Goal: Task Accomplishment & Management: Complete application form

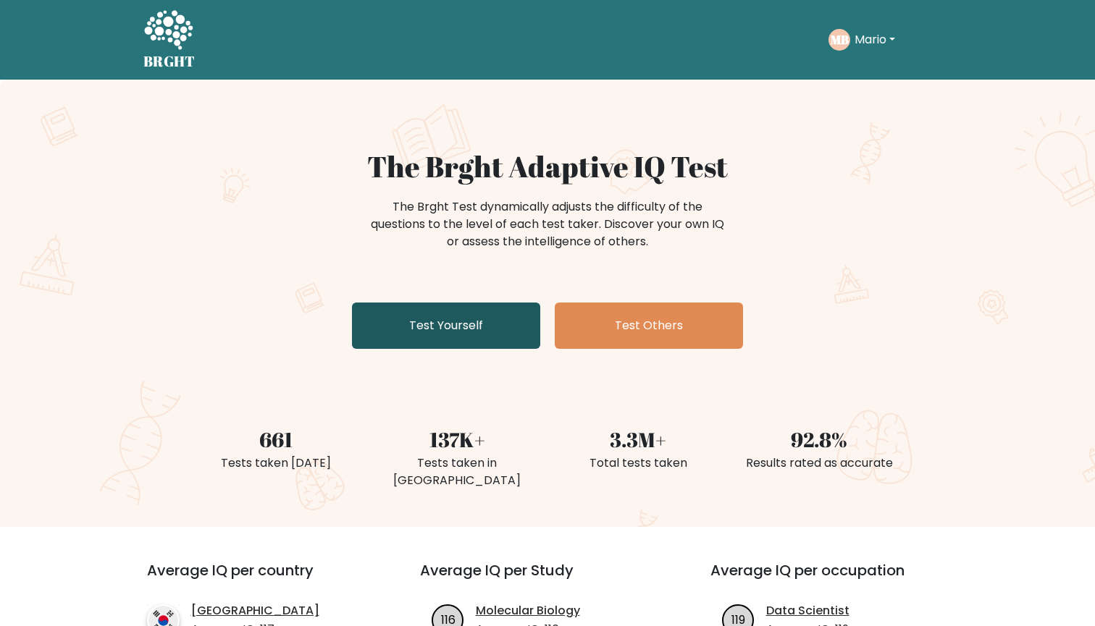
click at [456, 321] on link "Test Yourself" at bounding box center [446, 326] width 188 height 46
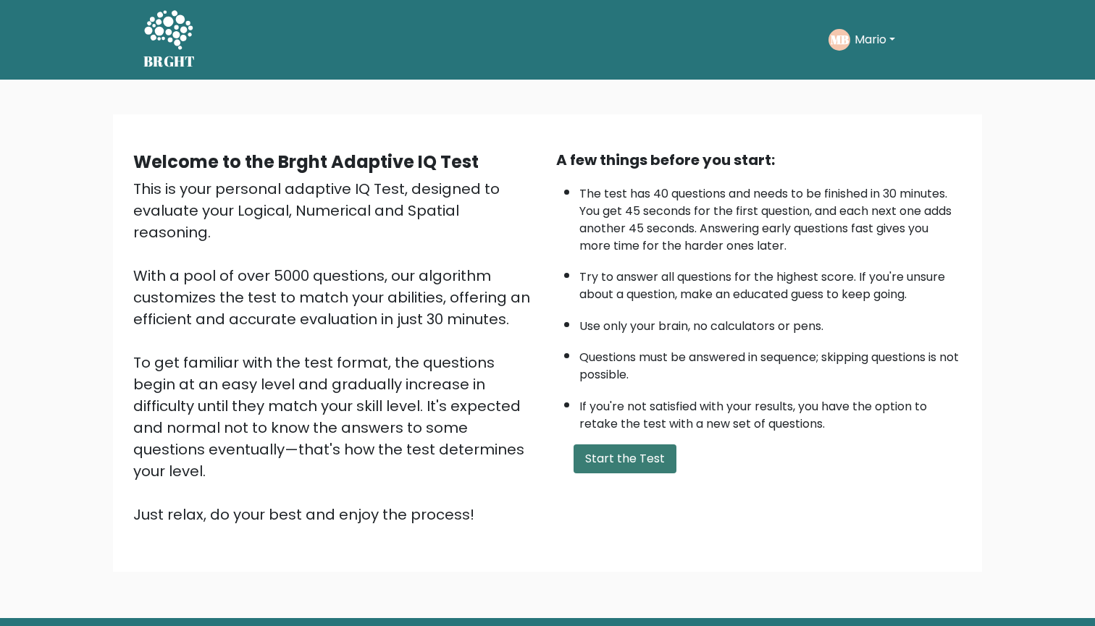
click at [639, 473] on button "Start the Test" at bounding box center [624, 459] width 103 height 29
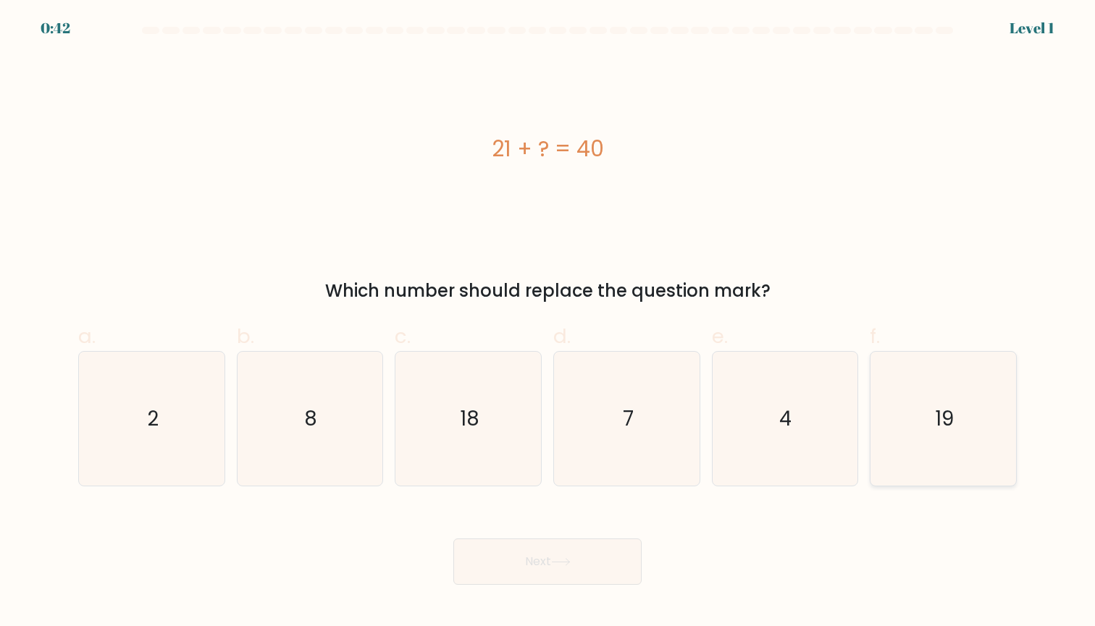
click at [938, 433] on icon "19" at bounding box center [943, 419] width 134 height 134
click at [548, 323] on input "f. 19" at bounding box center [547, 317] width 1 height 9
radio input "true"
click at [587, 573] on button "Next" at bounding box center [547, 562] width 188 height 46
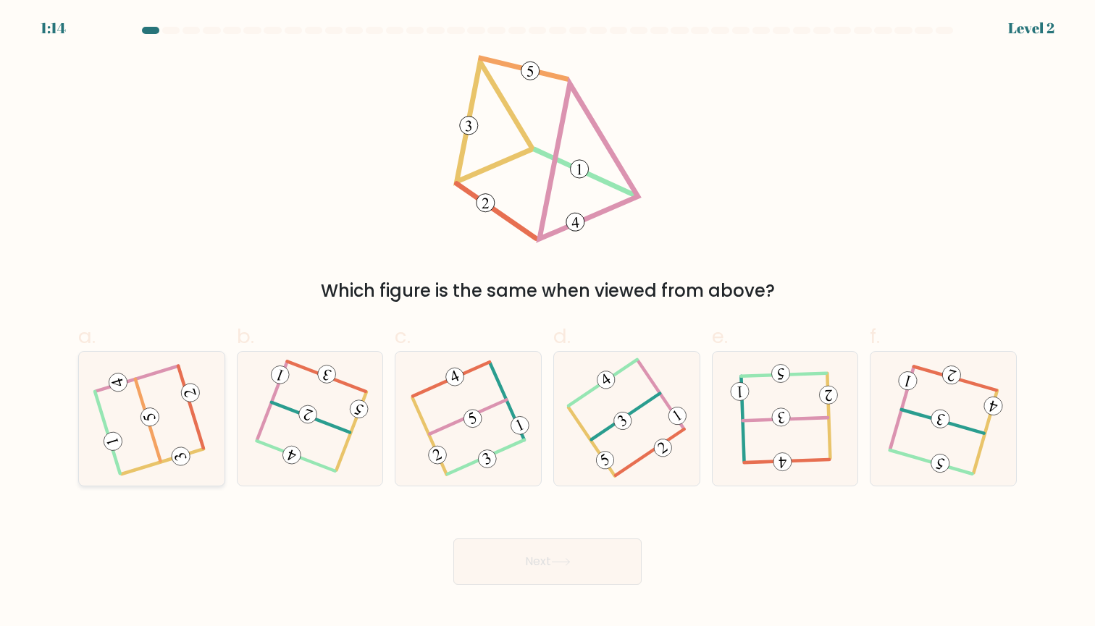
click at [180, 408] on icon at bounding box center [151, 418] width 107 height 107
click at [547, 323] on input "a." at bounding box center [547, 317] width 1 height 9
radio input "true"
click at [516, 569] on button "Next" at bounding box center [547, 562] width 188 height 46
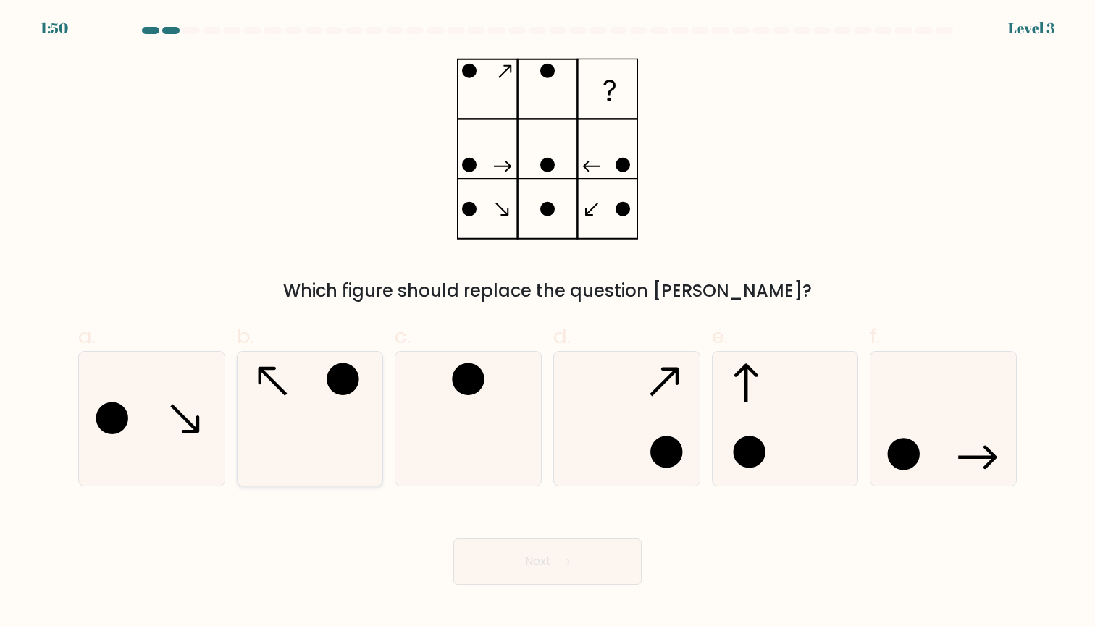
click at [327, 407] on icon at bounding box center [310, 419] width 134 height 134
click at [547, 323] on input "b." at bounding box center [547, 317] width 1 height 9
radio input "true"
click at [581, 557] on button "Next" at bounding box center [547, 562] width 188 height 46
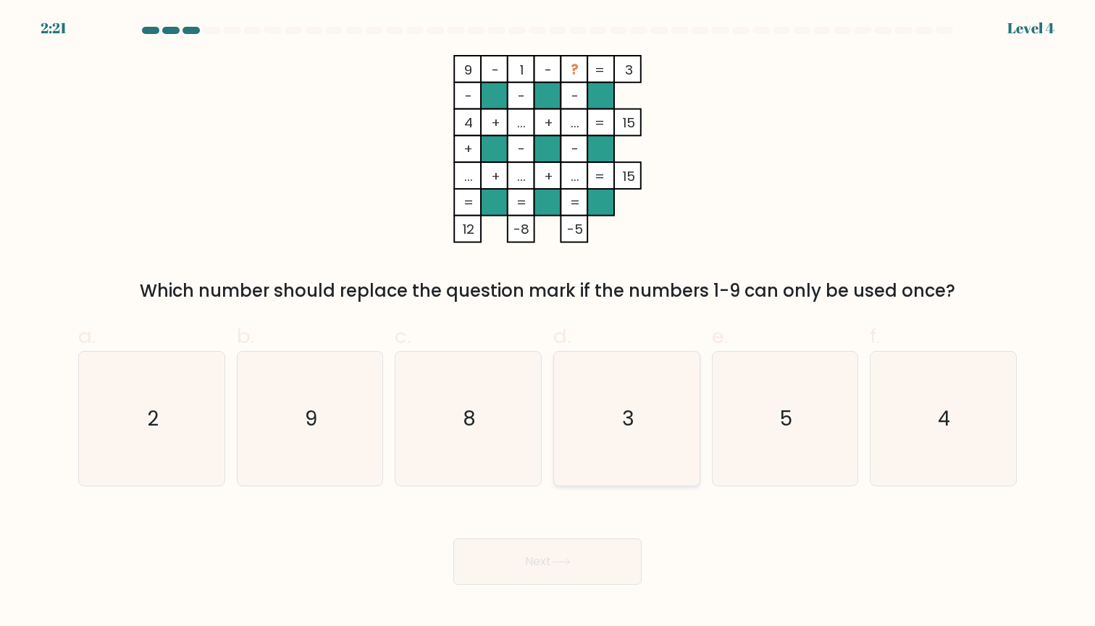
click at [612, 414] on icon "3" at bounding box center [627, 419] width 134 height 134
click at [548, 323] on input "d. 3" at bounding box center [547, 317] width 1 height 9
radio input "true"
click at [751, 414] on icon "5" at bounding box center [784, 419] width 134 height 134
click at [548, 323] on input "e. 5" at bounding box center [547, 317] width 1 height 9
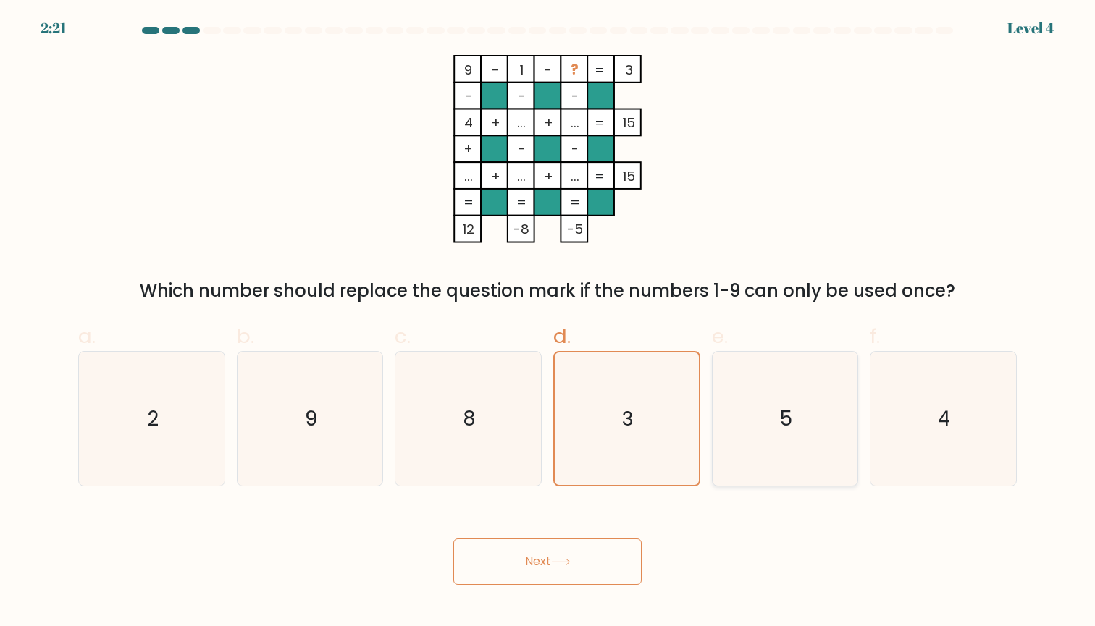
radio input "true"
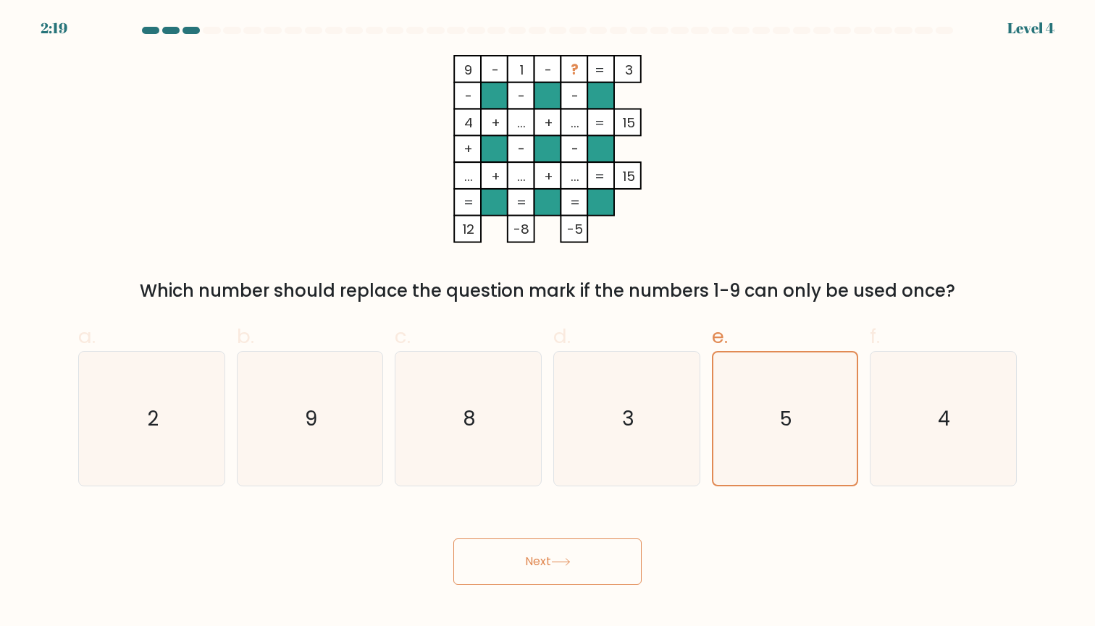
click at [573, 555] on button "Next" at bounding box center [547, 562] width 188 height 46
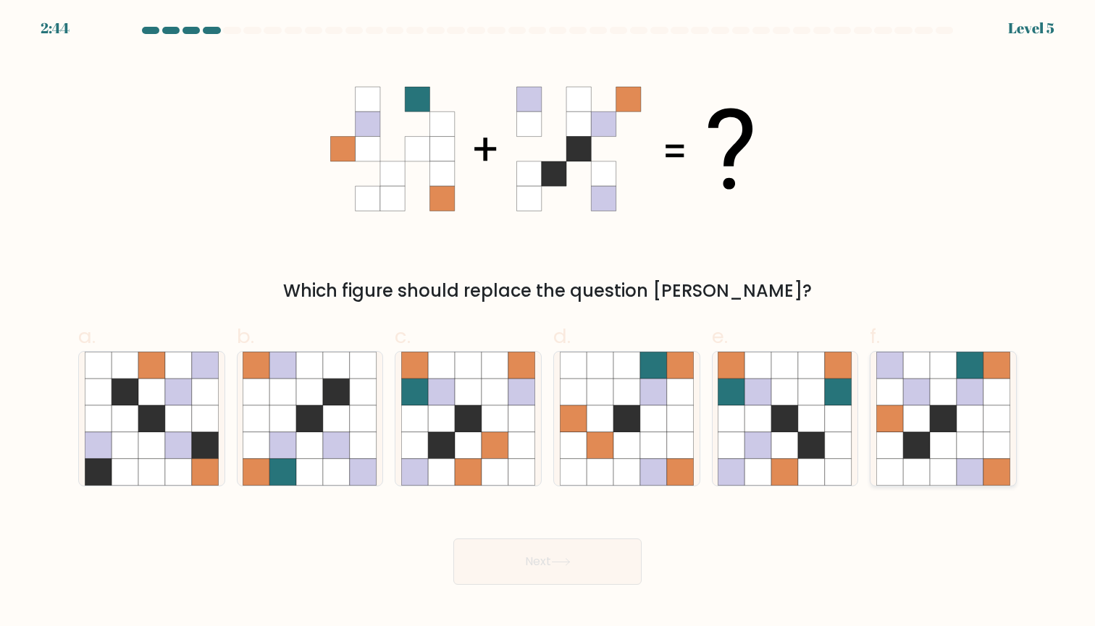
click at [910, 444] on icon at bounding box center [916, 445] width 27 height 27
click at [548, 323] on input "f." at bounding box center [547, 317] width 1 height 9
radio input "true"
click at [546, 555] on button "Next" at bounding box center [547, 562] width 188 height 46
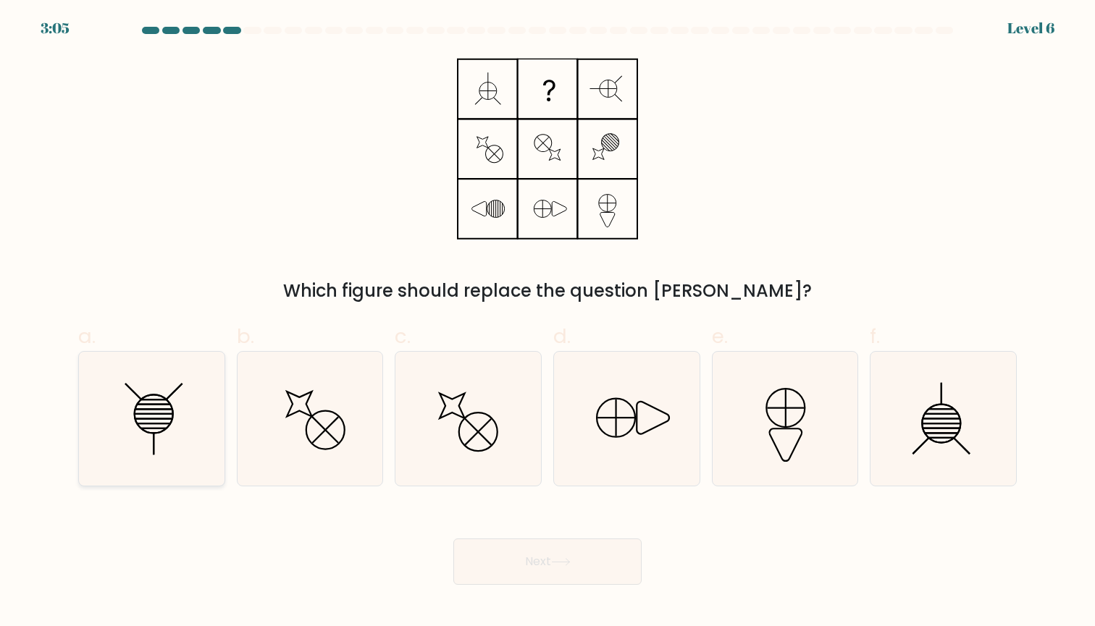
click at [151, 400] on line at bounding box center [152, 400] width 25 height 0
click at [547, 323] on input "a." at bounding box center [547, 317] width 1 height 9
radio input "true"
click at [595, 562] on button "Next" at bounding box center [547, 562] width 188 height 46
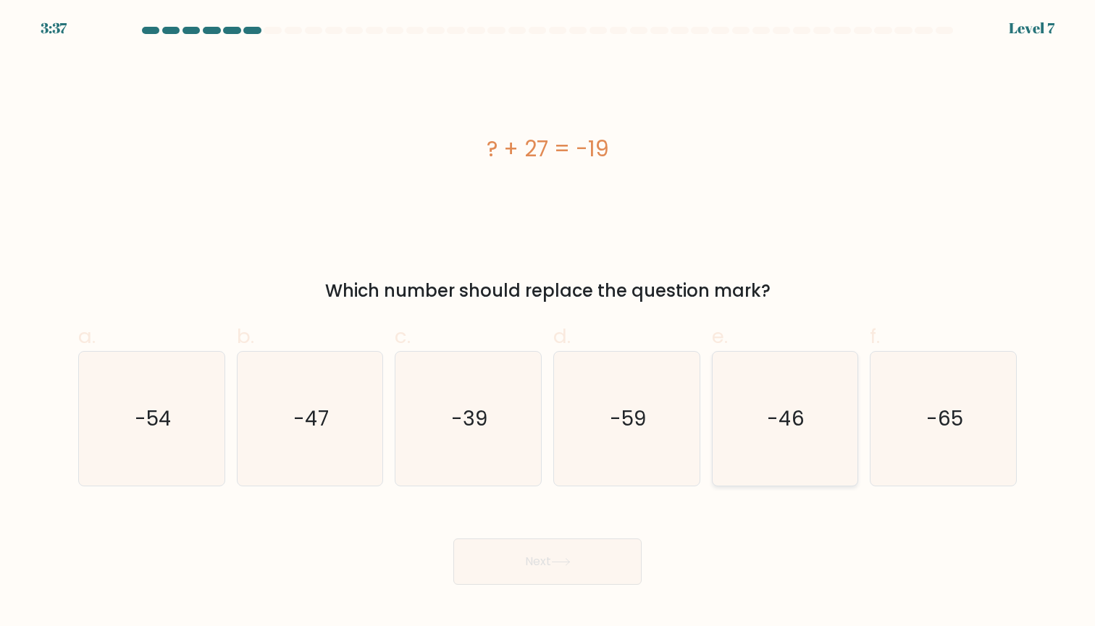
click at [798, 412] on text "-46" at bounding box center [786, 419] width 38 height 28
click at [548, 323] on input "e. -46" at bounding box center [547, 317] width 1 height 9
radio input "true"
click at [600, 563] on button "Next" at bounding box center [547, 562] width 188 height 46
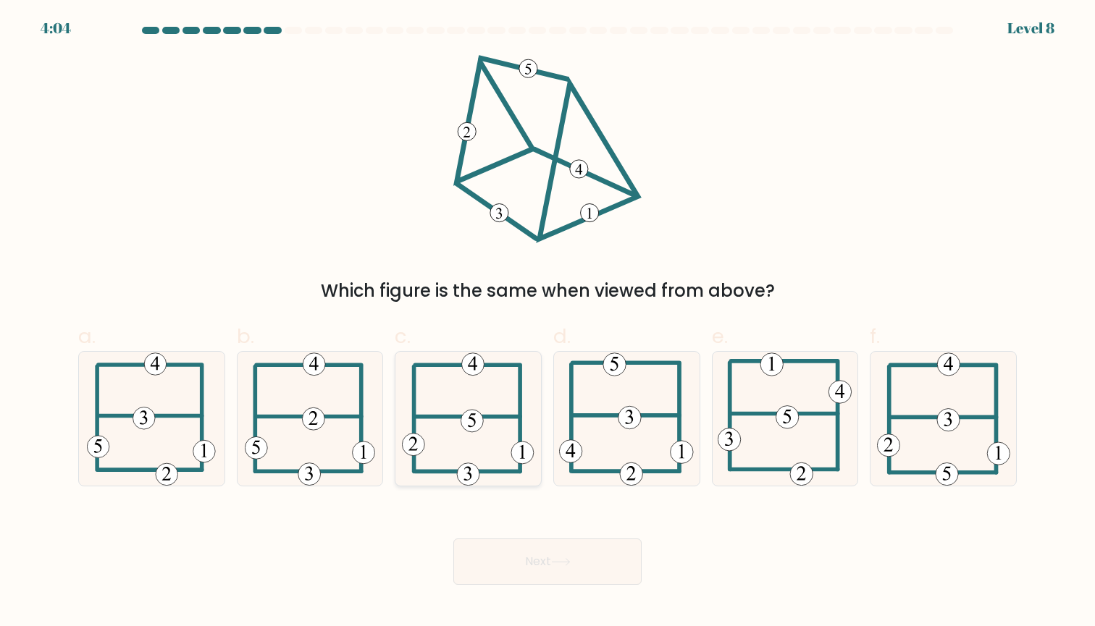
click at [462, 410] on icon at bounding box center [468, 419] width 132 height 134
click at [547, 323] on input "c." at bounding box center [547, 317] width 1 height 9
radio input "true"
click at [507, 566] on button "Next" at bounding box center [547, 562] width 188 height 46
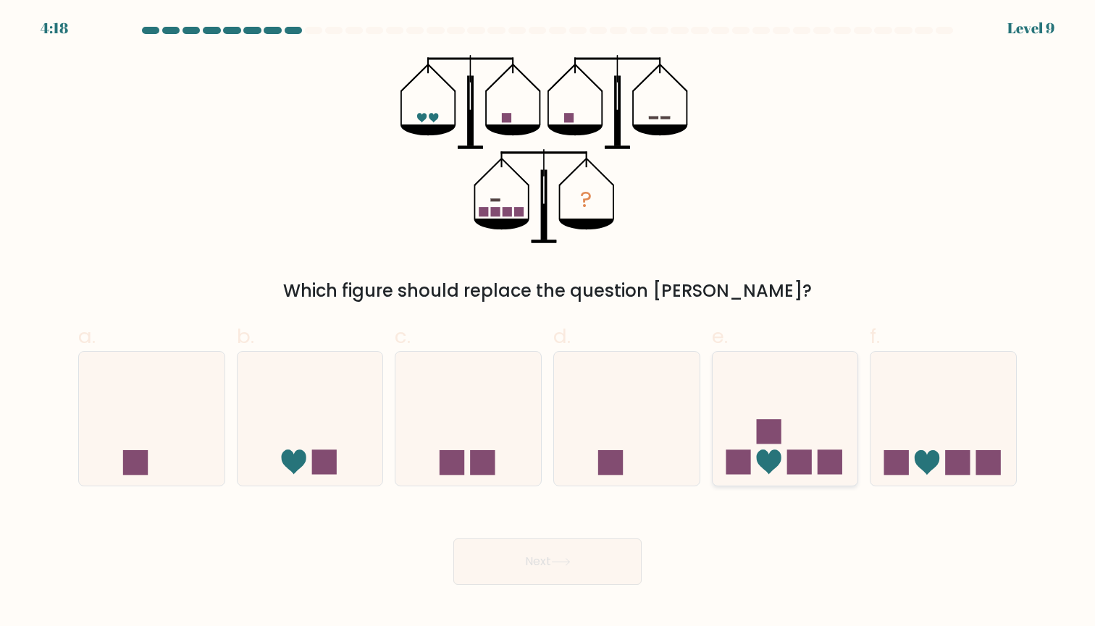
click at [810, 436] on icon at bounding box center [785, 418] width 146 height 120
click at [548, 323] on input "e." at bounding box center [547, 317] width 1 height 9
radio input "true"
click at [510, 559] on button "Next" at bounding box center [547, 562] width 188 height 46
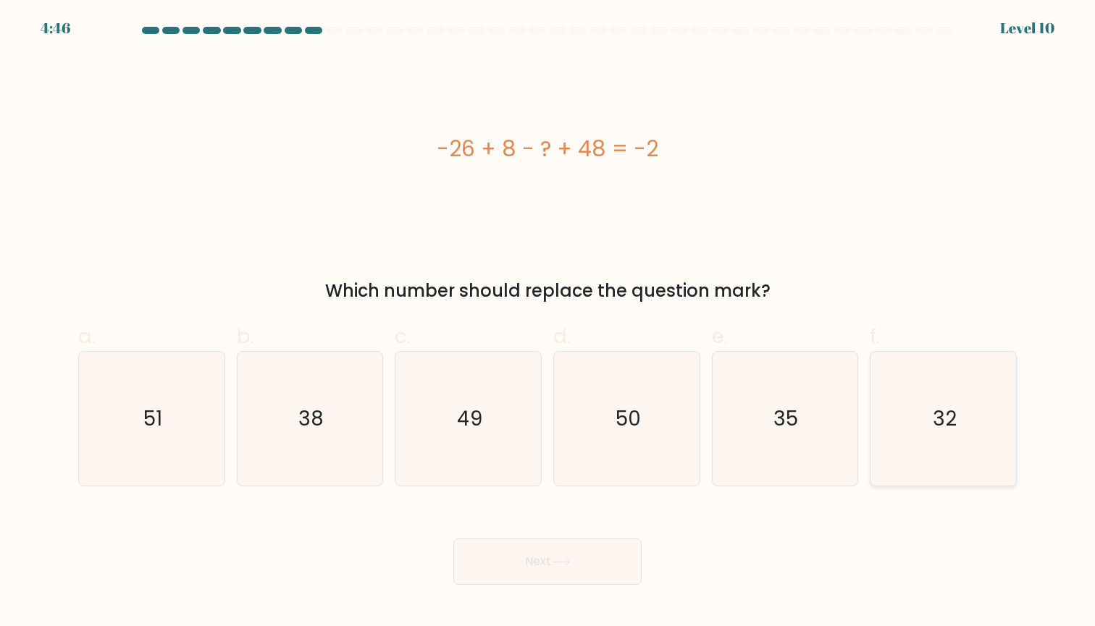
click at [920, 400] on icon "32" at bounding box center [943, 419] width 134 height 134
click at [548, 323] on input "f. 32" at bounding box center [547, 317] width 1 height 9
radio input "true"
click at [559, 560] on icon at bounding box center [561, 562] width 20 height 8
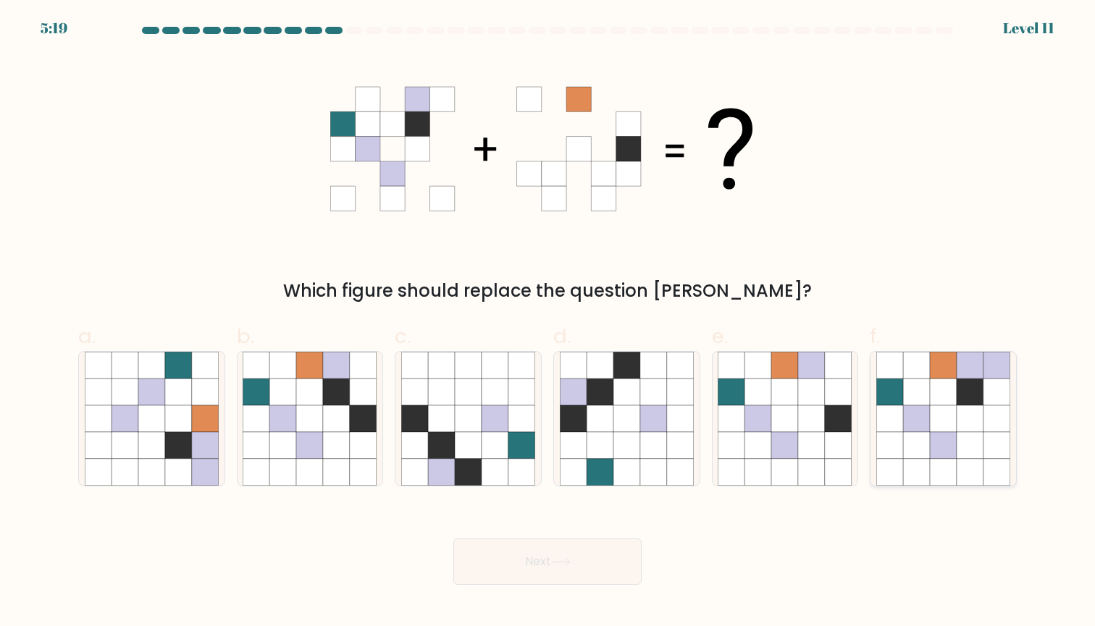
click at [948, 418] on icon at bounding box center [943, 418] width 27 height 27
click at [548, 323] on input "f." at bounding box center [547, 317] width 1 height 9
radio input "true"
click at [492, 557] on button "Next" at bounding box center [547, 562] width 188 height 46
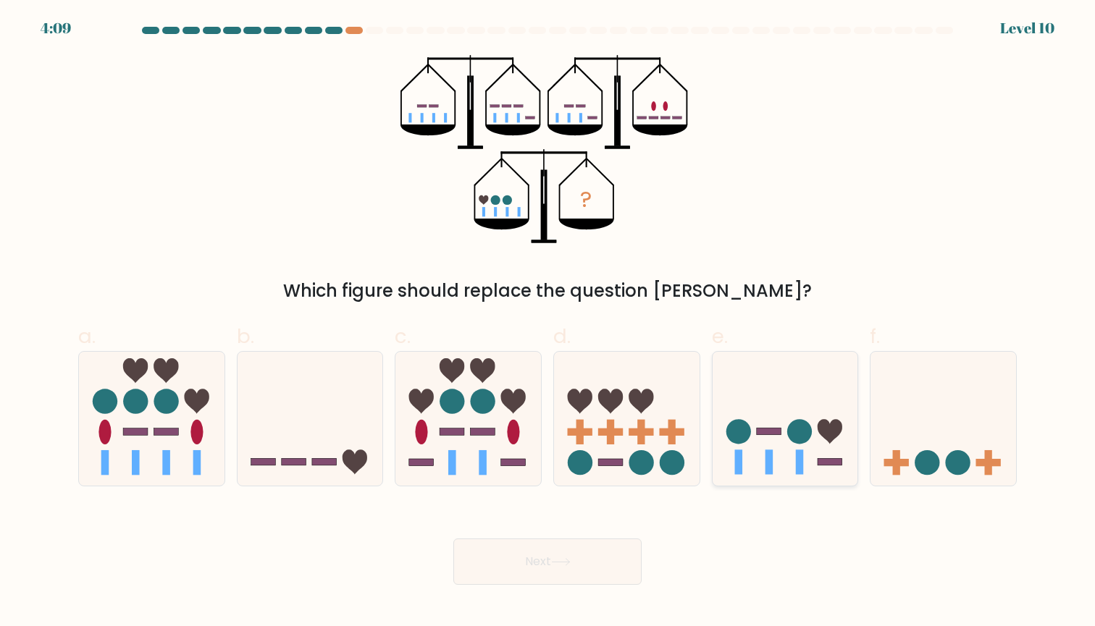
click at [804, 435] on circle at bounding box center [799, 432] width 25 height 25
click at [548, 323] on input "e." at bounding box center [547, 317] width 1 height 9
radio input "true"
click at [557, 567] on button "Next" at bounding box center [547, 562] width 188 height 46
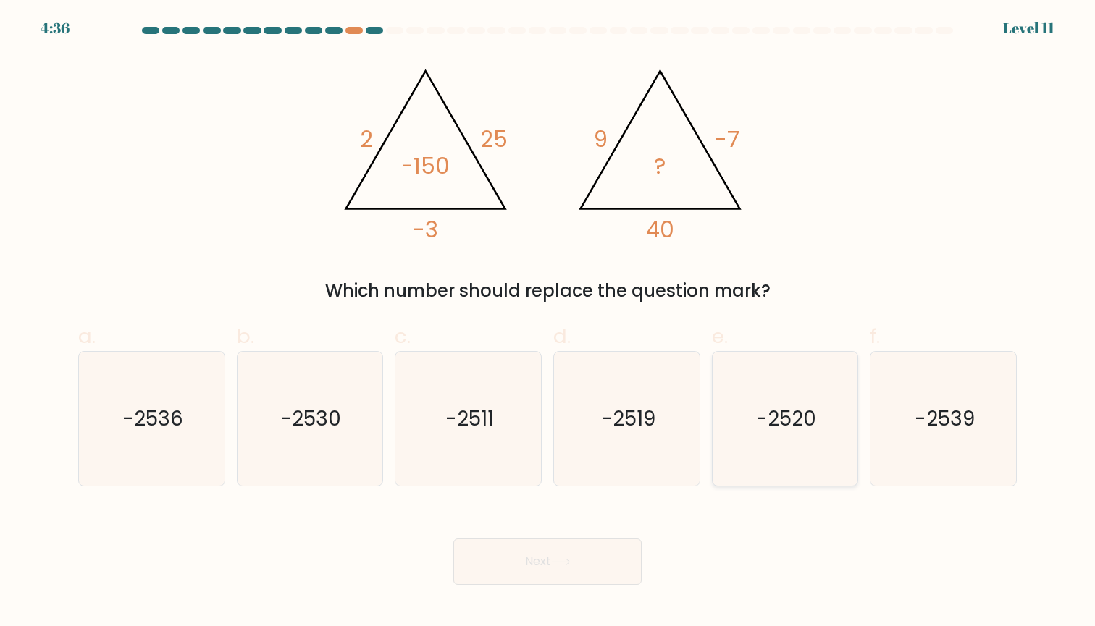
click at [812, 483] on icon "-2520" at bounding box center [784, 419] width 134 height 134
click at [548, 323] on input "e. -2520" at bounding box center [547, 317] width 1 height 9
radio input "true"
click at [495, 566] on button "Next" at bounding box center [547, 562] width 188 height 46
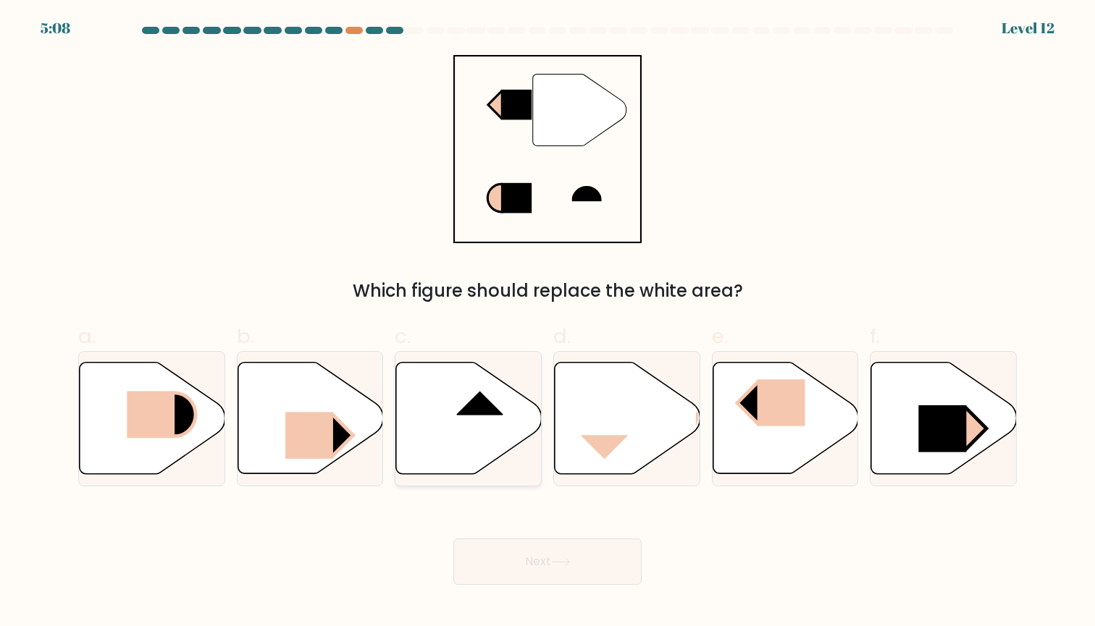
click at [460, 409] on rect at bounding box center [479, 391] width 47 height 49
click at [547, 323] on input "c." at bounding box center [547, 317] width 1 height 9
radio input "true"
click at [556, 558] on icon at bounding box center [561, 562] width 20 height 8
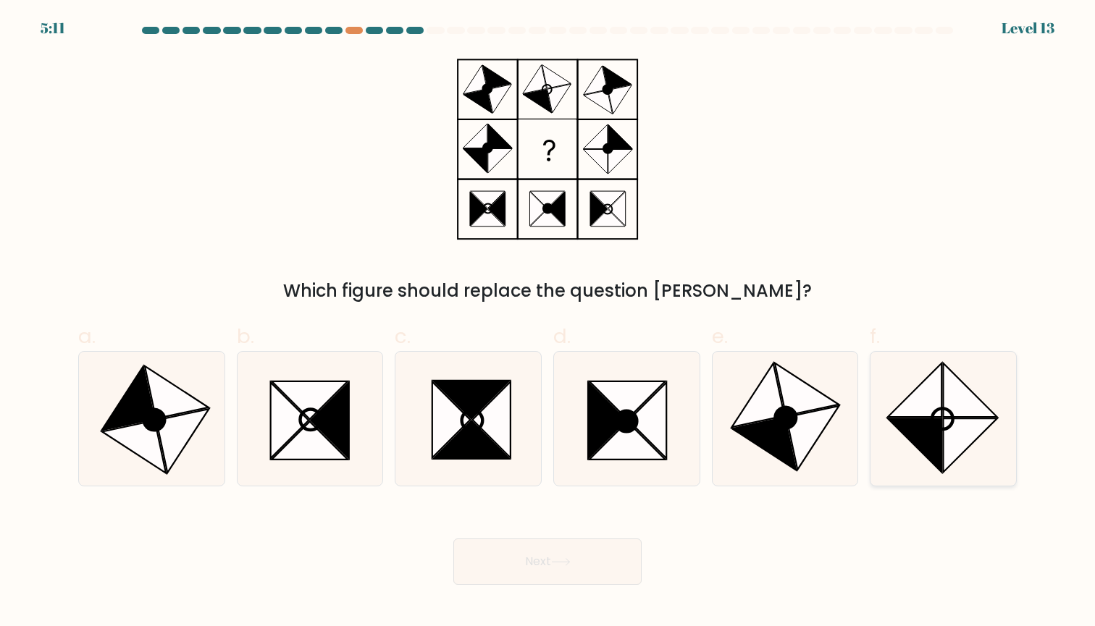
click at [948, 428] on circle at bounding box center [942, 419] width 30 height 30
click at [548, 323] on input "f." at bounding box center [547, 317] width 1 height 9
radio input "true"
click at [558, 564] on icon at bounding box center [561, 562] width 20 height 8
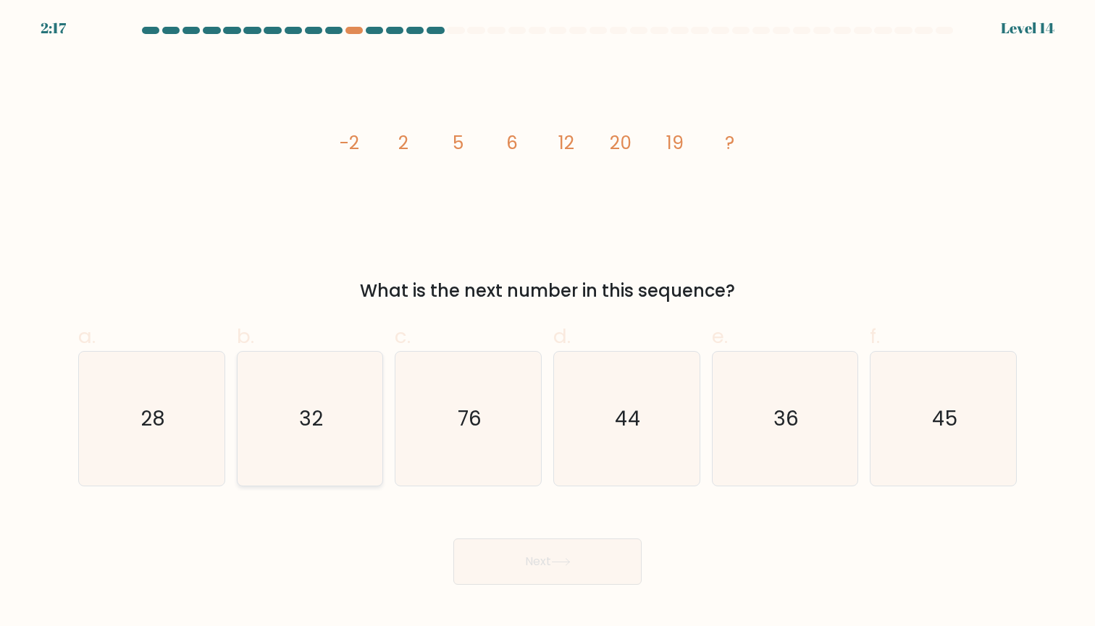
click at [338, 442] on icon "32" at bounding box center [310, 419] width 134 height 134
click at [547, 323] on input "b. 32" at bounding box center [547, 317] width 1 height 9
radio input "true"
click at [642, 581] on div "Next" at bounding box center [547, 544] width 956 height 81
click at [618, 575] on button "Next" at bounding box center [547, 562] width 188 height 46
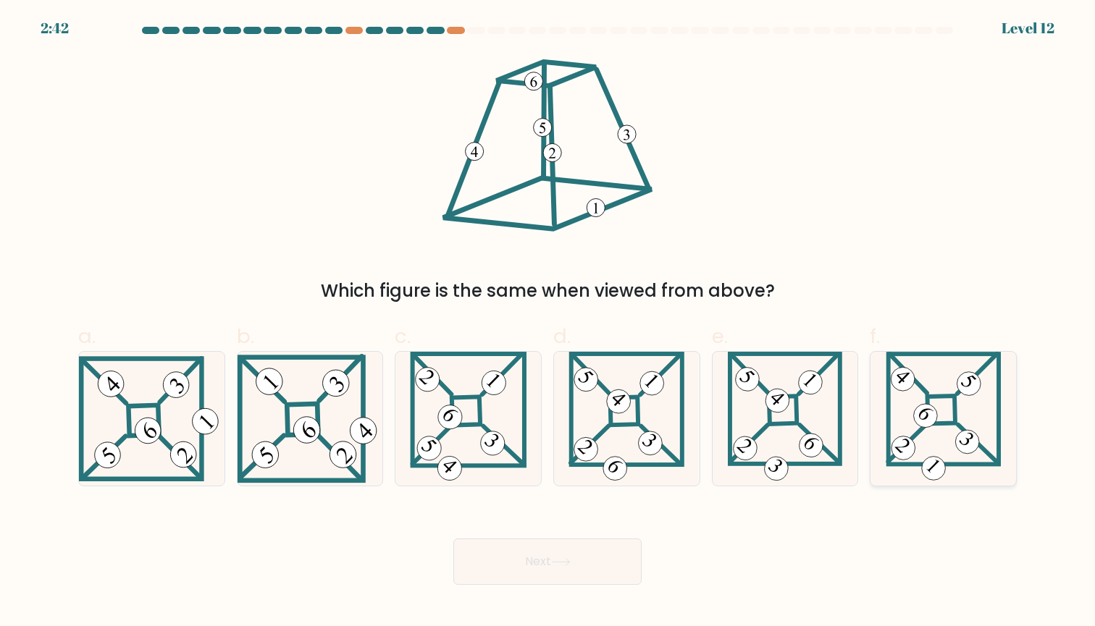
click at [927, 419] on 871 at bounding box center [925, 415] width 33 height 33
click at [548, 323] on input "f." at bounding box center [547, 317] width 1 height 9
radio input "true"
click at [586, 566] on button "Next" at bounding box center [547, 562] width 188 height 46
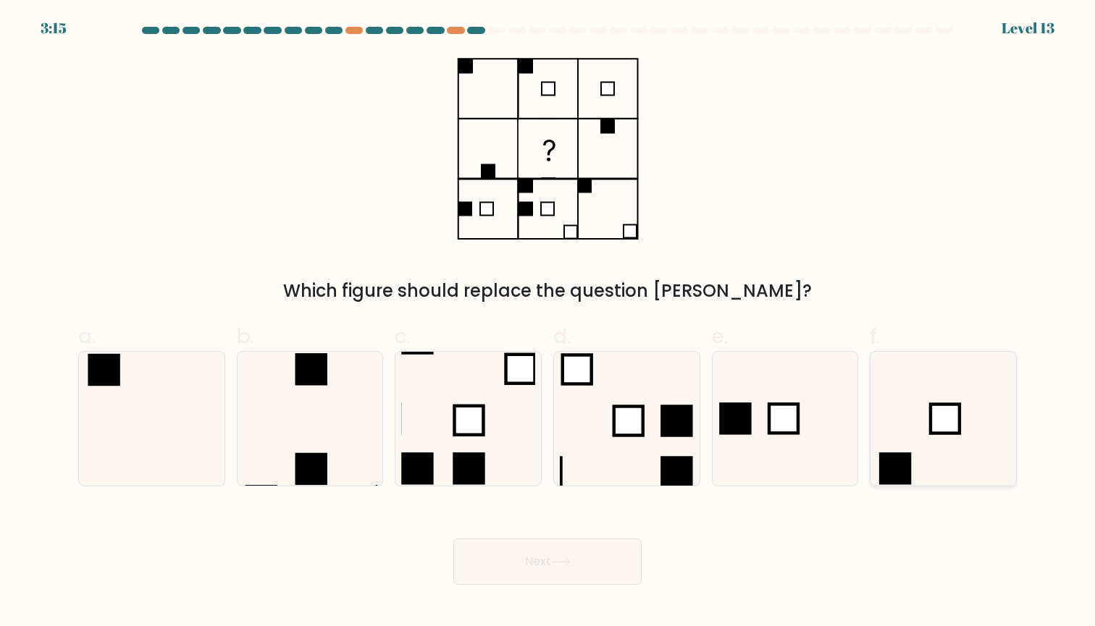
click at [933, 419] on rect at bounding box center [944, 419] width 29 height 29
click at [548, 323] on input "f." at bounding box center [547, 317] width 1 height 9
radio input "true"
click at [613, 560] on button "Next" at bounding box center [547, 562] width 188 height 46
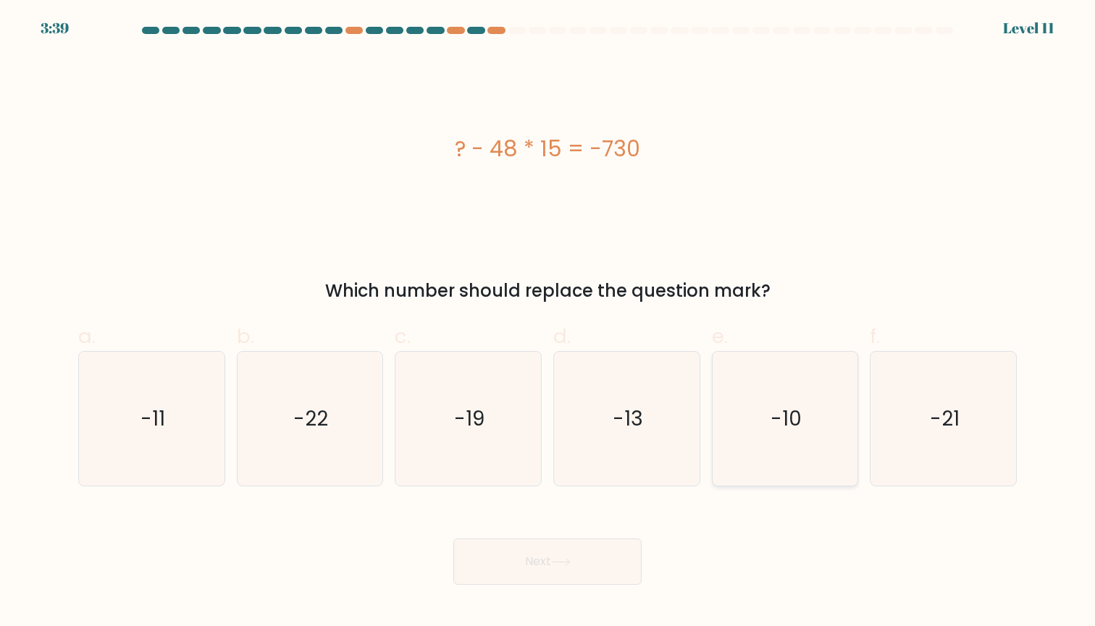
click at [797, 414] on text "-10" at bounding box center [785, 419] width 31 height 28
click at [548, 323] on input "e. -10" at bounding box center [547, 317] width 1 height 9
radio input "true"
click at [542, 565] on button "Next" at bounding box center [547, 562] width 188 height 46
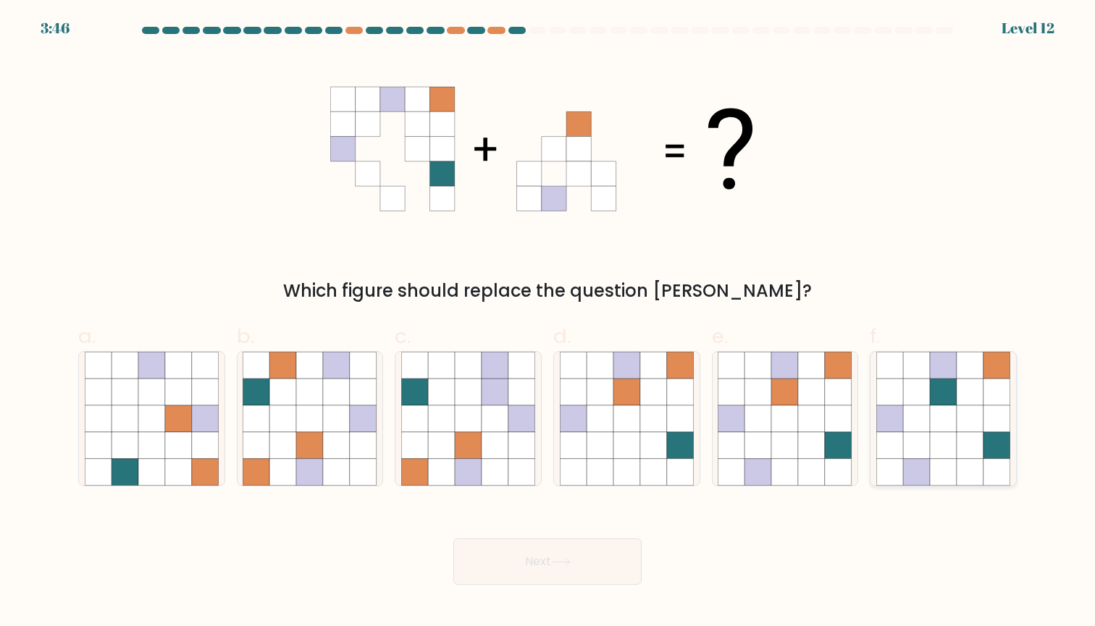
click at [932, 412] on icon at bounding box center [943, 418] width 27 height 27
click at [548, 323] on input "f." at bounding box center [547, 317] width 1 height 9
radio input "true"
click at [553, 568] on button "Next" at bounding box center [547, 562] width 188 height 46
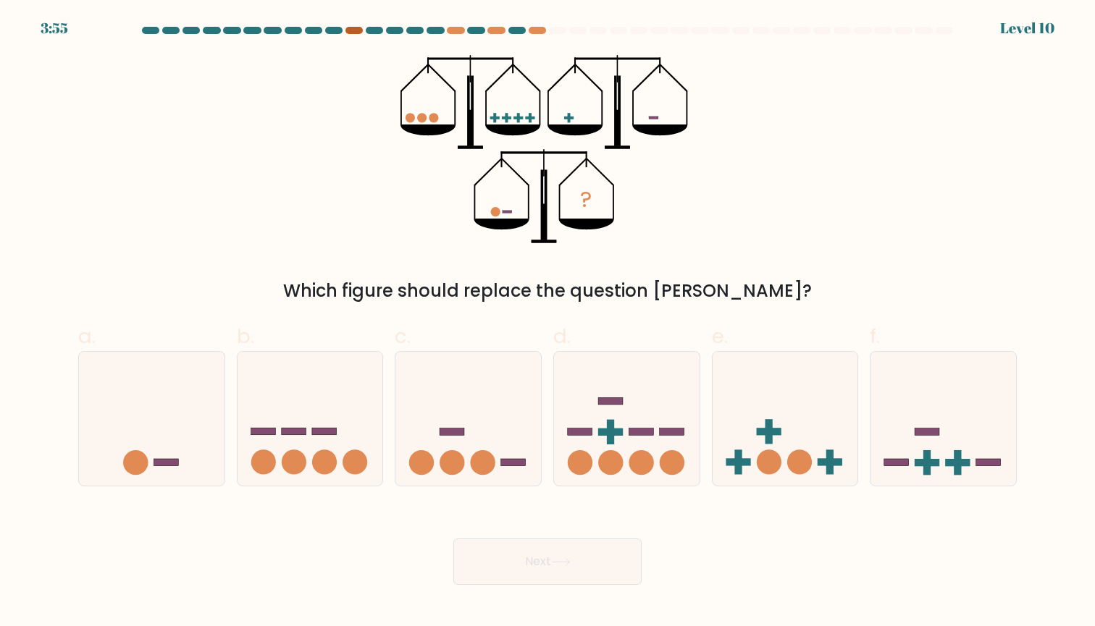
click at [357, 30] on div at bounding box center [353, 30] width 17 height 7
click at [172, 434] on icon at bounding box center [152, 418] width 146 height 120
click at [547, 323] on input "a." at bounding box center [547, 317] width 1 height 9
radio input "true"
click at [494, 566] on button "Next" at bounding box center [547, 562] width 188 height 46
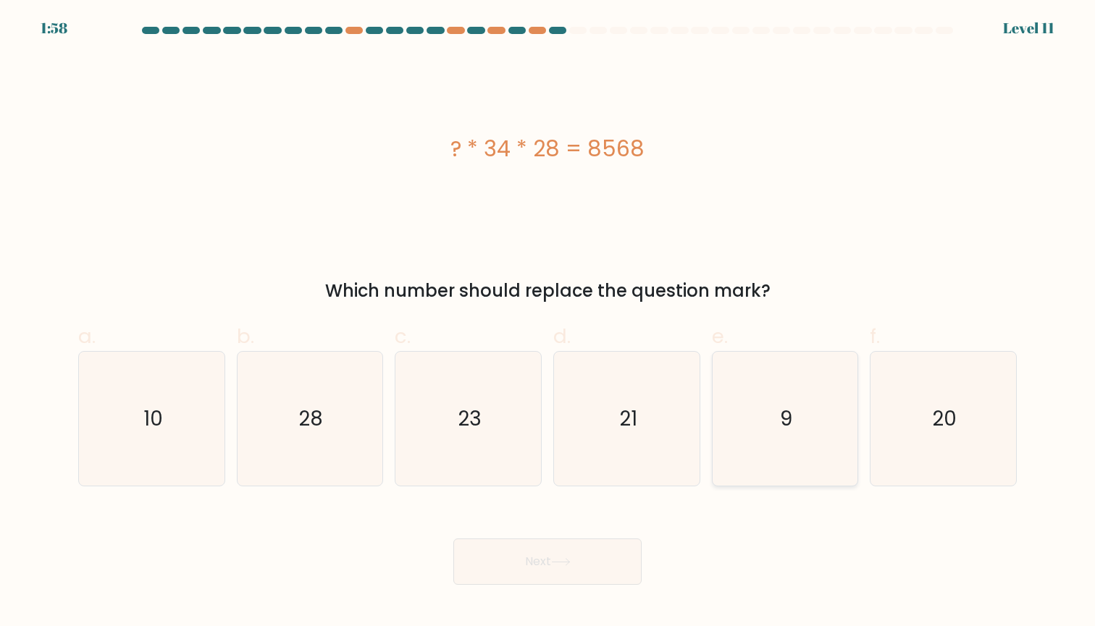
click at [787, 416] on text "9" at bounding box center [786, 419] width 12 height 28
click at [548, 323] on input "e. 9" at bounding box center [547, 317] width 1 height 9
radio input "true"
click at [542, 581] on button "Next" at bounding box center [547, 562] width 188 height 46
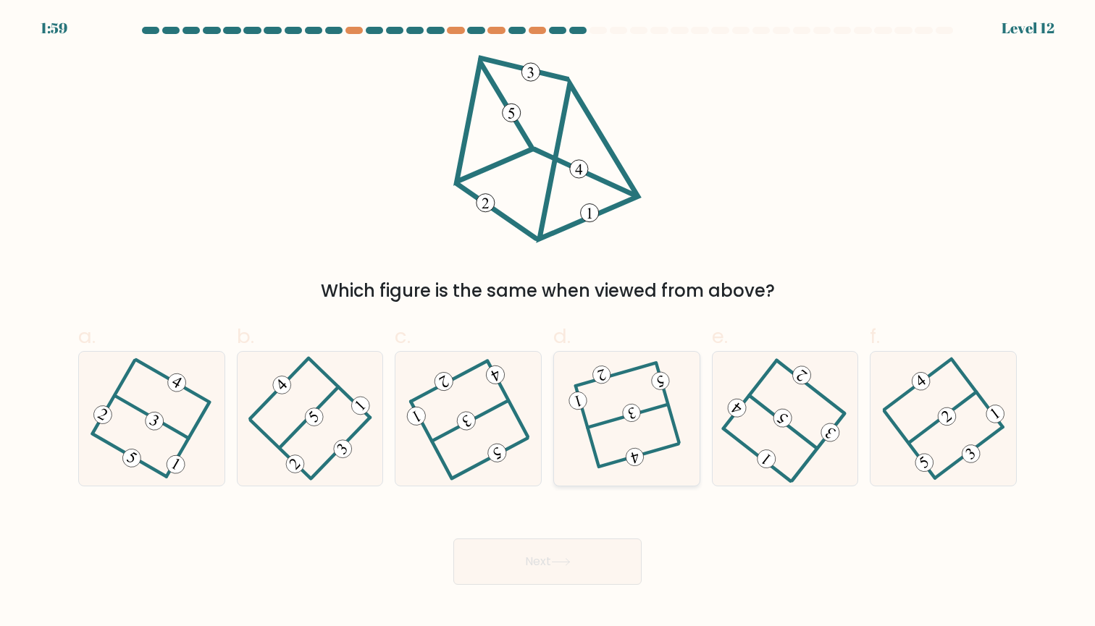
click at [647, 426] on icon at bounding box center [626, 418] width 103 height 107
click at [548, 323] on input "d." at bounding box center [547, 317] width 1 height 9
radio input "true"
click at [589, 563] on button "Next" at bounding box center [547, 562] width 188 height 46
click at [547, 547] on button "Next" at bounding box center [547, 562] width 188 height 46
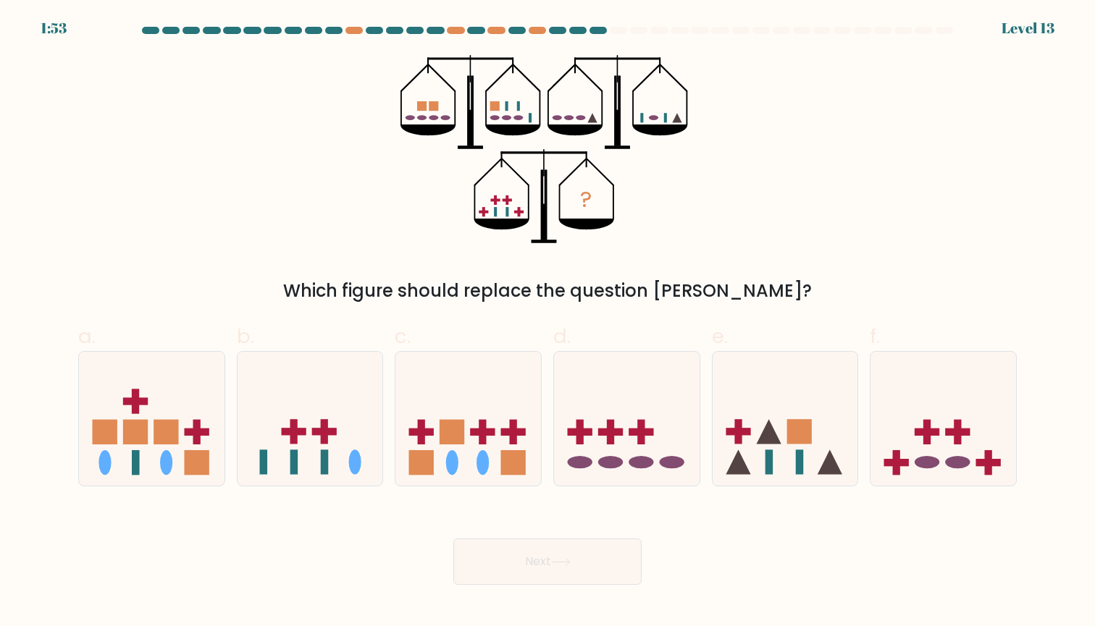
click at [547, 565] on button "Next" at bounding box center [547, 562] width 188 height 46
click at [704, 245] on div "? Which figure should replace the question mark?" at bounding box center [547, 179] width 956 height 249
click at [930, 445] on icon at bounding box center [943, 418] width 146 height 120
click at [548, 323] on input "f." at bounding box center [547, 317] width 1 height 9
radio input "true"
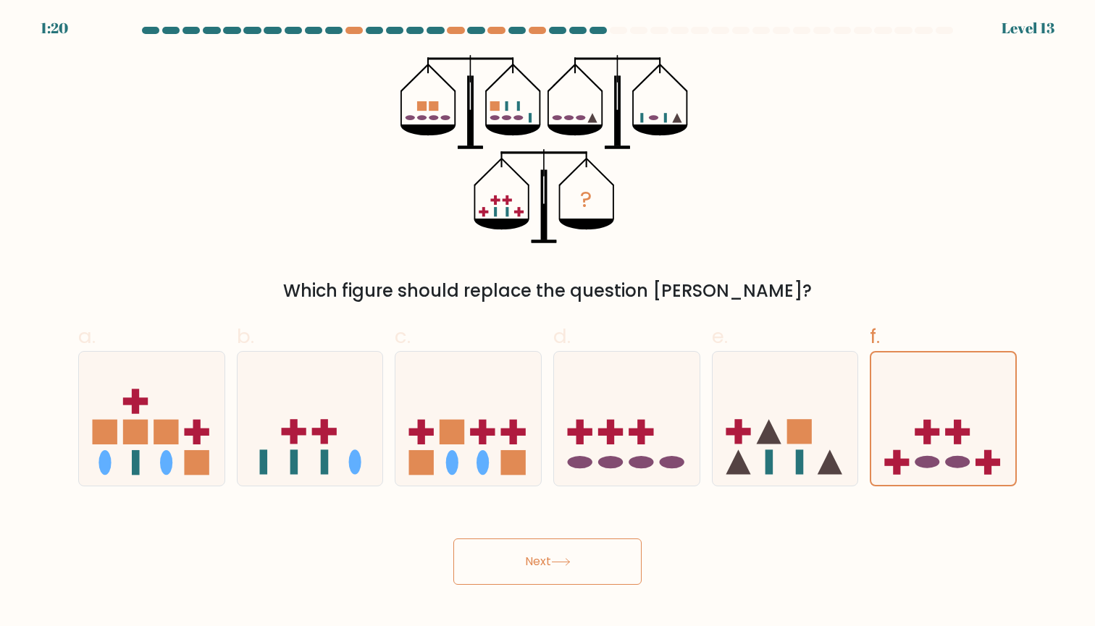
click at [524, 552] on button "Next" at bounding box center [547, 562] width 188 height 46
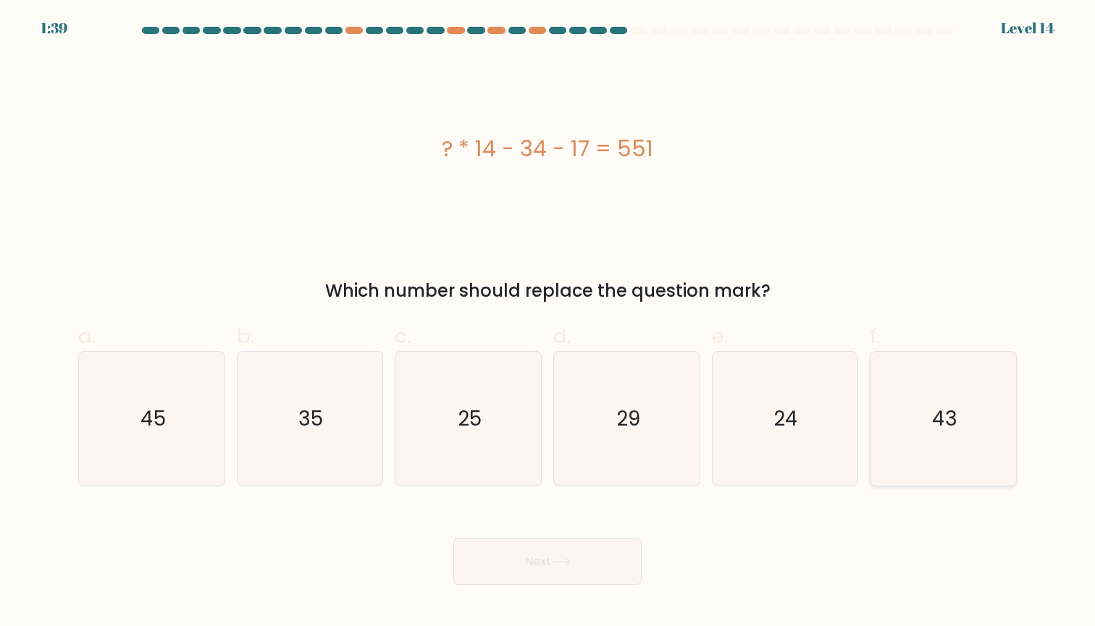
click at [948, 448] on icon "43" at bounding box center [943, 419] width 134 height 134
click at [548, 323] on input "f. 43" at bounding box center [547, 317] width 1 height 9
radio input "true"
click at [557, 565] on icon at bounding box center [561, 562] width 20 height 8
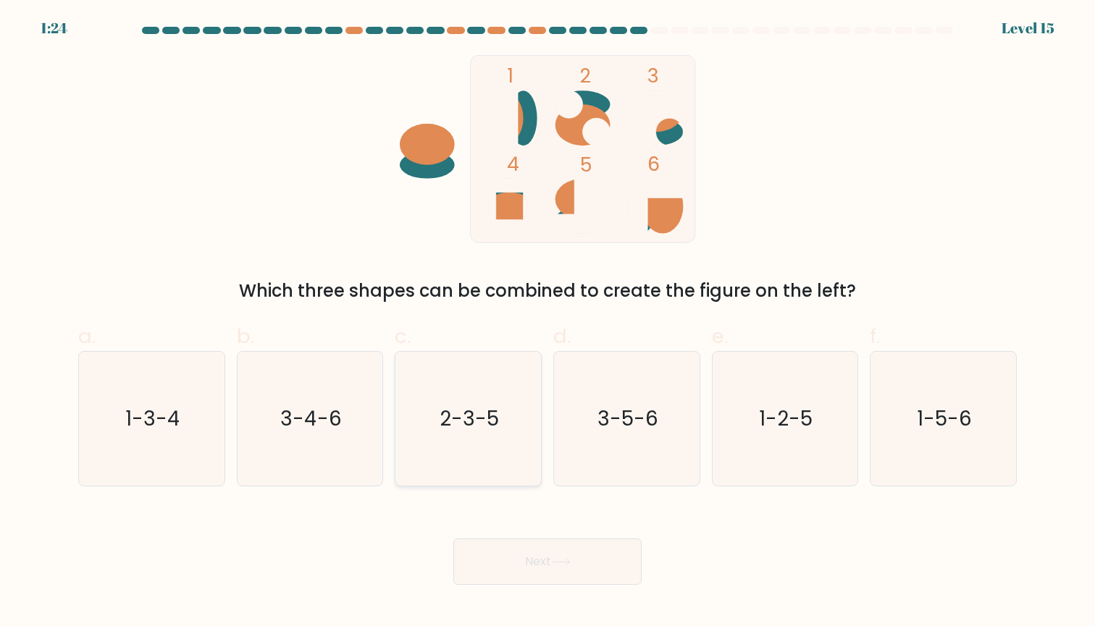
click at [444, 417] on text "2-3-5" at bounding box center [468, 419] width 59 height 28
click at [547, 323] on input "c. 2-3-5" at bounding box center [547, 317] width 1 height 9
radio input "true"
click at [551, 555] on button "Next" at bounding box center [547, 562] width 188 height 46
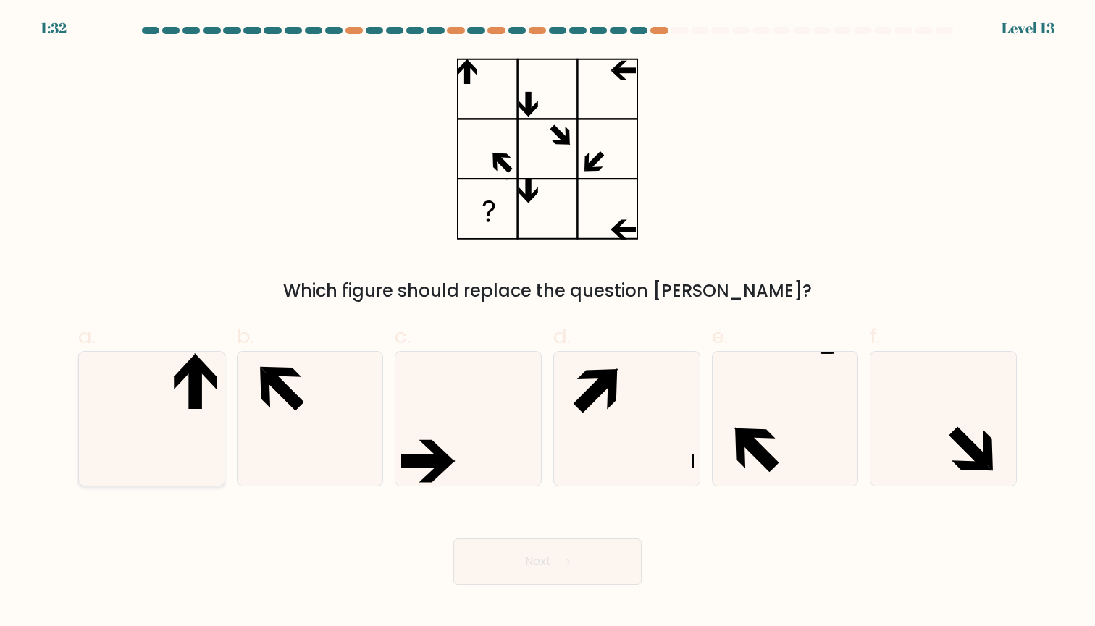
click at [184, 397] on icon at bounding box center [152, 419] width 134 height 134
click at [547, 323] on input "a." at bounding box center [547, 317] width 1 height 9
radio input "true"
click at [554, 565] on button "Next" at bounding box center [547, 562] width 188 height 46
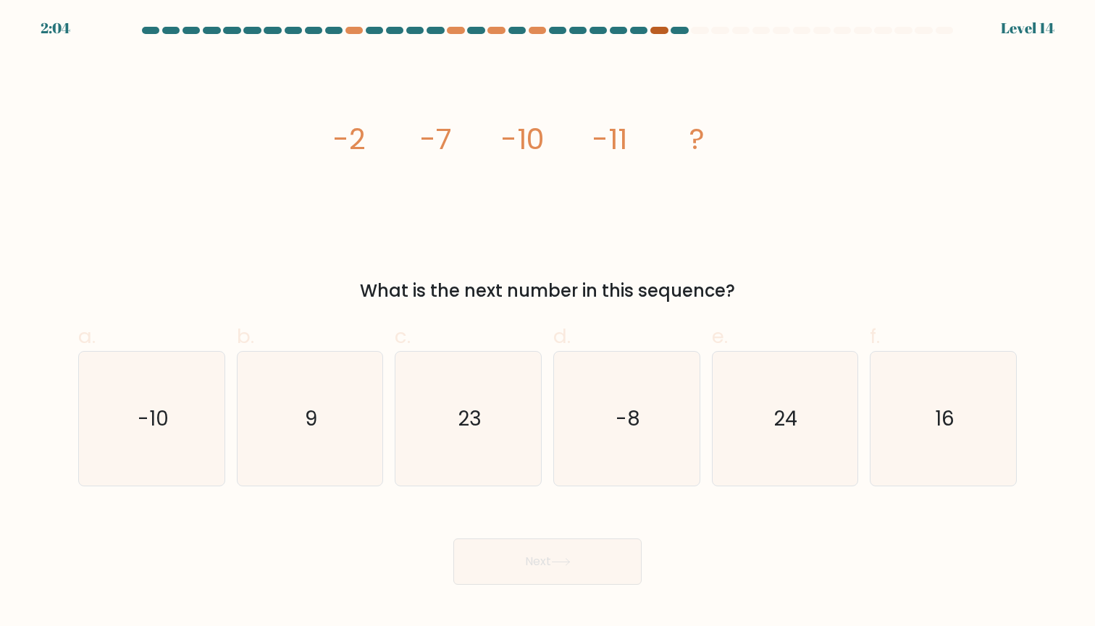
click at [659, 29] on div at bounding box center [658, 30] width 17 height 7
click at [804, 100] on div "image/svg+xml -2 -7 -10 -11 ? What is the next number in this sequence?" at bounding box center [547, 179] width 956 height 249
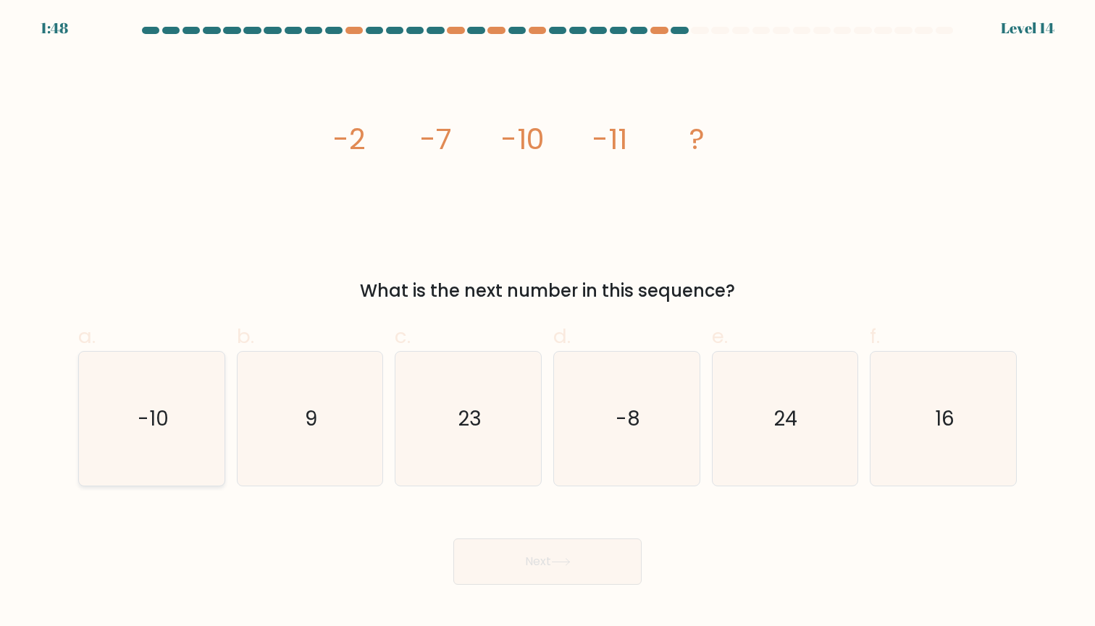
click at [219, 384] on icon "-10" at bounding box center [152, 419] width 134 height 134
click at [547, 323] on input "a. -10" at bounding box center [547, 317] width 1 height 9
radio input "true"
click at [585, 569] on button "Next" at bounding box center [547, 562] width 188 height 46
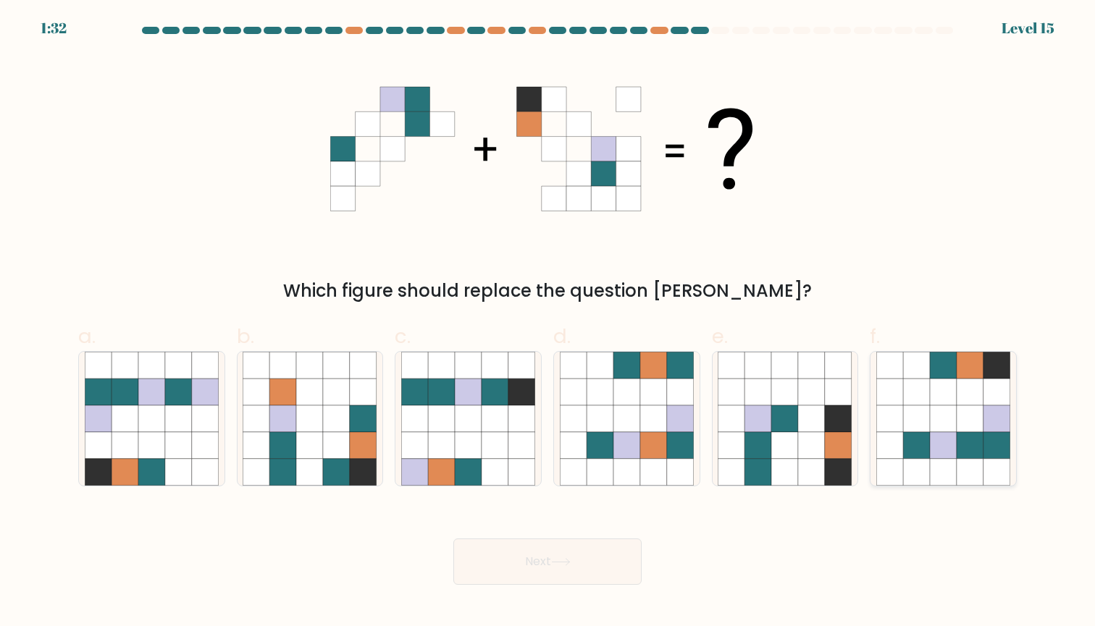
click at [940, 413] on icon at bounding box center [943, 418] width 27 height 27
click at [548, 323] on input "f." at bounding box center [547, 317] width 1 height 9
radio input "true"
click at [515, 557] on button "Next" at bounding box center [547, 562] width 188 height 46
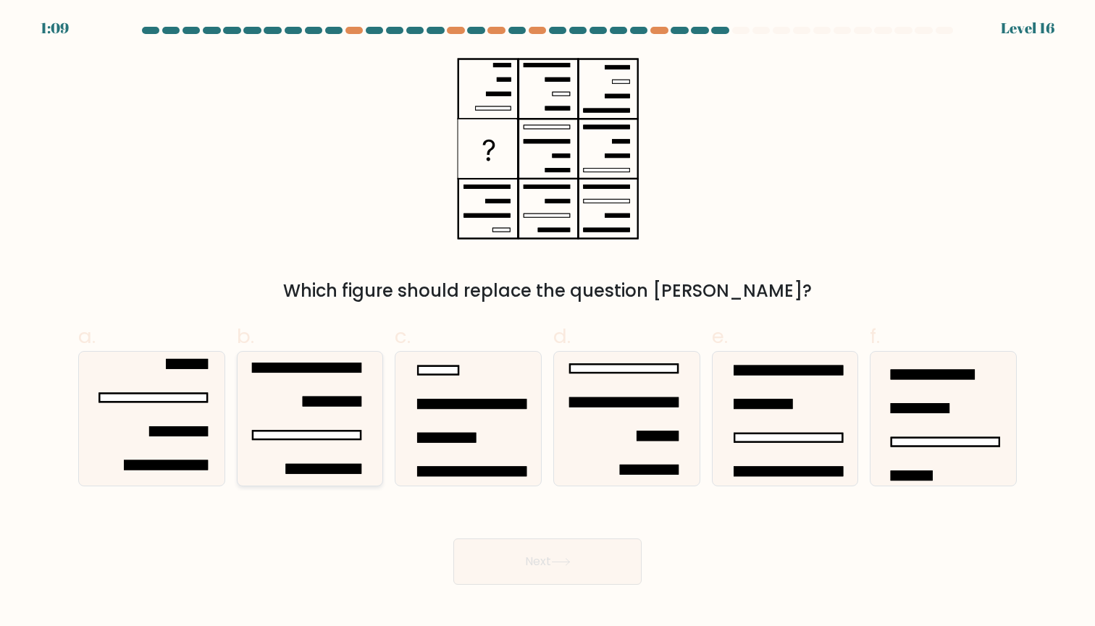
click at [323, 428] on icon at bounding box center [310, 419] width 134 height 134
click at [547, 323] on input "b." at bounding box center [547, 317] width 1 height 9
radio input "true"
click at [538, 567] on button "Next" at bounding box center [547, 562] width 188 height 46
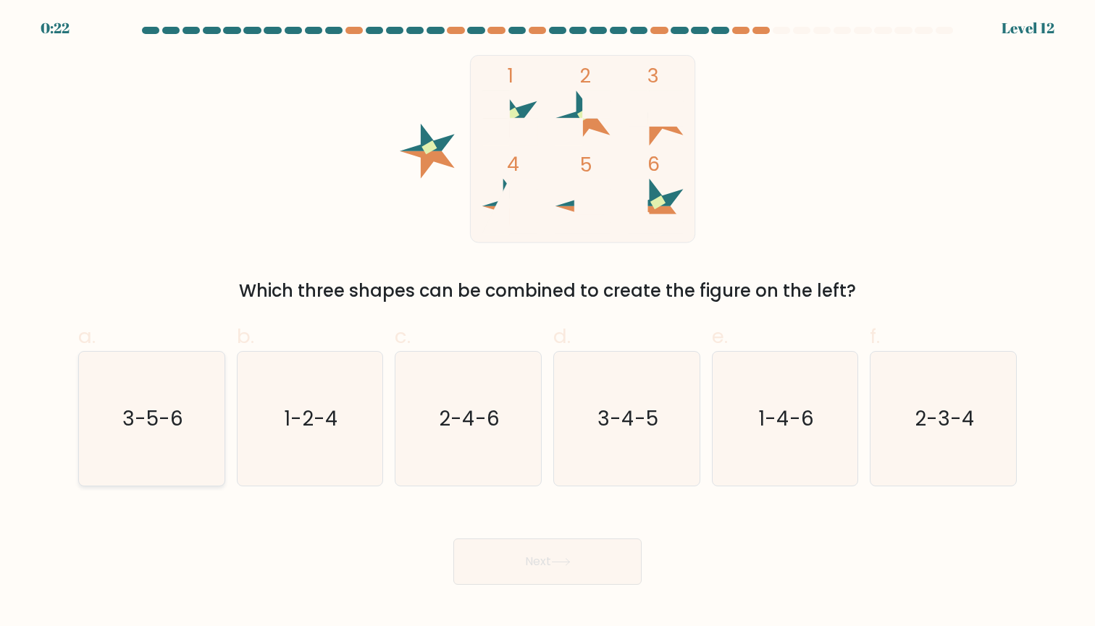
click at [147, 429] on text "3-5-6" at bounding box center [152, 419] width 61 height 28
click at [547, 323] on input "a. 3-5-6" at bounding box center [547, 317] width 1 height 9
radio input "true"
click at [581, 558] on button "Next" at bounding box center [547, 562] width 188 height 46
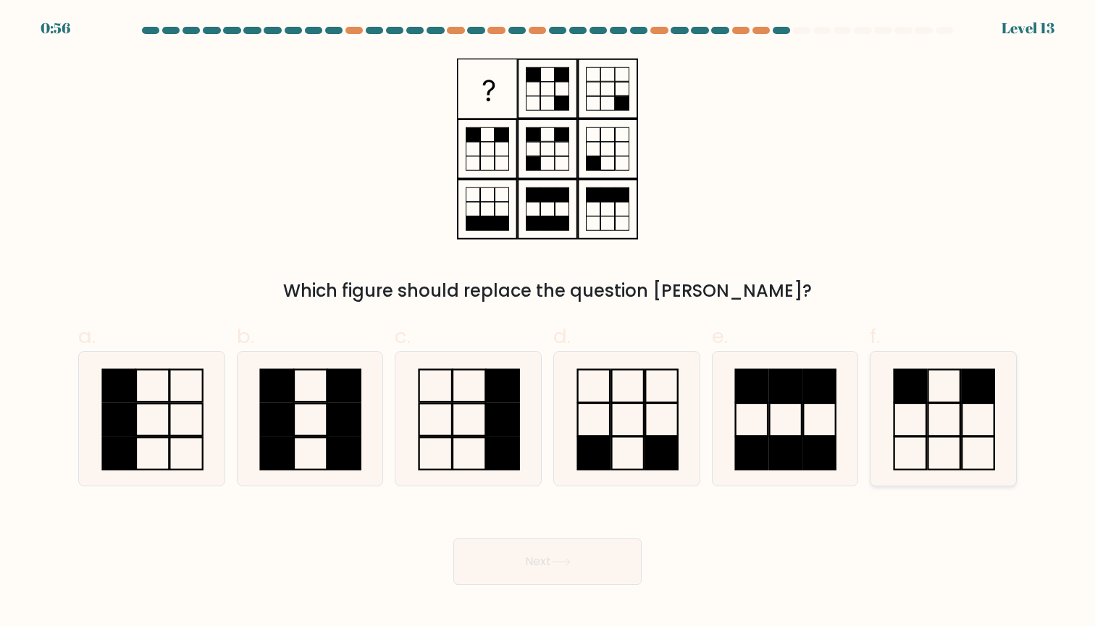
click at [924, 465] on icon at bounding box center [943, 419] width 134 height 134
click at [548, 323] on input "f." at bounding box center [547, 317] width 1 height 9
radio input "true"
click at [581, 580] on button "Next" at bounding box center [547, 562] width 188 height 46
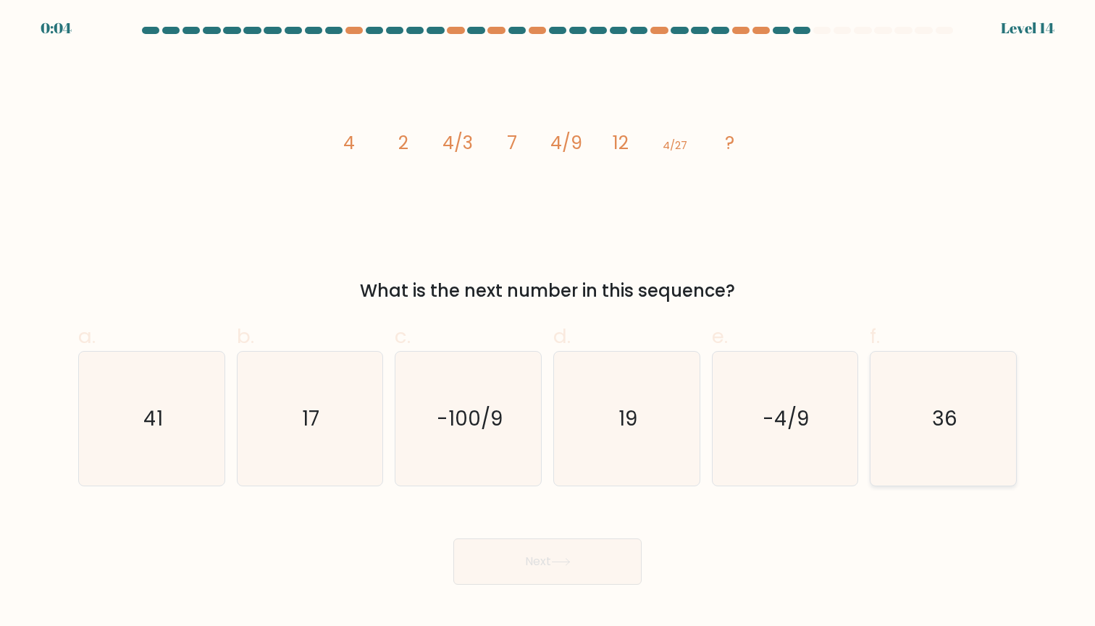
click at [877, 397] on icon "36" at bounding box center [943, 419] width 134 height 134
click at [548, 323] on input "f. 36" at bounding box center [547, 317] width 1 height 9
radio input "true"
click at [603, 553] on button "Next" at bounding box center [547, 562] width 188 height 46
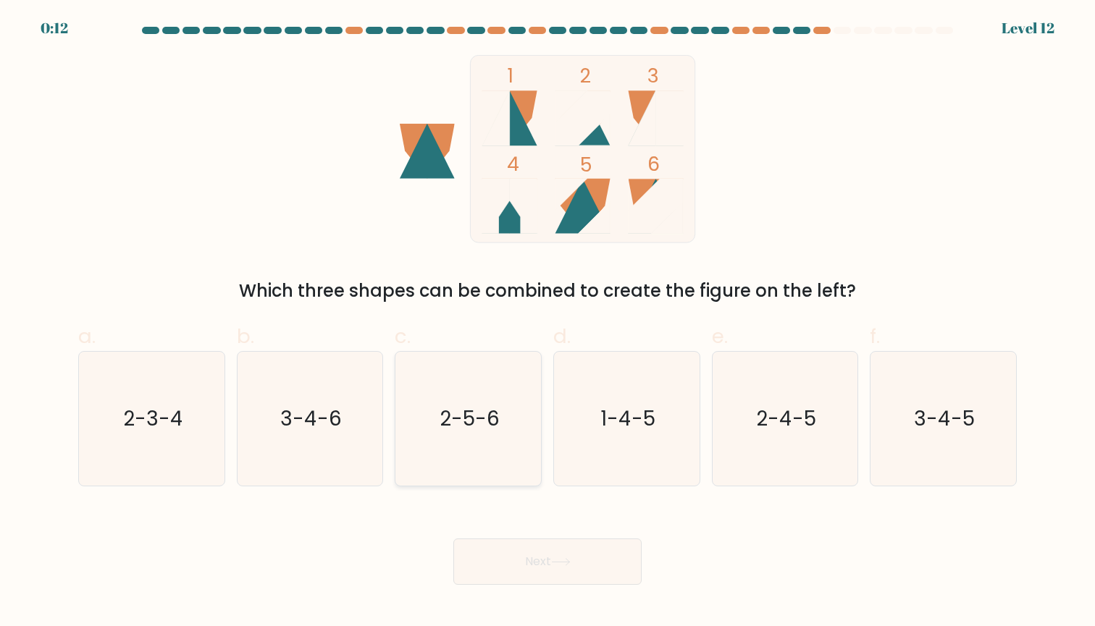
click at [473, 425] on text "2-5-6" at bounding box center [469, 419] width 60 height 28
click at [547, 323] on input "c. 2-5-6" at bounding box center [547, 317] width 1 height 9
radio input "true"
click at [531, 557] on button "Next" at bounding box center [547, 562] width 188 height 46
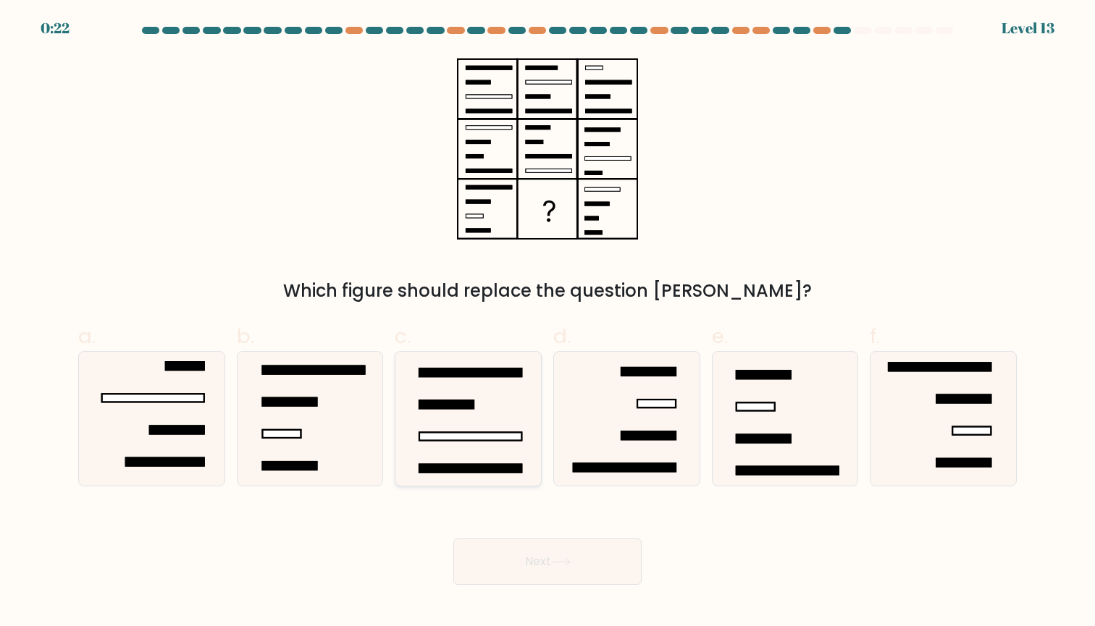
click at [489, 451] on icon at bounding box center [468, 419] width 134 height 134
click at [547, 323] on input "c." at bounding box center [547, 317] width 1 height 9
radio input "true"
click at [555, 553] on button "Next" at bounding box center [547, 562] width 188 height 46
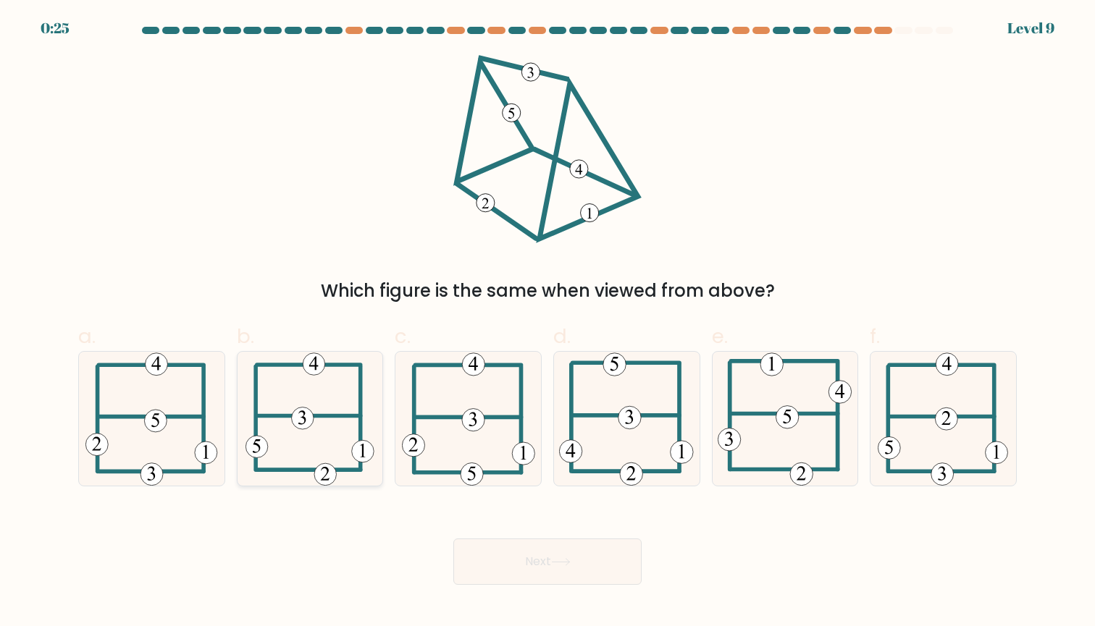
click at [298, 409] on icon at bounding box center [309, 419] width 129 height 134
click at [547, 323] on input "b." at bounding box center [547, 317] width 1 height 9
radio input "true"
click at [586, 562] on button "Next" at bounding box center [547, 562] width 188 height 46
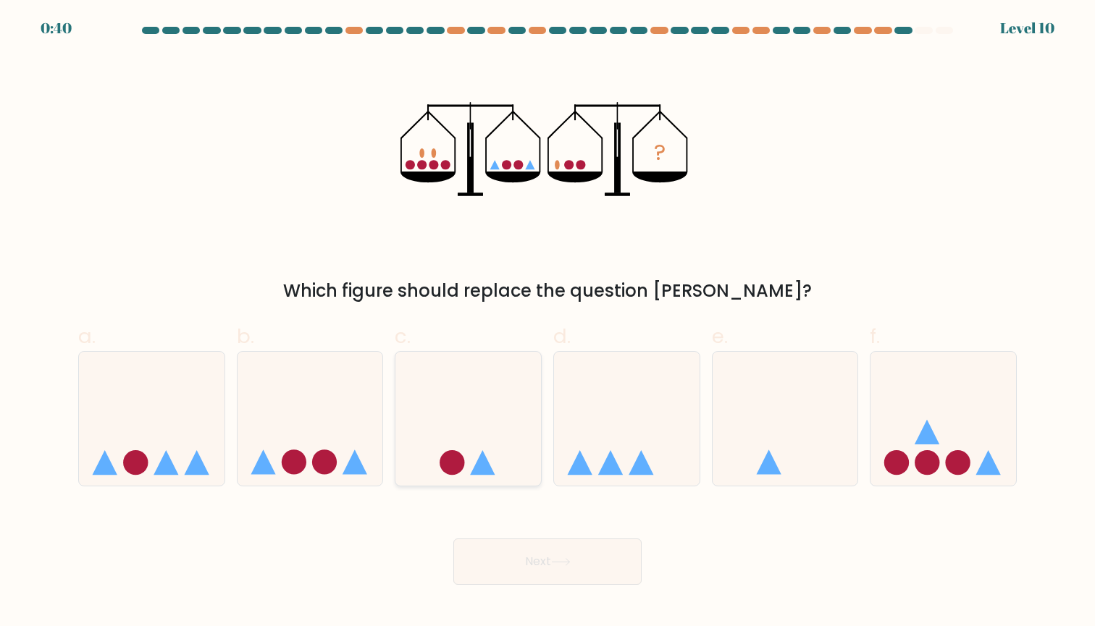
click at [491, 425] on icon at bounding box center [468, 418] width 146 height 120
click at [547, 323] on input "c." at bounding box center [547, 317] width 1 height 9
radio input "true"
click at [544, 564] on button "Next" at bounding box center [547, 562] width 188 height 46
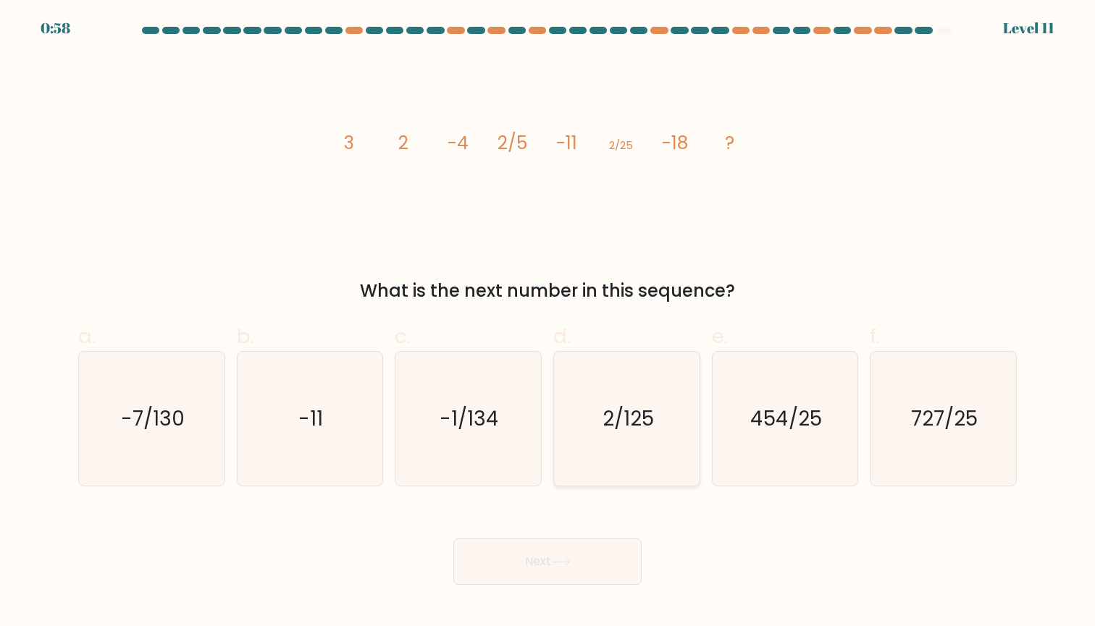
click at [674, 386] on icon "2/125" at bounding box center [627, 419] width 134 height 134
click at [548, 323] on input "d. 2/125" at bounding box center [547, 317] width 1 height 9
radio input "true"
click at [552, 581] on button "Next" at bounding box center [547, 562] width 188 height 46
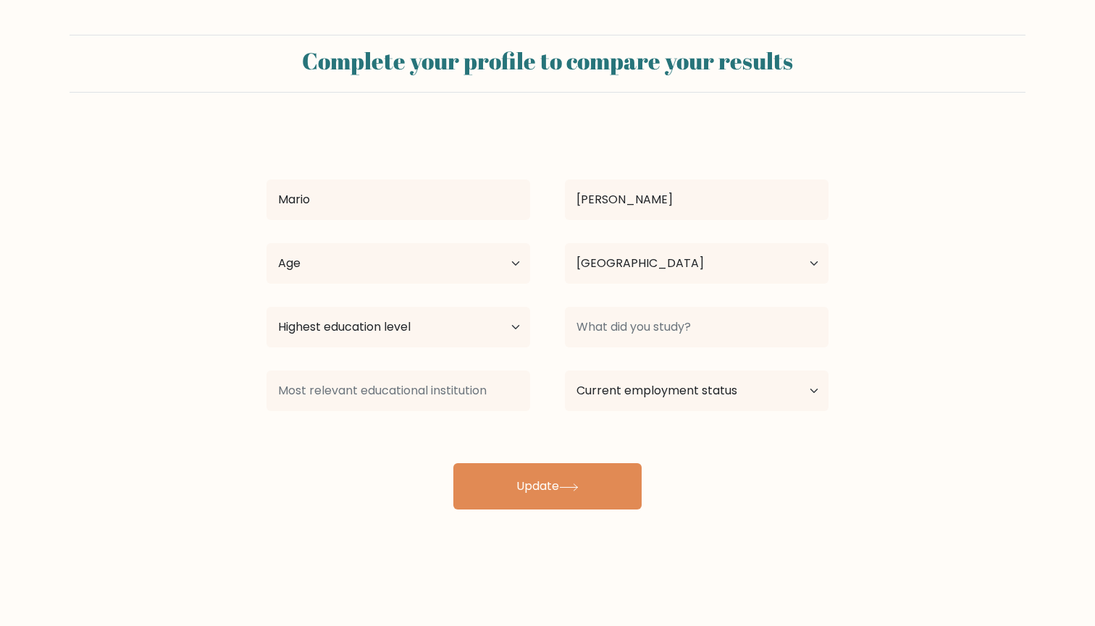
select select "US"
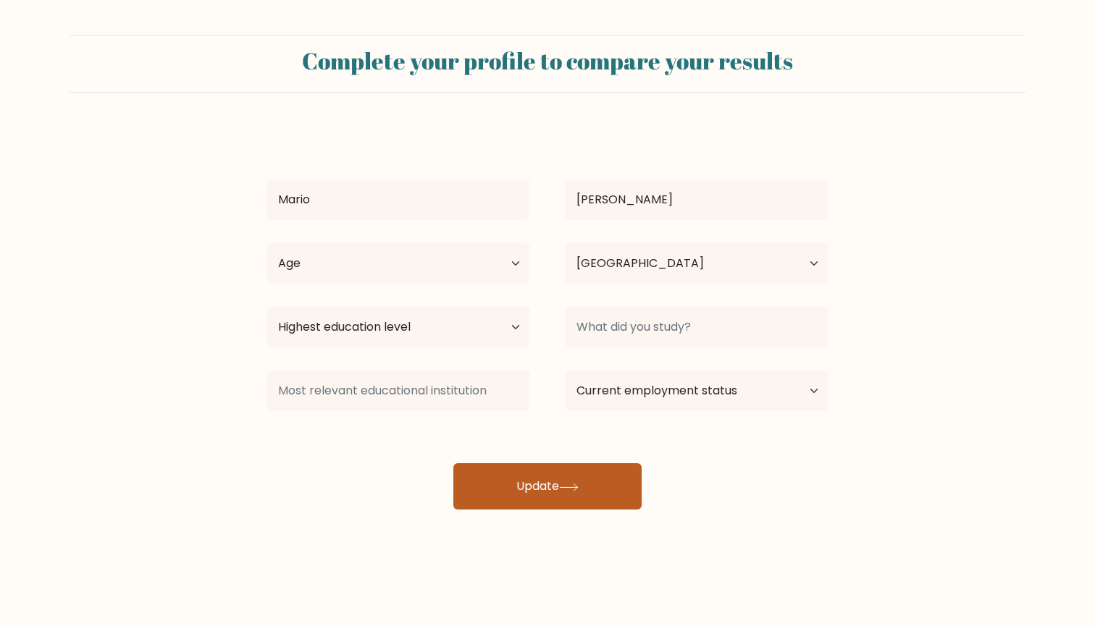
click at [589, 484] on button "Update" at bounding box center [547, 486] width 188 height 46
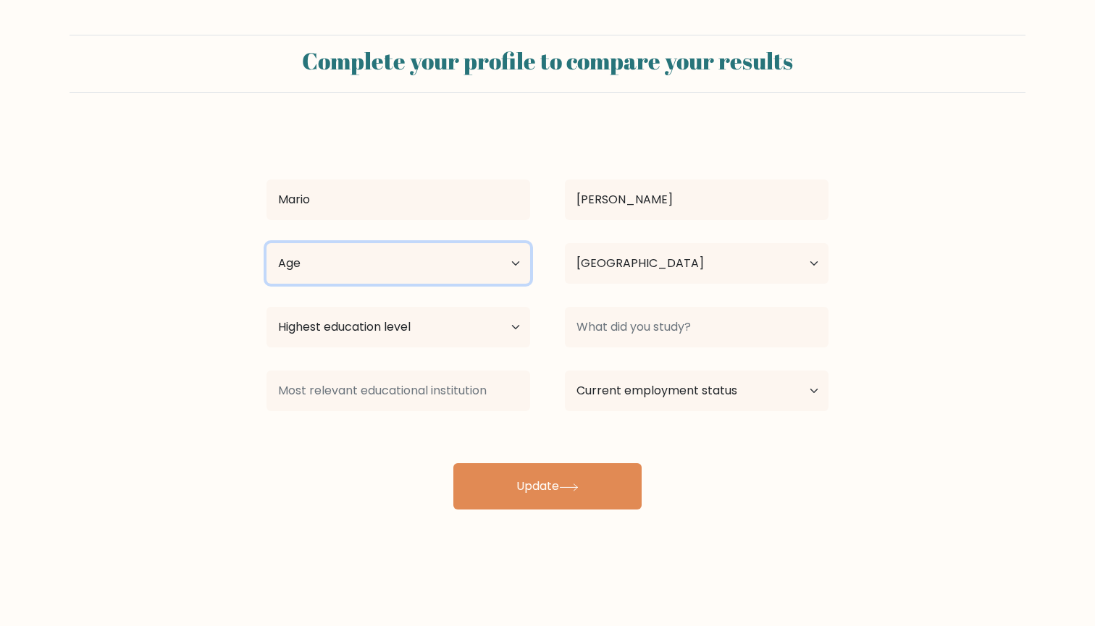
select select "65_plus"
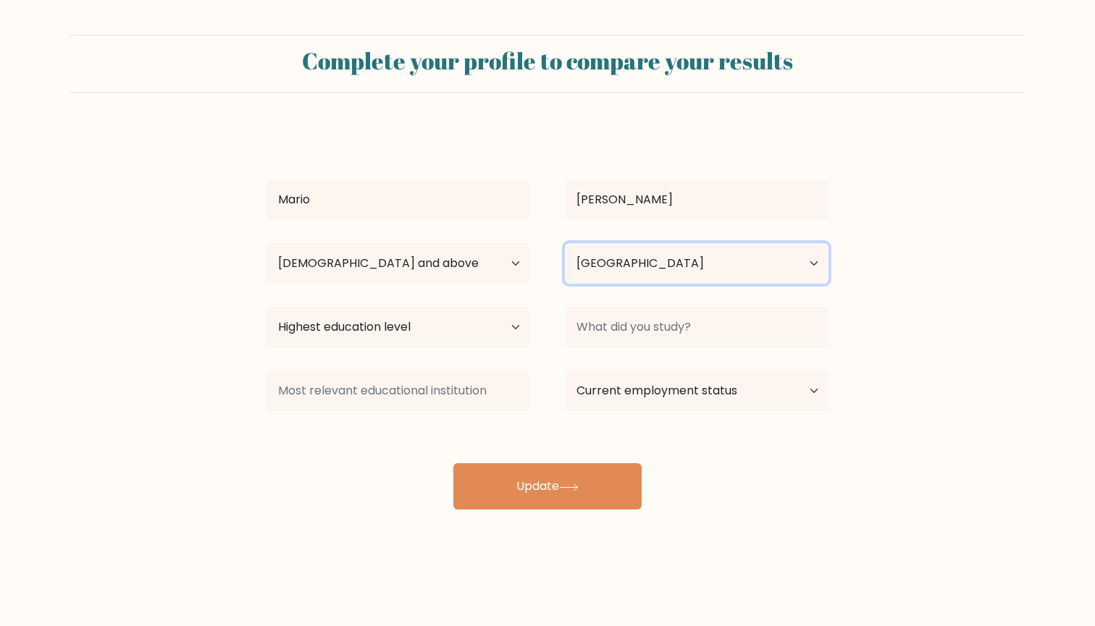
select select "MD"
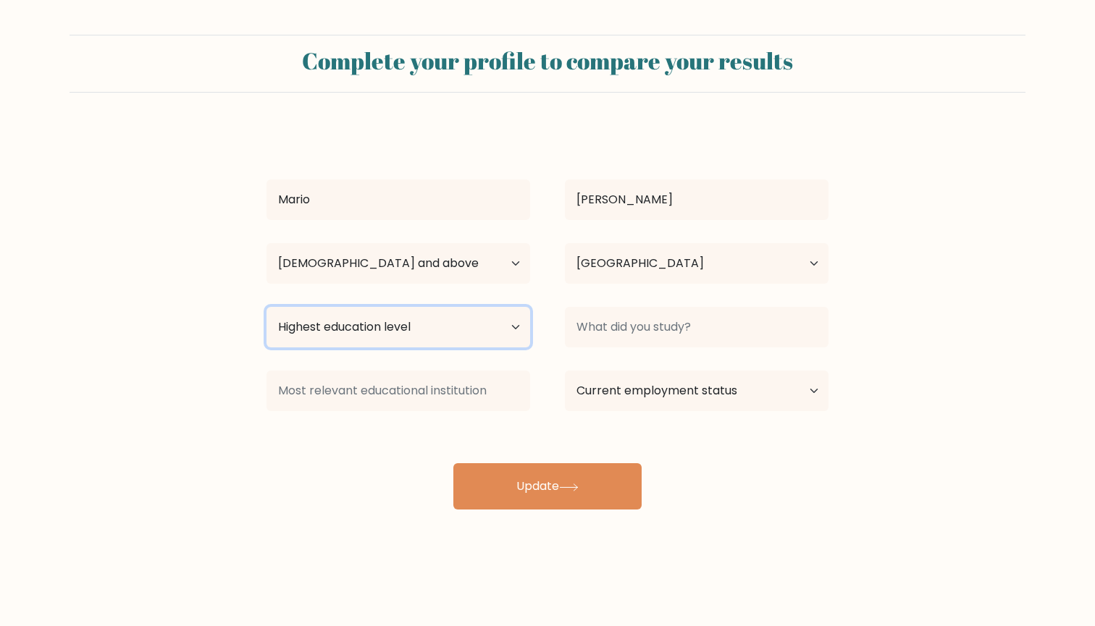
select select "occupation_specific"
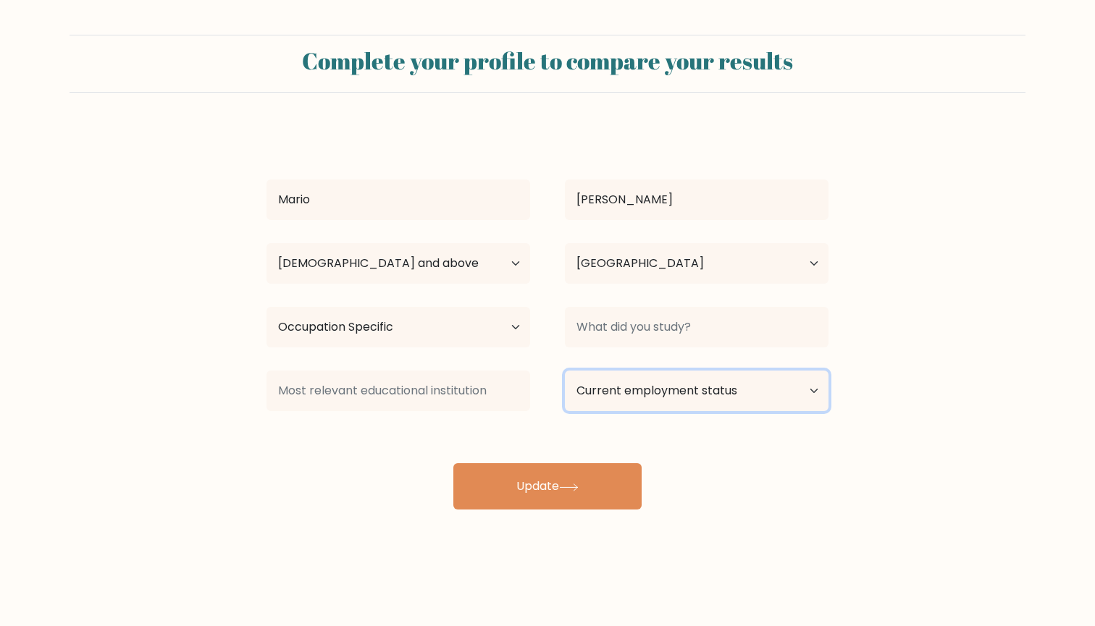
select select "retired"
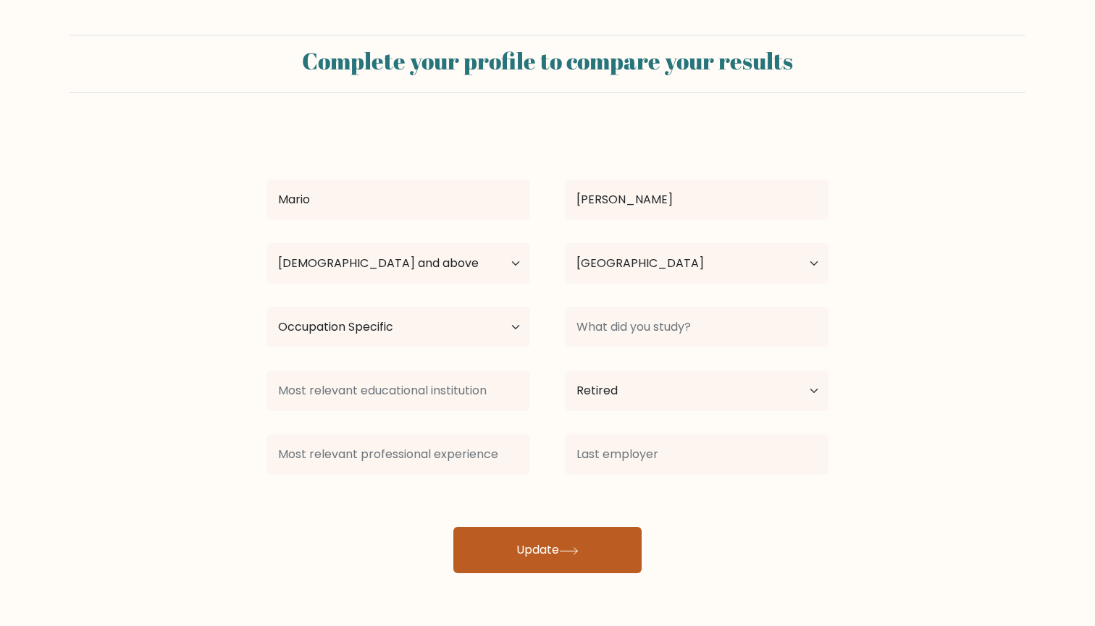
click at [551, 530] on button "Update" at bounding box center [547, 550] width 188 height 46
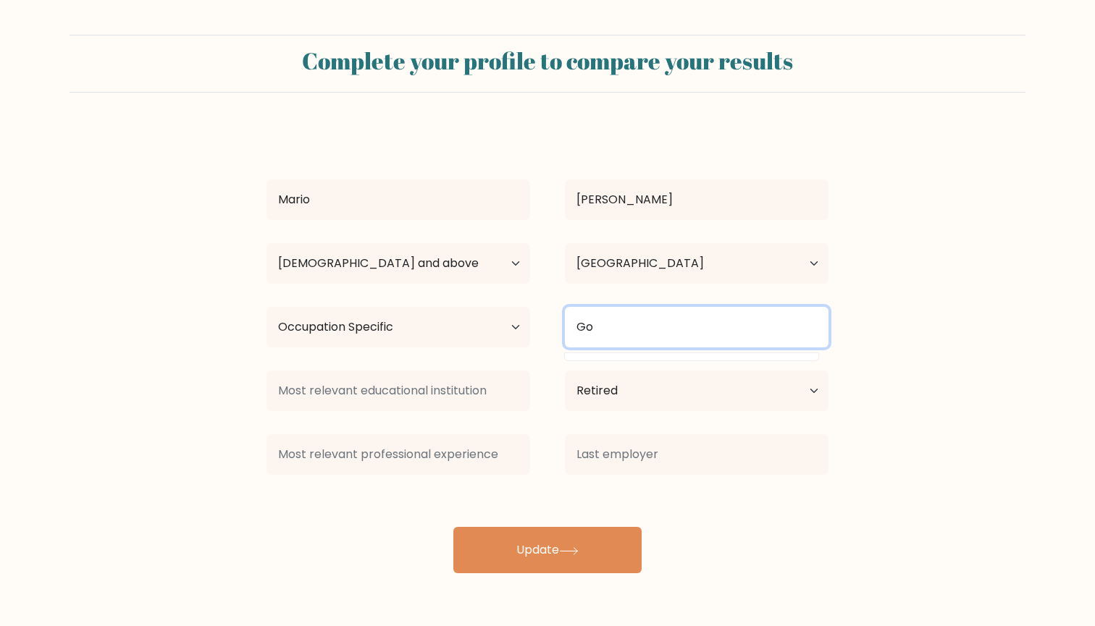
type input "G"
type input "S"
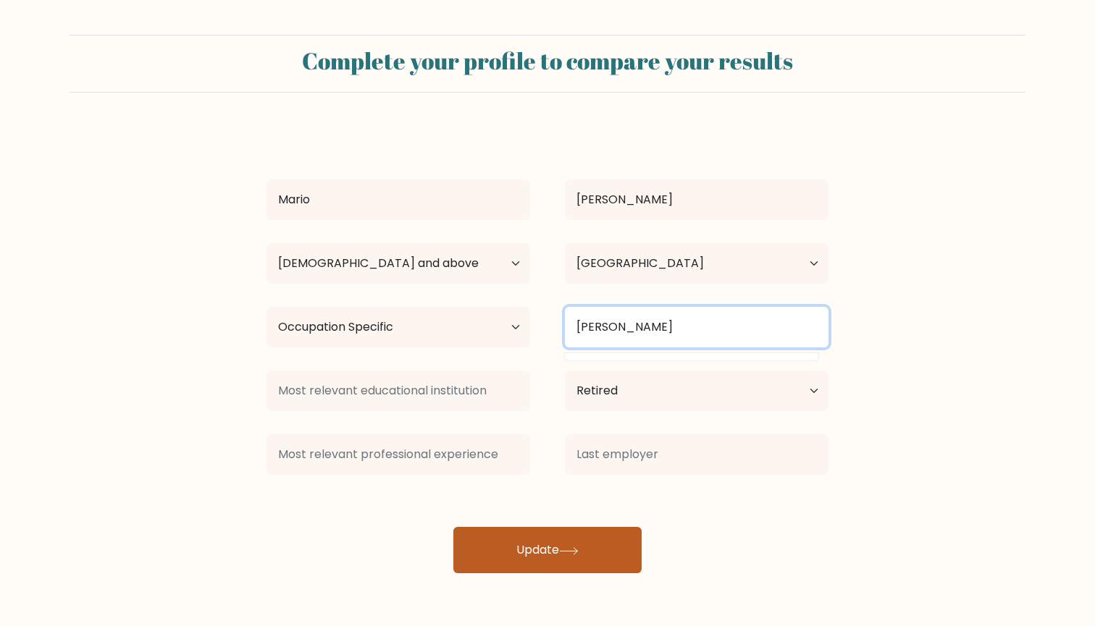
type input "Balgiu"
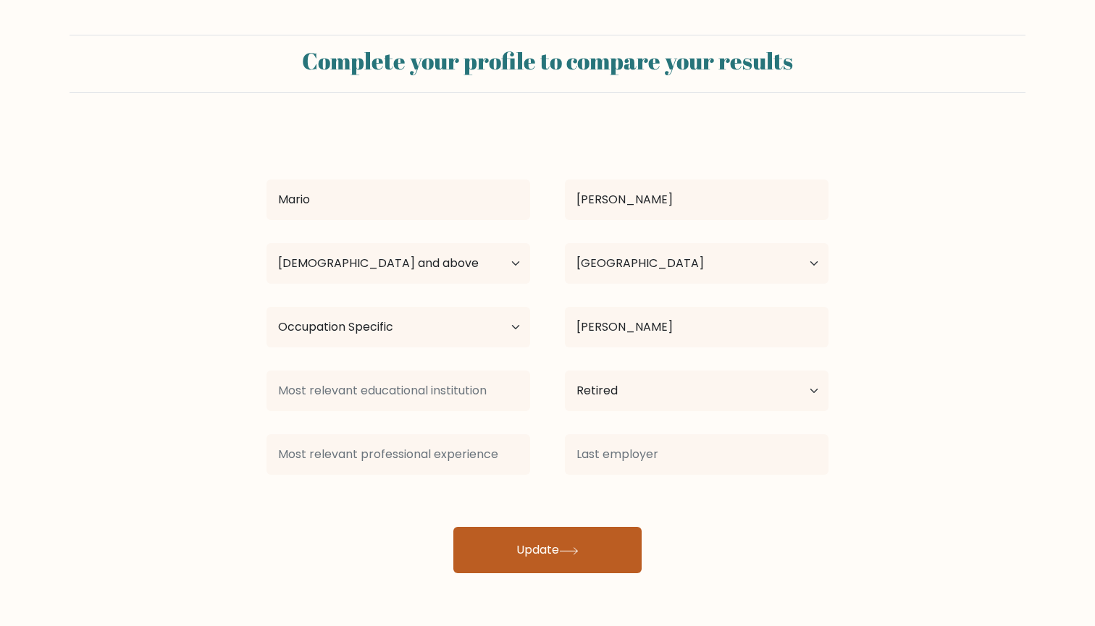
click at [615, 552] on button "Update" at bounding box center [547, 550] width 188 height 46
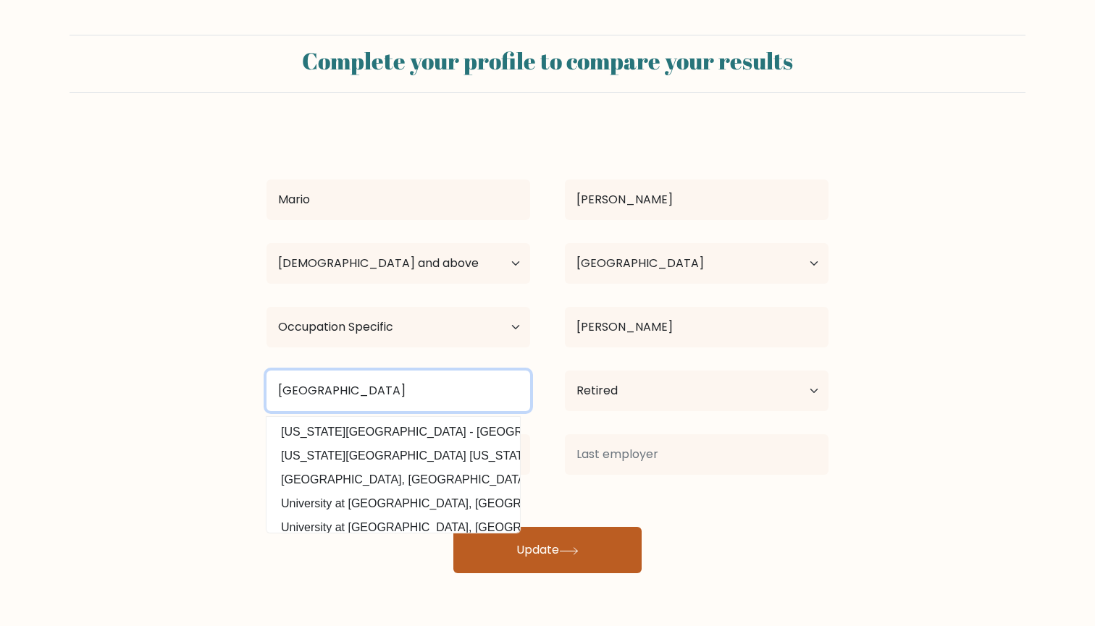
type input "Balgiu University"
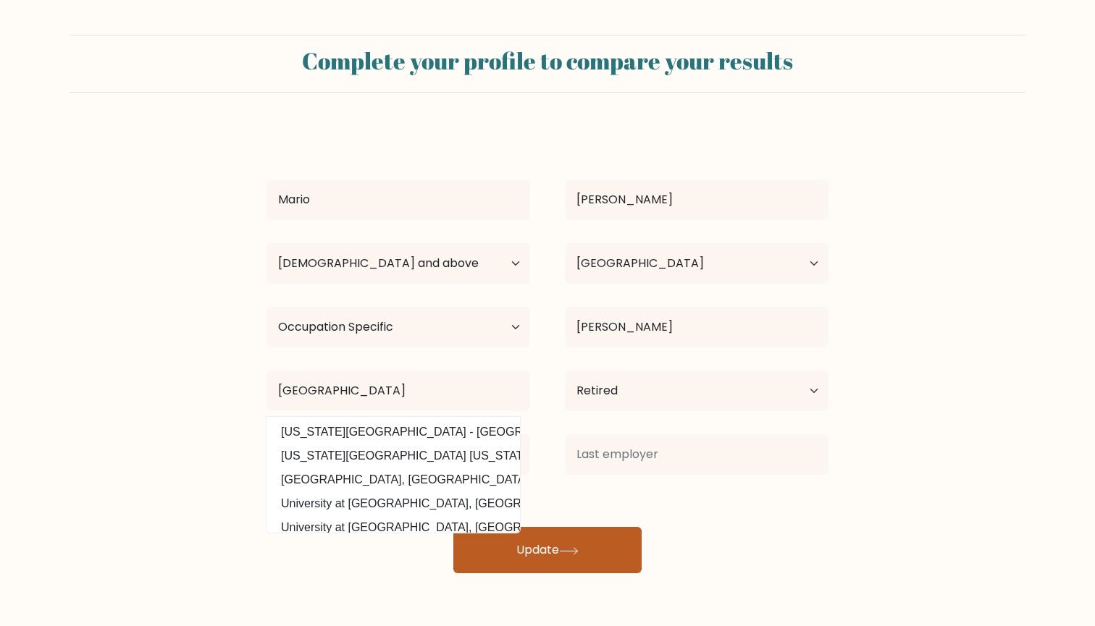
click at [576, 550] on icon at bounding box center [569, 551] width 20 height 8
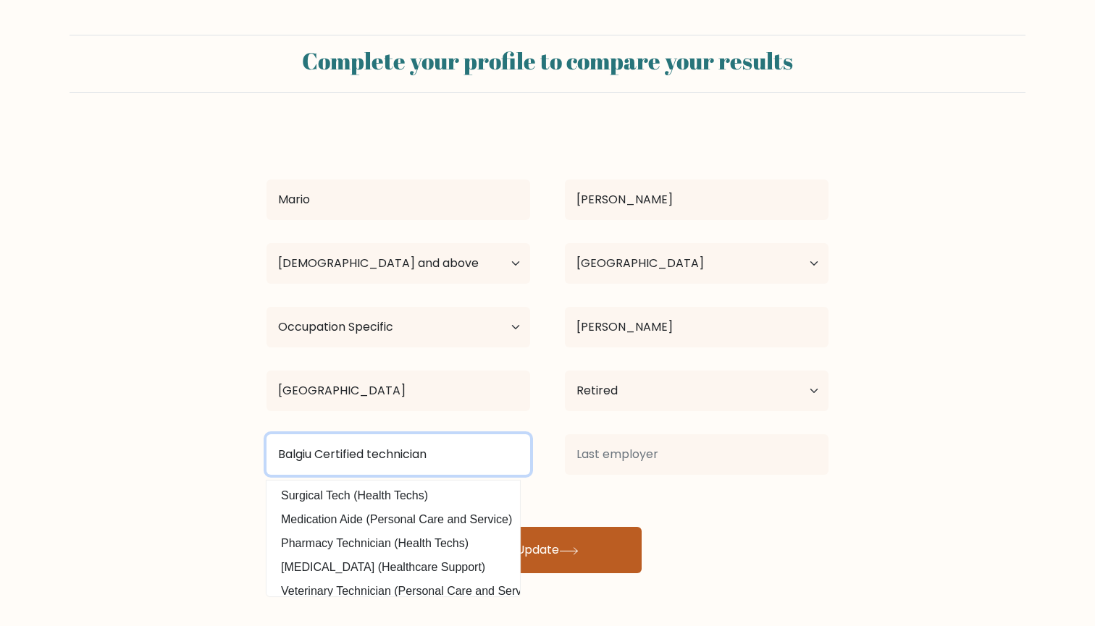
type input "Balgiu Certified technician"
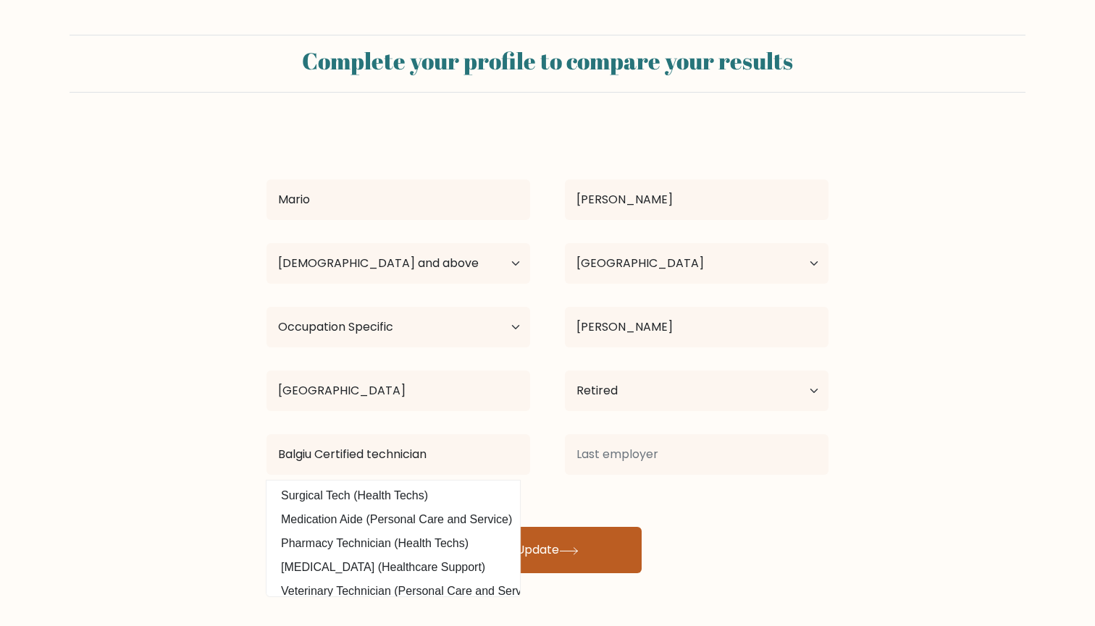
click at [523, 547] on button "Update" at bounding box center [547, 550] width 188 height 46
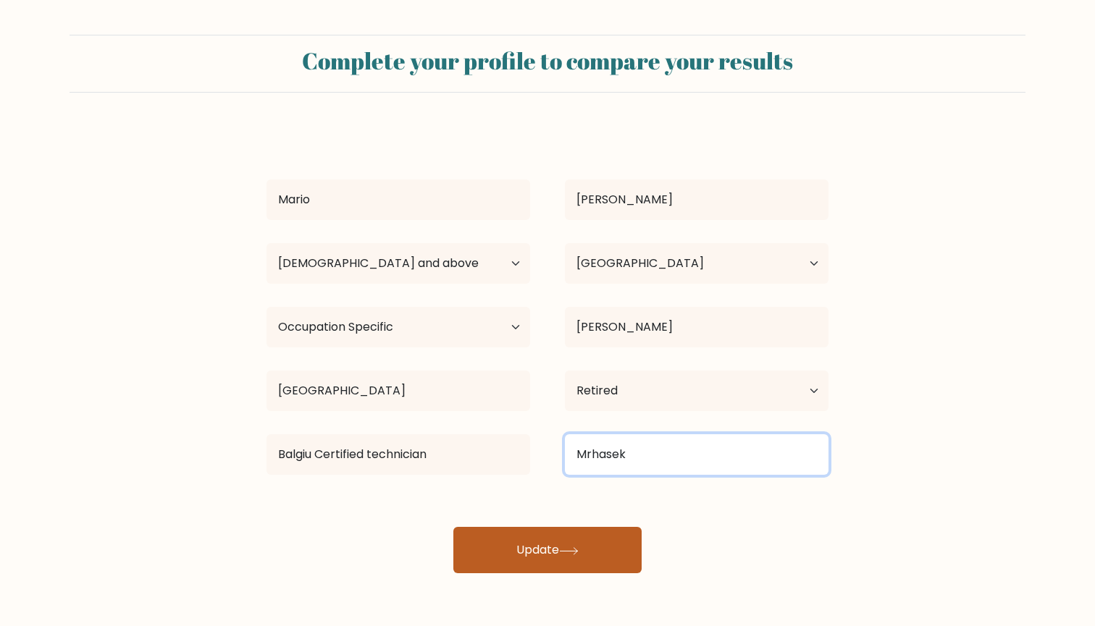
type input "Mrhasek"
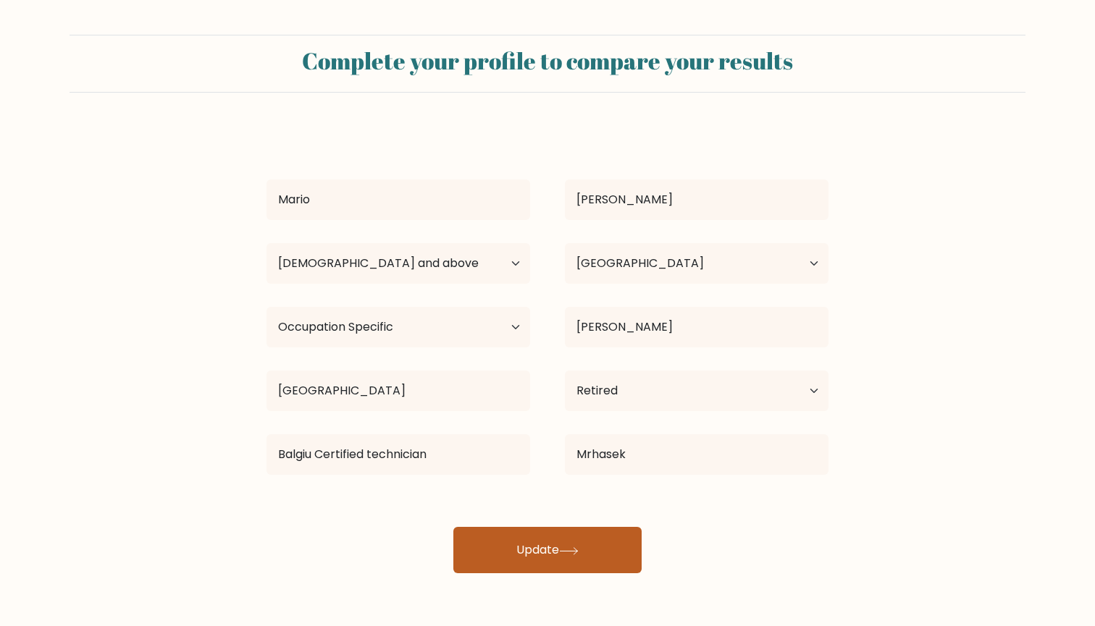
click at [591, 548] on button "Update" at bounding box center [547, 550] width 188 height 46
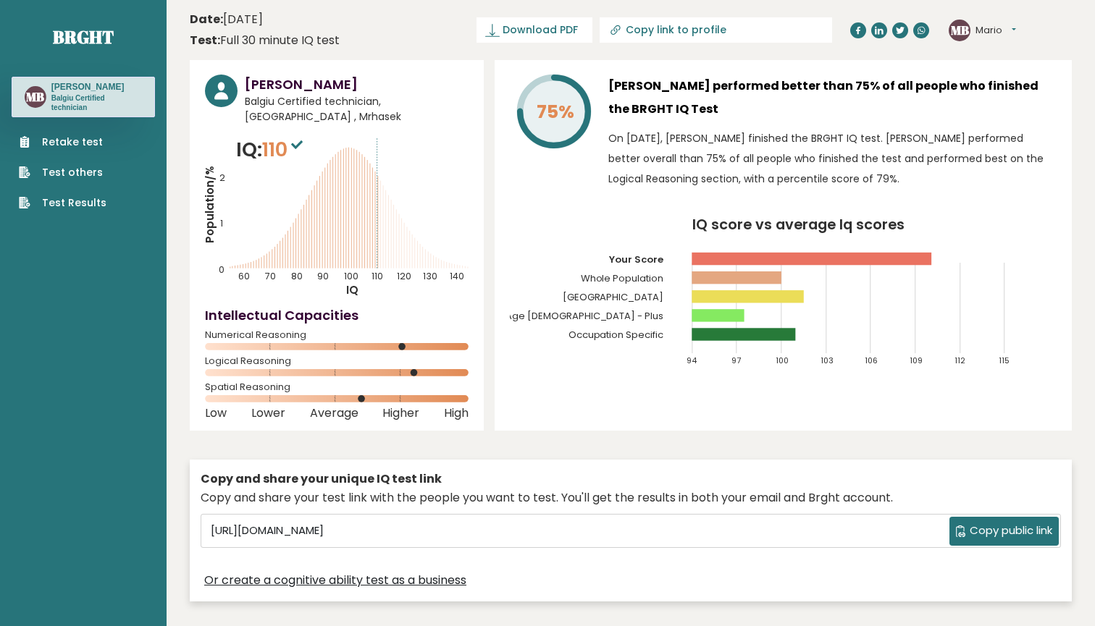
click at [363, 400] on circle at bounding box center [361, 398] width 7 height 7
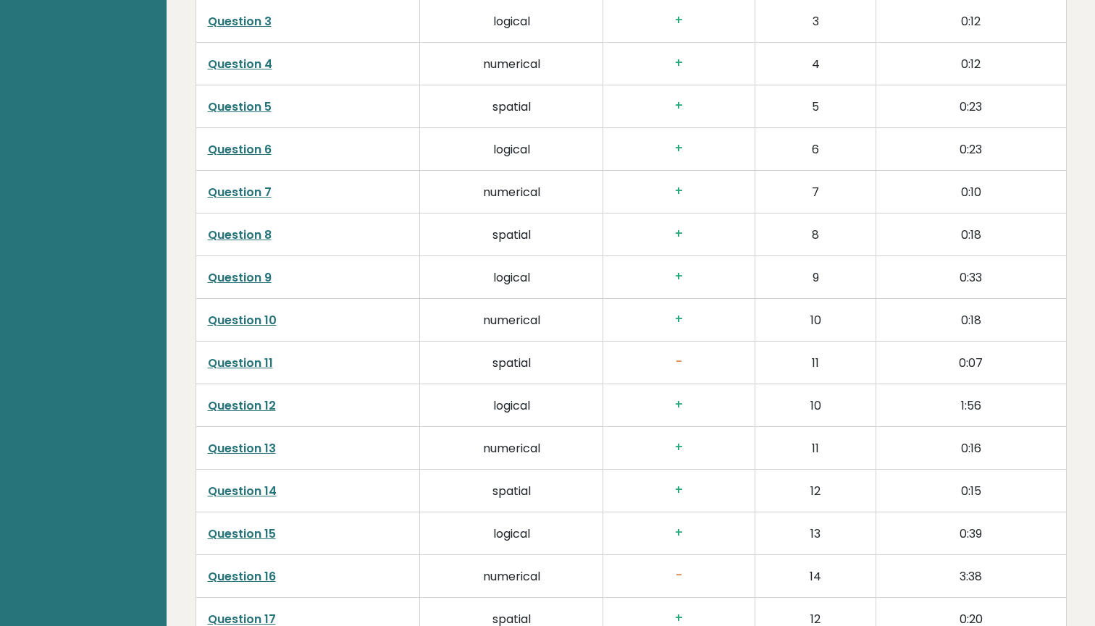
scroll to position [2451, 0]
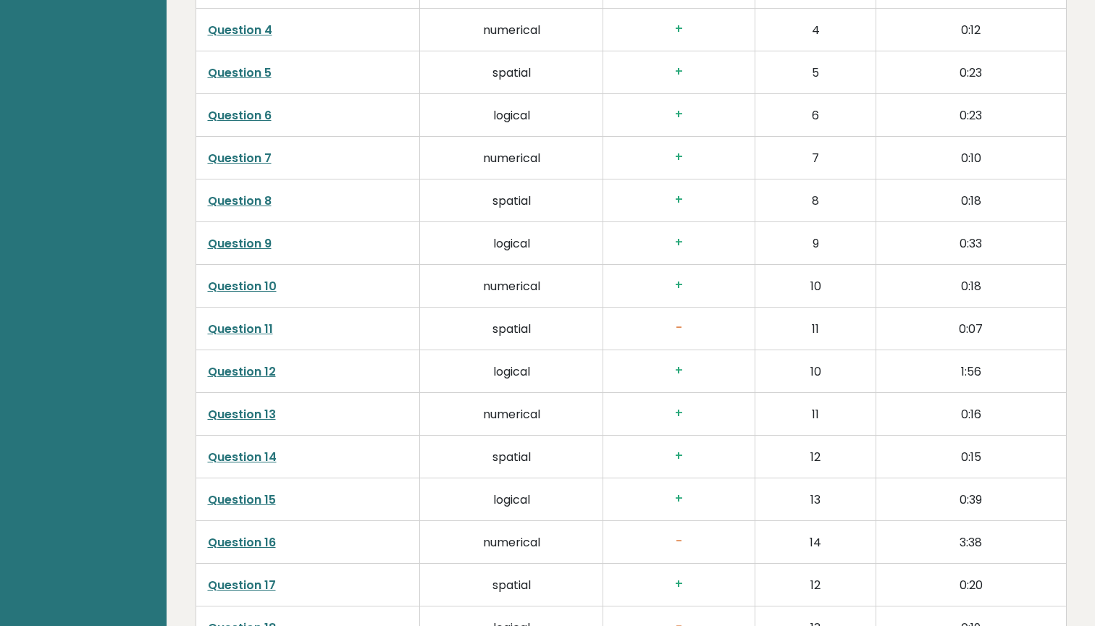
click at [261, 334] on link "Question 11" at bounding box center [240, 329] width 65 height 17
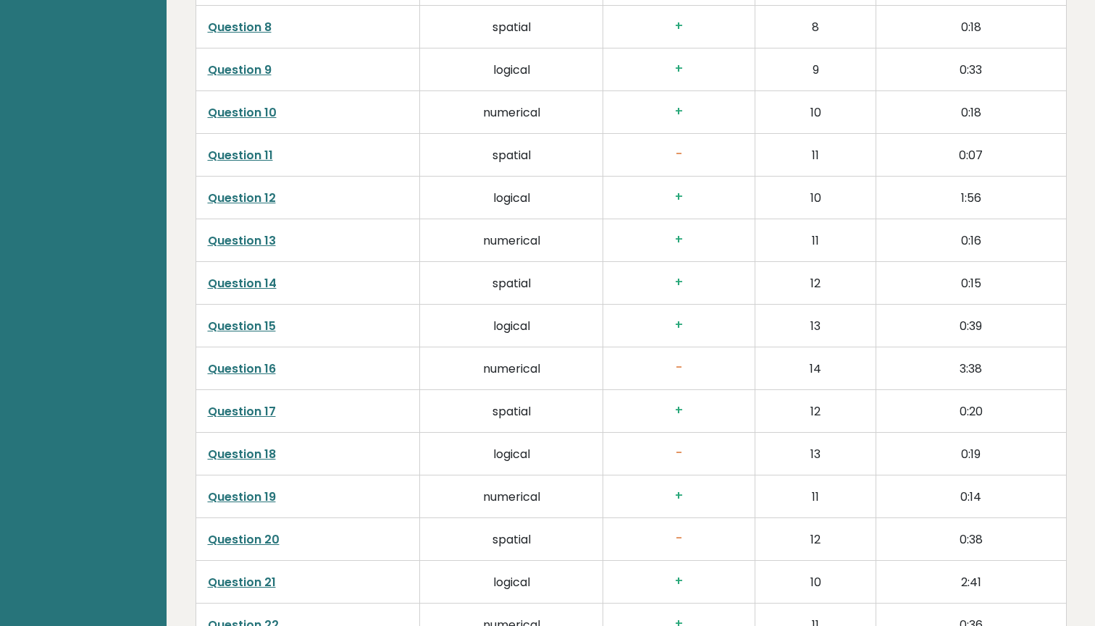
scroll to position [2627, 0]
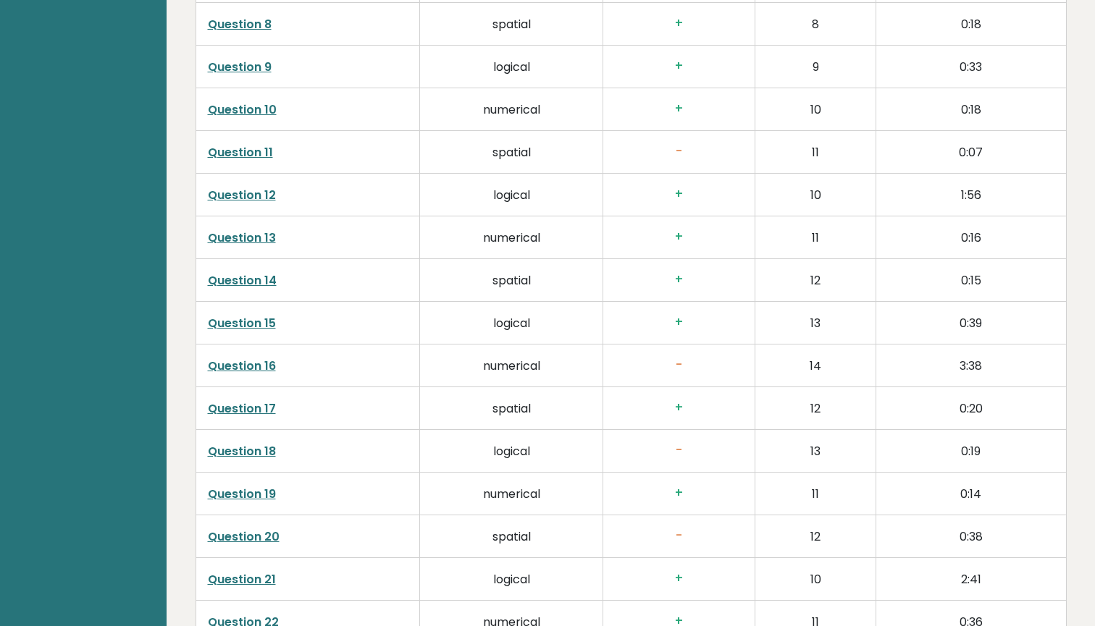
click at [263, 365] on link "Question 16" at bounding box center [242, 366] width 68 height 17
click at [232, 452] on link "Question 18" at bounding box center [242, 451] width 68 height 17
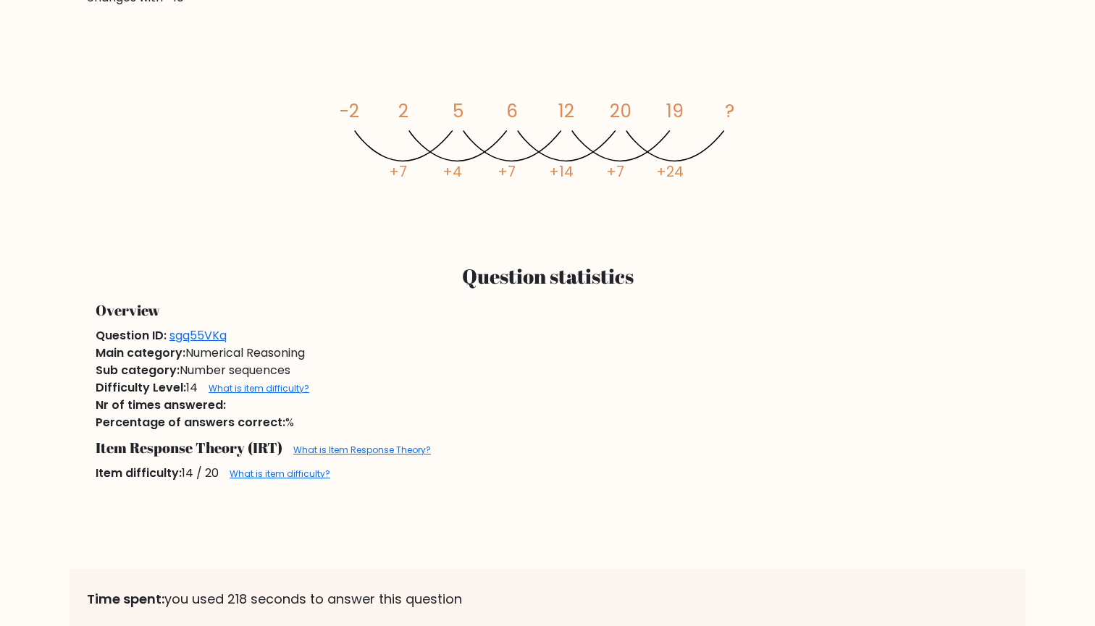
scroll to position [932, 0]
click at [259, 387] on link "What is item difficulty?" at bounding box center [258, 388] width 101 height 12
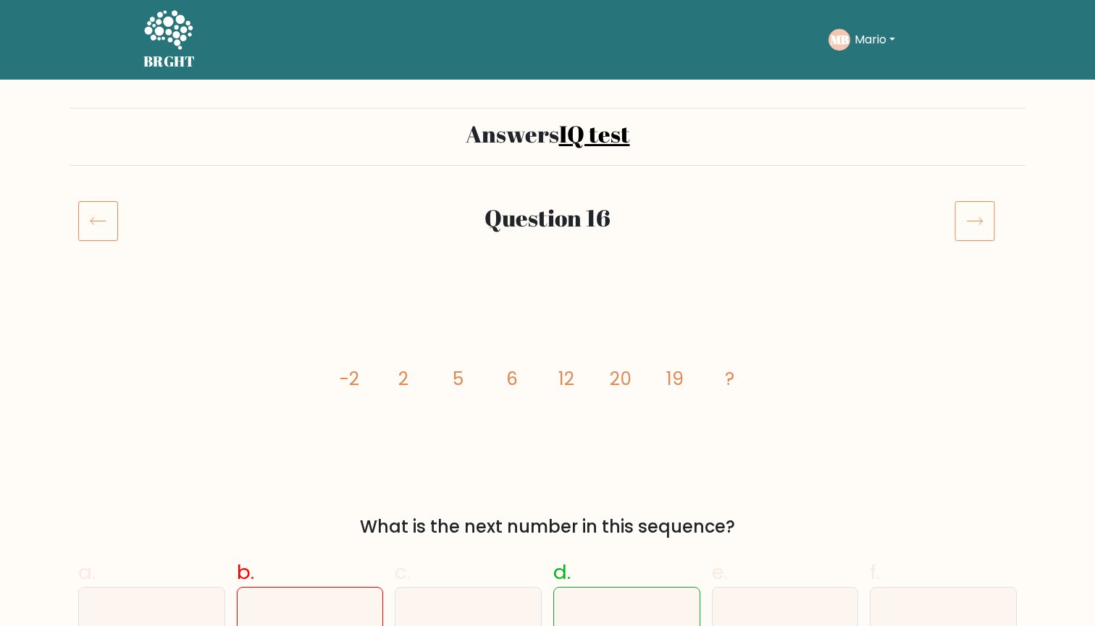
scroll to position [0, 0]
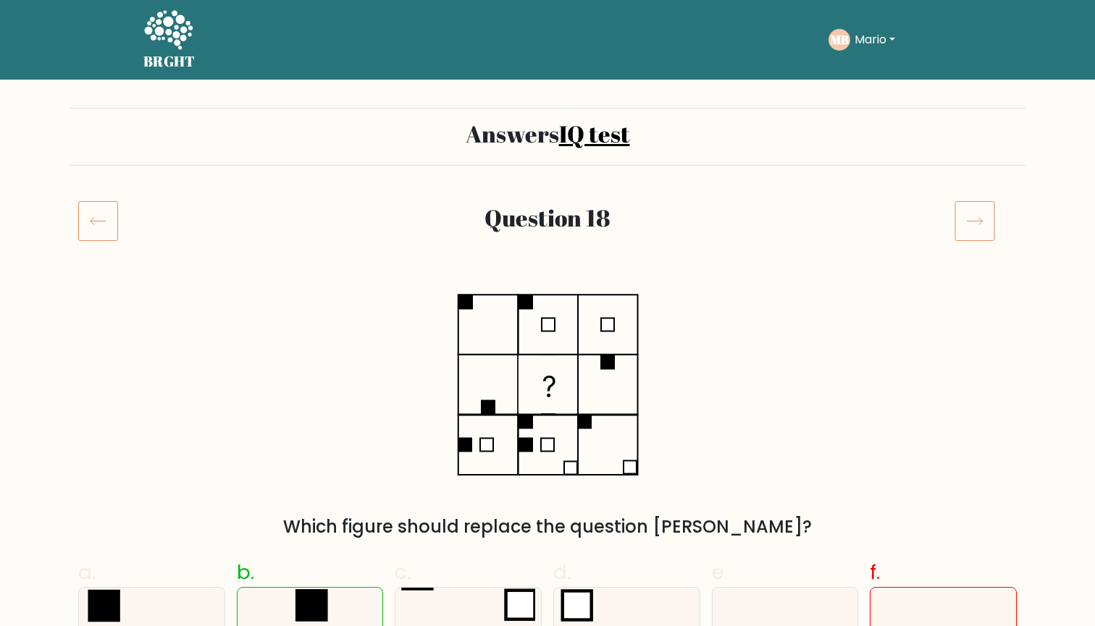
click at [868, 48] on button "Mario" at bounding box center [874, 39] width 49 height 19
click at [175, 28] on icon at bounding box center [168, 29] width 49 height 39
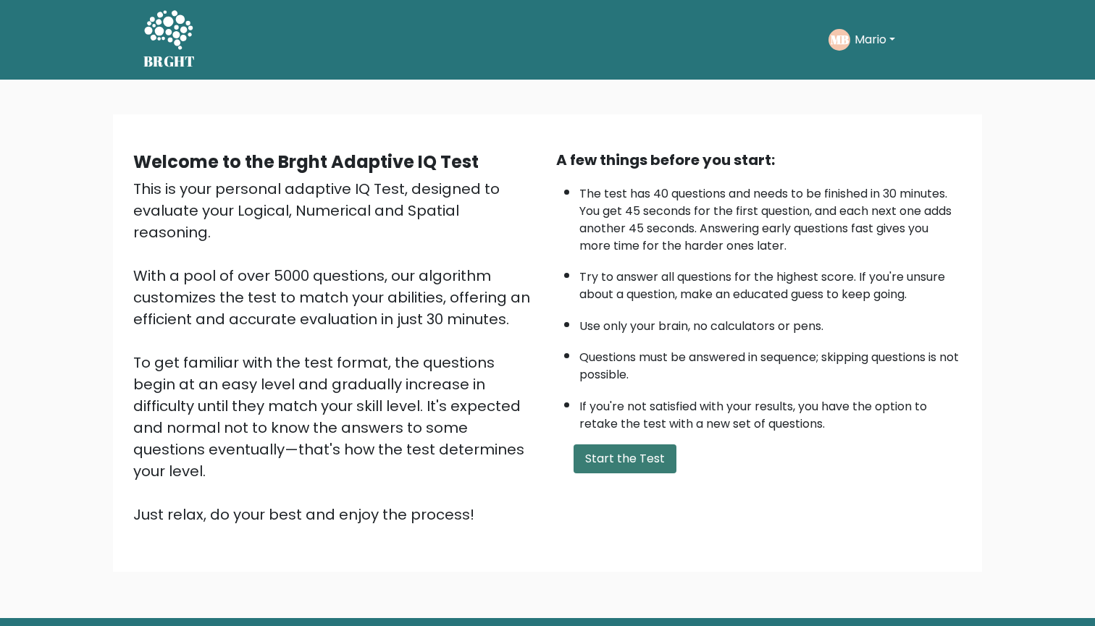
click at [612, 473] on button "Start the Test" at bounding box center [624, 459] width 103 height 29
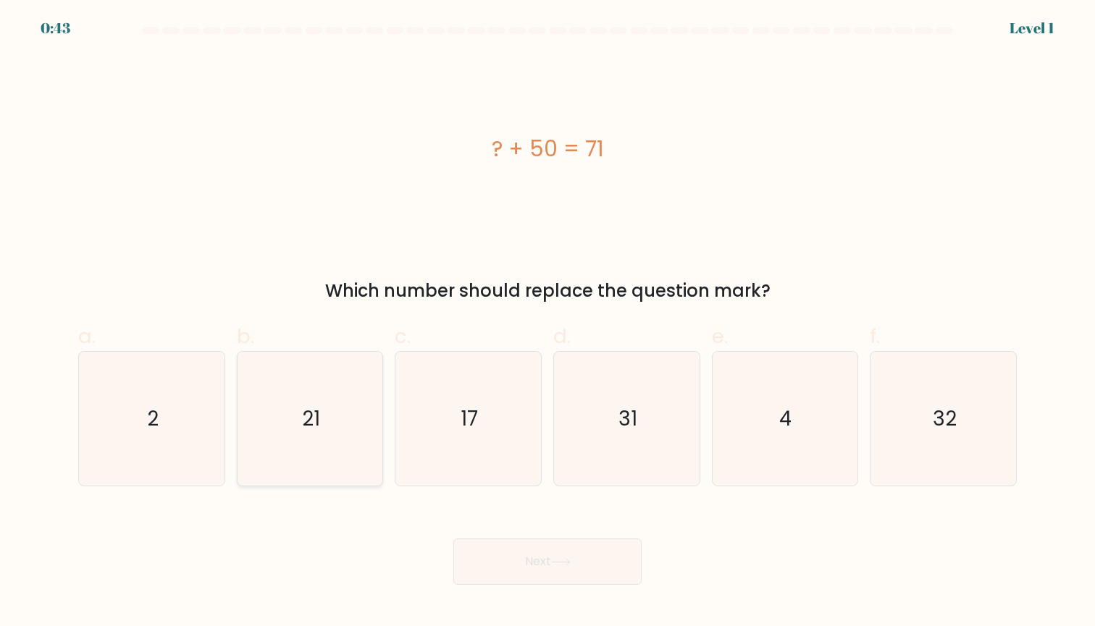
click at [327, 388] on icon "21" at bounding box center [310, 419] width 134 height 134
click at [547, 323] on input "b. 21" at bounding box center [547, 317] width 1 height 9
radio input "true"
click at [518, 549] on button "Next" at bounding box center [547, 562] width 188 height 46
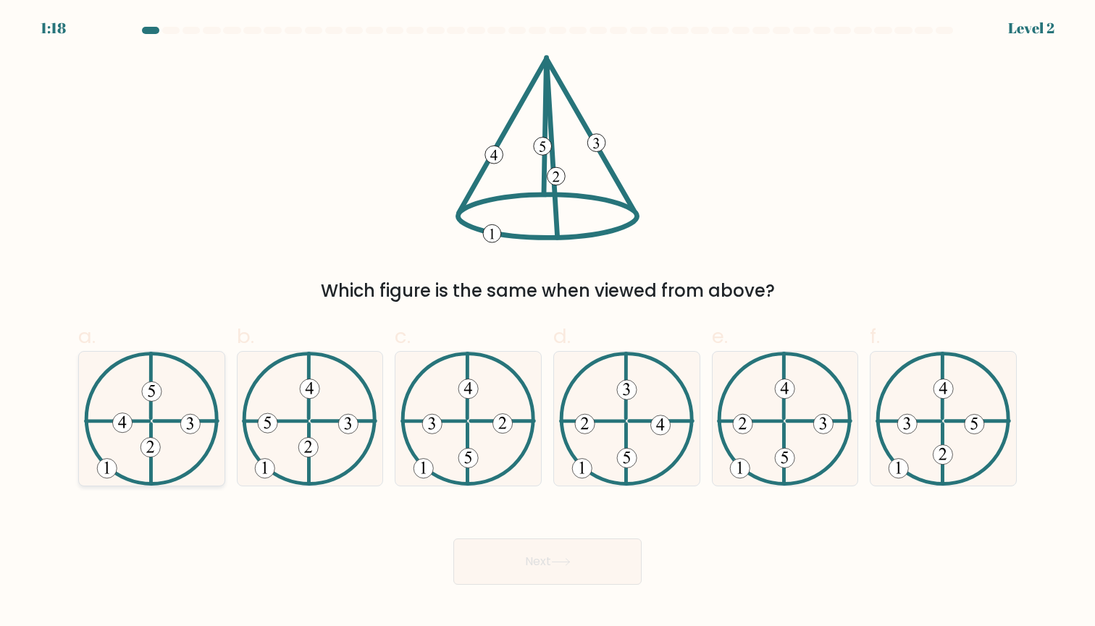
click at [135, 458] on icon at bounding box center [151, 419] width 135 height 134
click at [547, 323] on input "a." at bounding box center [547, 317] width 1 height 9
radio input "true"
click at [549, 566] on button "Next" at bounding box center [547, 562] width 188 height 46
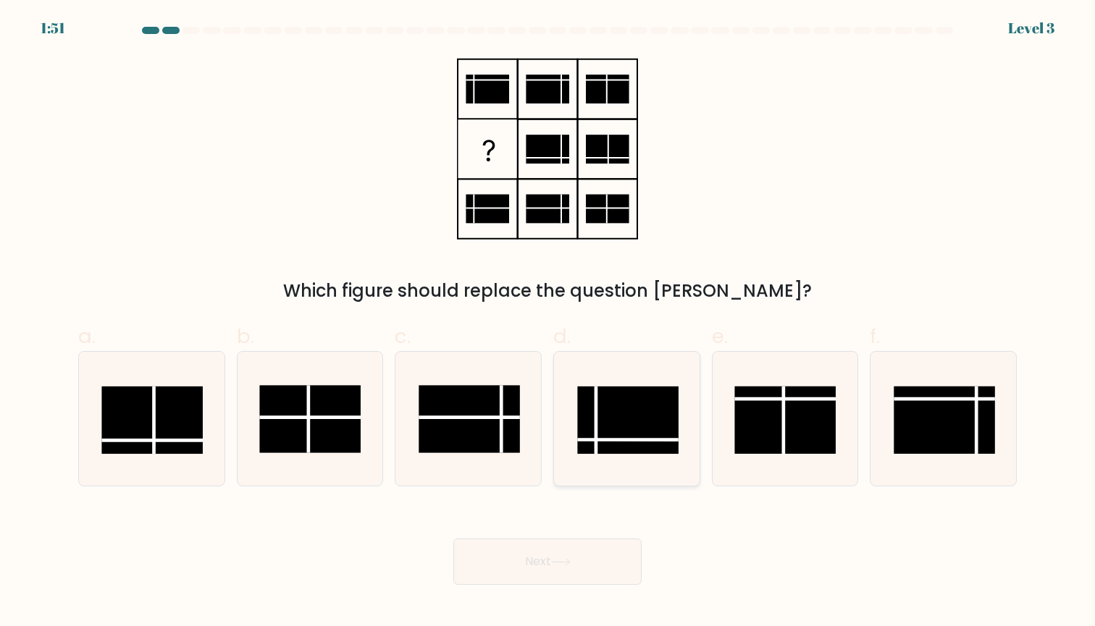
click at [652, 440] on line at bounding box center [627, 440] width 101 height 0
click at [548, 323] on input "d." at bounding box center [547, 317] width 1 height 9
radio input "true"
click at [561, 558] on icon at bounding box center [561, 562] width 20 height 8
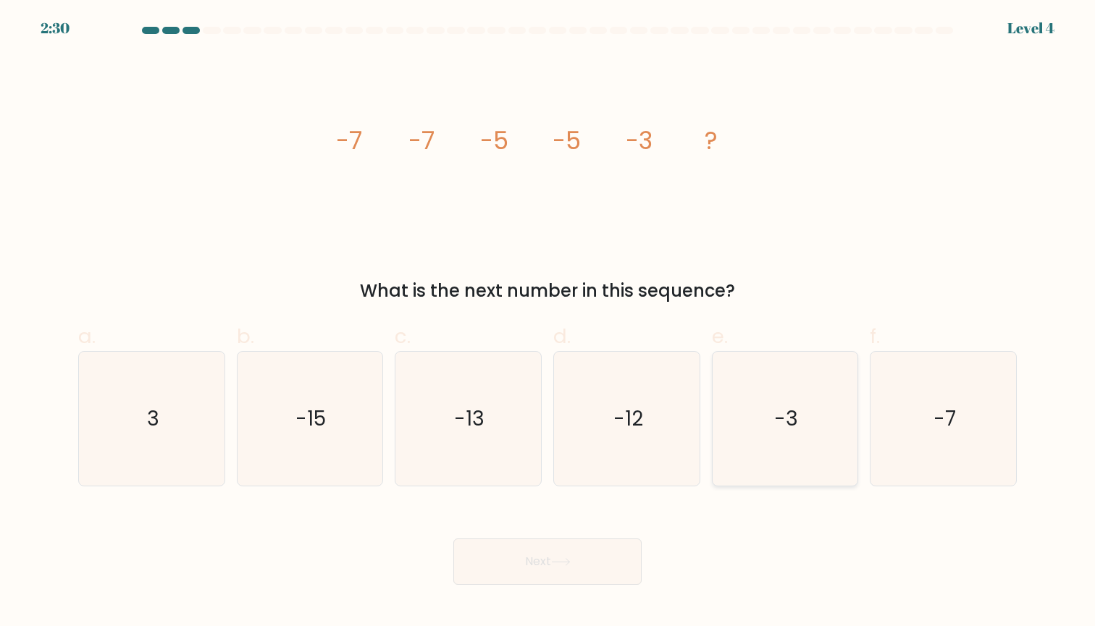
click at [799, 393] on icon "-3" at bounding box center [784, 419] width 134 height 134
click at [548, 323] on input "e. -3" at bounding box center [547, 317] width 1 height 9
radio input "true"
click at [515, 577] on button "Next" at bounding box center [547, 562] width 188 height 46
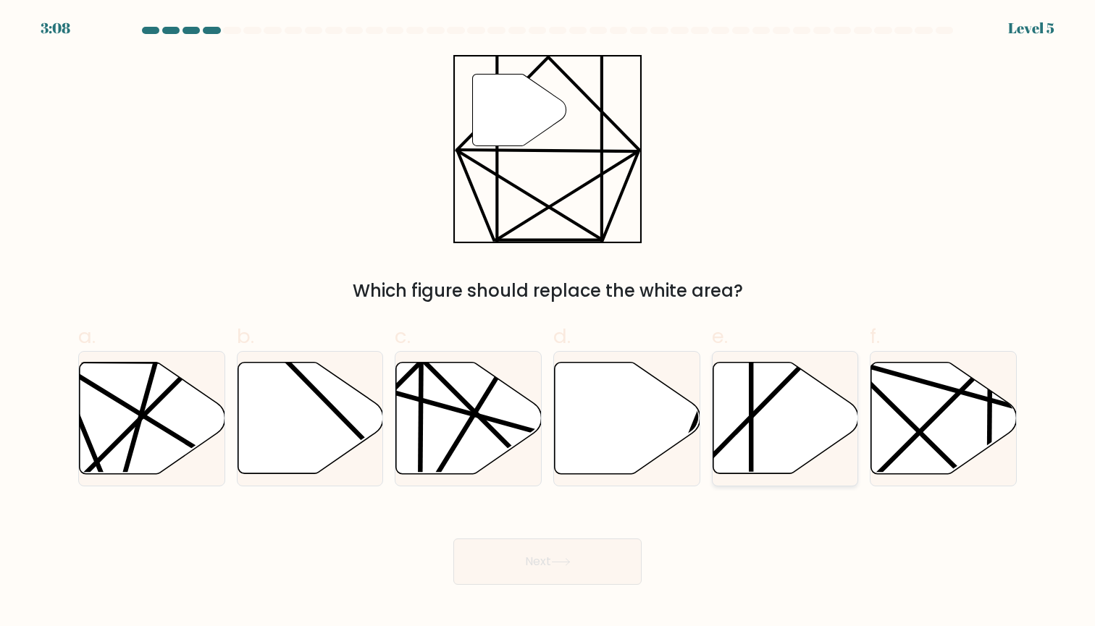
click at [771, 413] on icon at bounding box center [785, 418] width 146 height 111
click at [548, 323] on input "e." at bounding box center [547, 317] width 1 height 9
radio input "true"
click at [535, 554] on button "Next" at bounding box center [547, 562] width 188 height 46
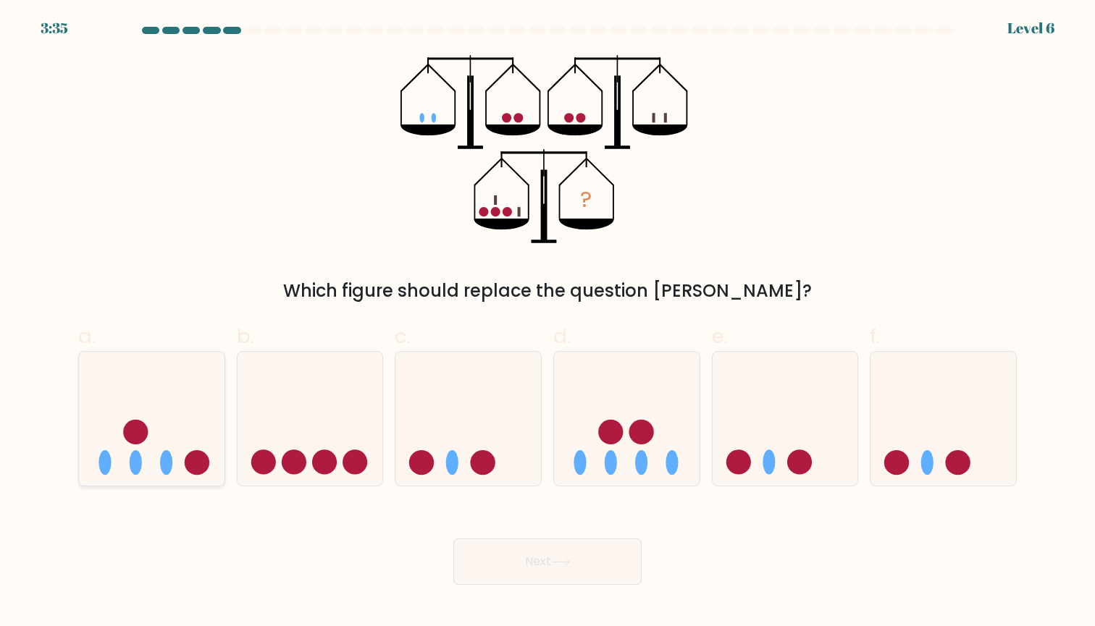
click at [159, 439] on icon at bounding box center [152, 418] width 146 height 120
click at [547, 323] on input "a." at bounding box center [547, 317] width 1 height 9
radio input "true"
click at [577, 558] on button "Next" at bounding box center [547, 562] width 188 height 46
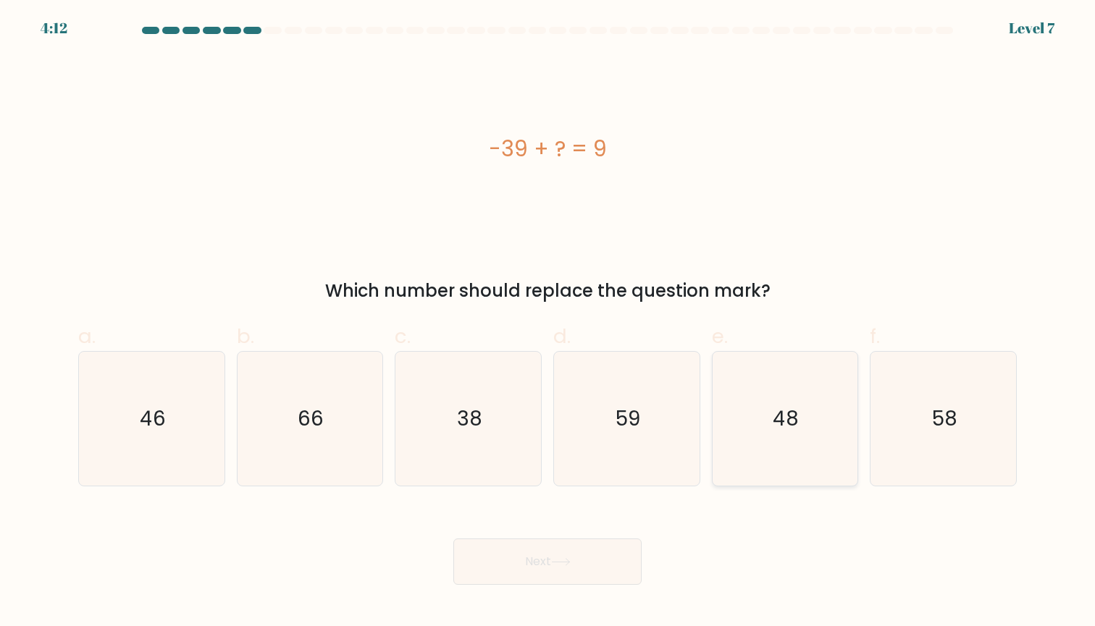
click at [833, 422] on icon "48" at bounding box center [784, 419] width 134 height 134
click at [548, 323] on input "e. 48" at bounding box center [547, 317] width 1 height 9
radio input "true"
click at [570, 561] on icon at bounding box center [561, 562] width 20 height 8
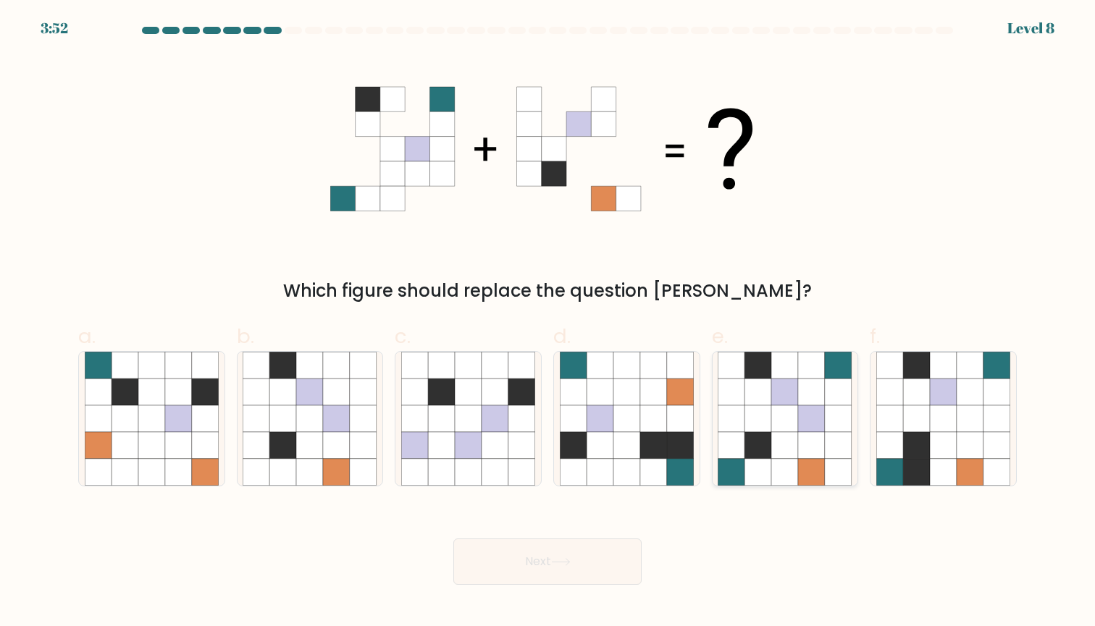
click at [789, 420] on icon at bounding box center [784, 418] width 27 height 27
click at [548, 323] on input "e." at bounding box center [547, 317] width 1 height 9
radio input "true"
click at [561, 557] on button "Next" at bounding box center [547, 562] width 188 height 46
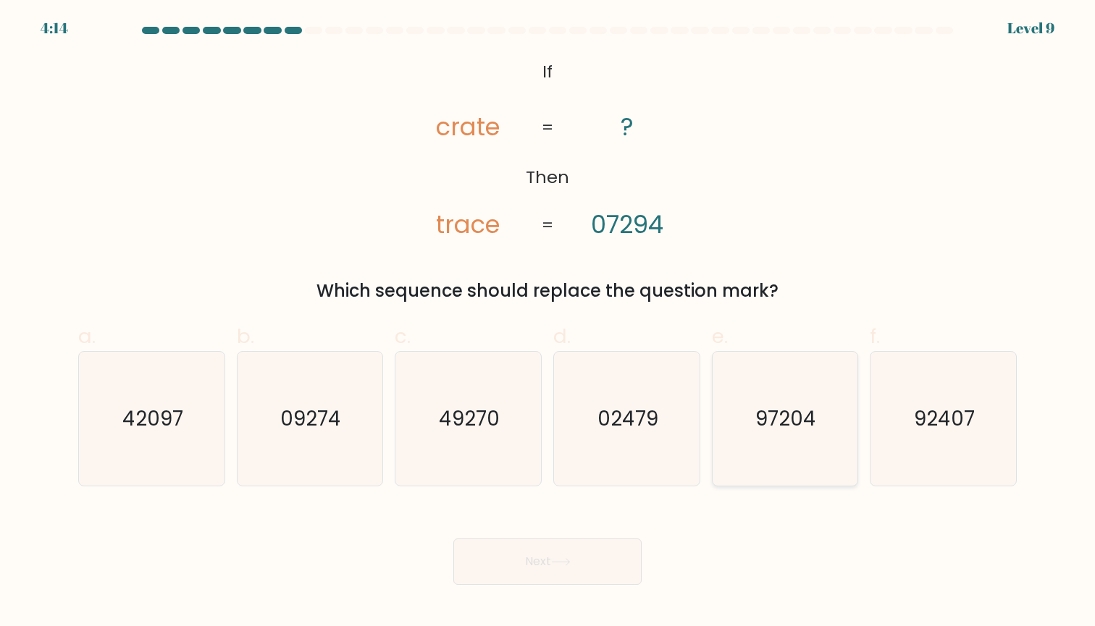
click at [765, 421] on text "97204" at bounding box center [786, 419] width 61 height 28
click at [548, 323] on input "e. 97204" at bounding box center [547, 317] width 1 height 9
radio input "true"
click at [518, 556] on button "Next" at bounding box center [547, 562] width 188 height 46
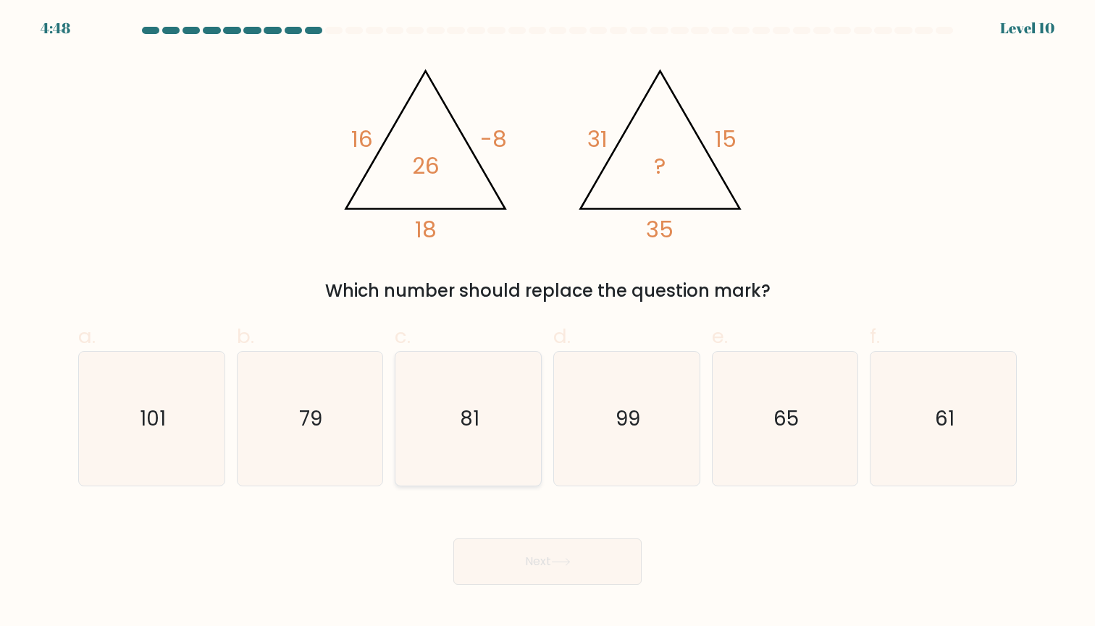
click at [455, 421] on icon "81" at bounding box center [468, 419] width 134 height 134
click at [547, 323] on input "c. 81" at bounding box center [547, 317] width 1 height 9
radio input "true"
click at [501, 556] on button "Next" at bounding box center [547, 562] width 188 height 46
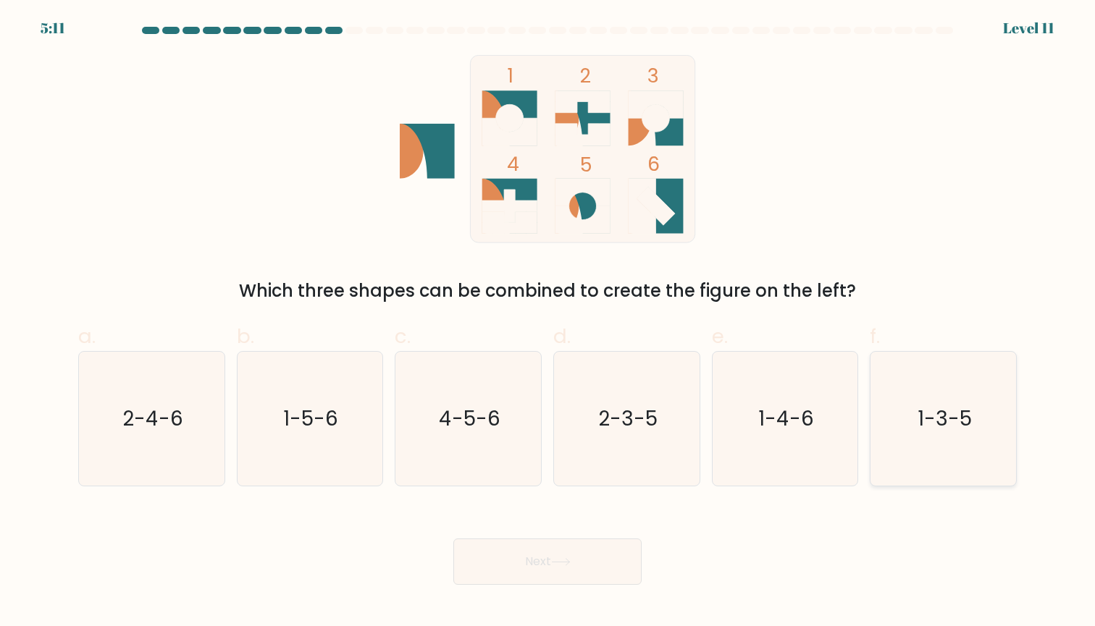
click at [929, 466] on icon "1-3-5" at bounding box center [943, 419] width 134 height 134
click at [548, 323] on input "f. 1-3-5" at bounding box center [547, 317] width 1 height 9
radio input "true"
click at [531, 561] on button "Next" at bounding box center [547, 562] width 188 height 46
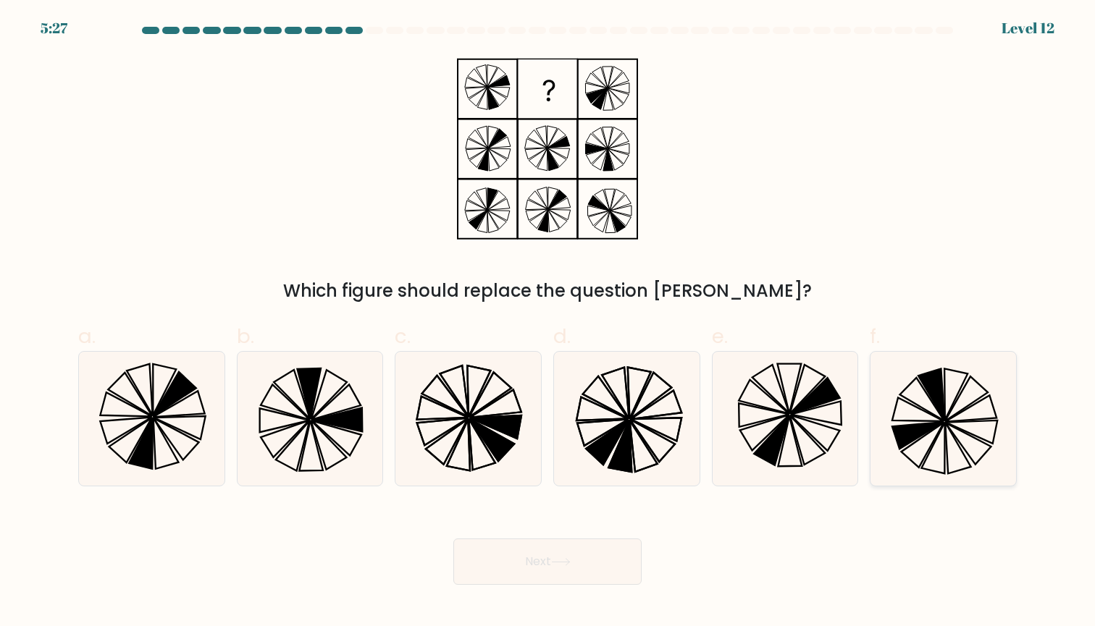
click at [927, 392] on icon at bounding box center [931, 393] width 26 height 51
click at [548, 323] on input "f." at bounding box center [547, 317] width 1 height 9
radio input "true"
click at [544, 556] on button "Next" at bounding box center [547, 562] width 188 height 46
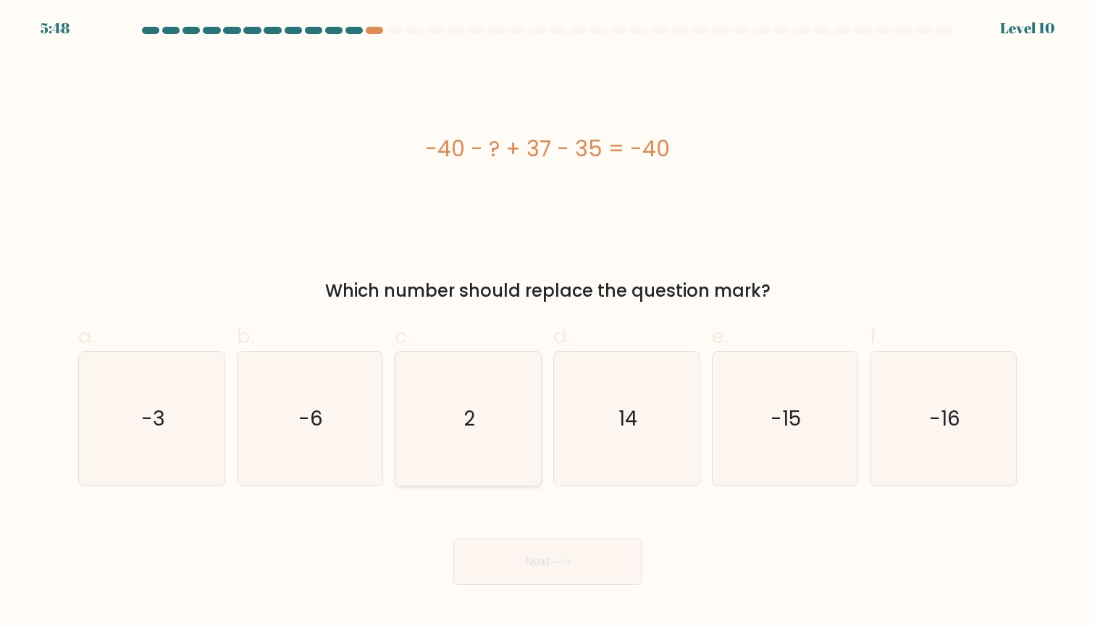
click at [506, 411] on icon "2" at bounding box center [468, 419] width 134 height 134
click at [547, 323] on input "c. 2" at bounding box center [547, 317] width 1 height 9
radio input "true"
click at [556, 565] on icon at bounding box center [561, 562] width 20 height 8
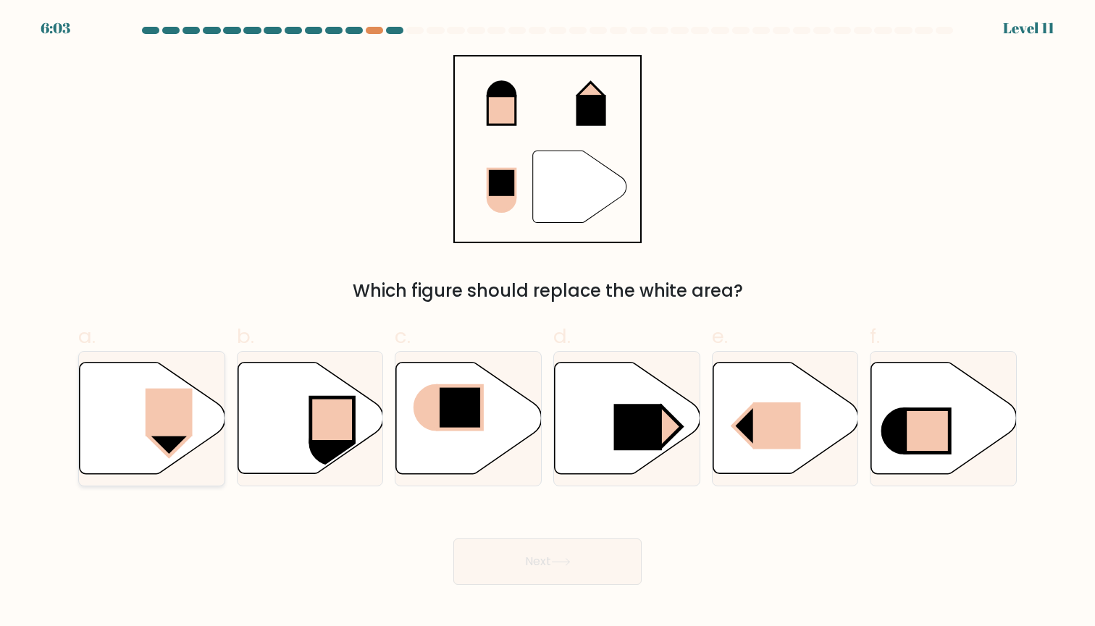
click at [159, 419] on rect at bounding box center [169, 413] width 47 height 48
click at [547, 323] on input "a." at bounding box center [547, 317] width 1 height 9
radio input "true"
click at [536, 562] on button "Next" at bounding box center [547, 562] width 188 height 46
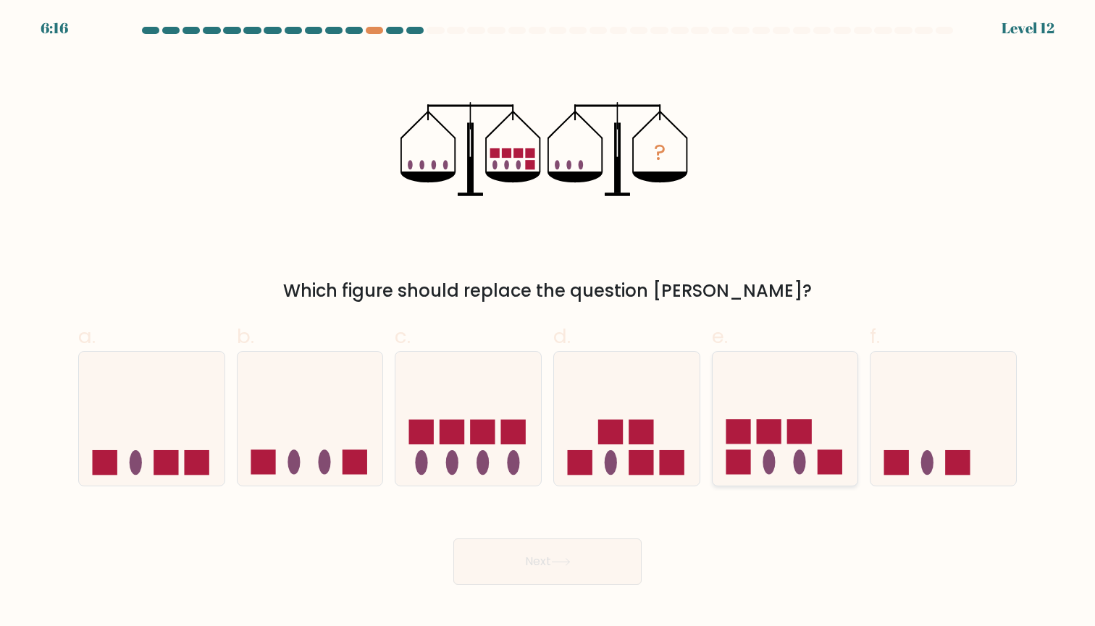
click at [780, 460] on icon at bounding box center [785, 418] width 146 height 120
click at [548, 323] on input "e." at bounding box center [547, 317] width 1 height 9
radio input "true"
click at [566, 572] on button "Next" at bounding box center [547, 562] width 188 height 46
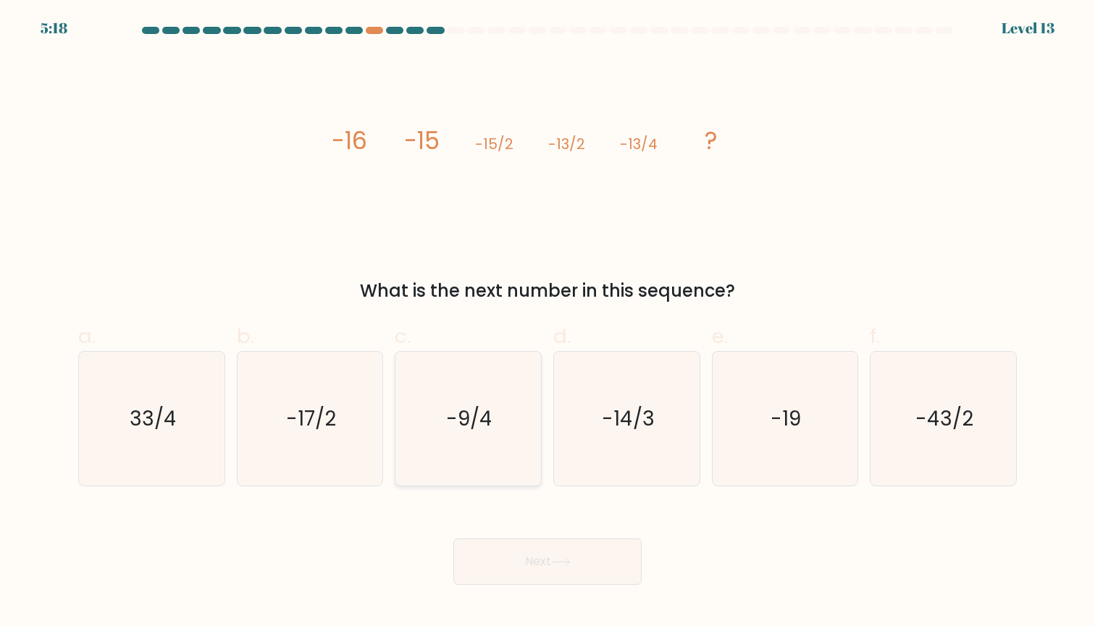
click at [462, 434] on icon "-9/4" at bounding box center [468, 419] width 134 height 134
click at [547, 323] on input "c. -9/4" at bounding box center [547, 317] width 1 height 9
radio input "true"
click at [544, 554] on button "Next" at bounding box center [547, 562] width 188 height 46
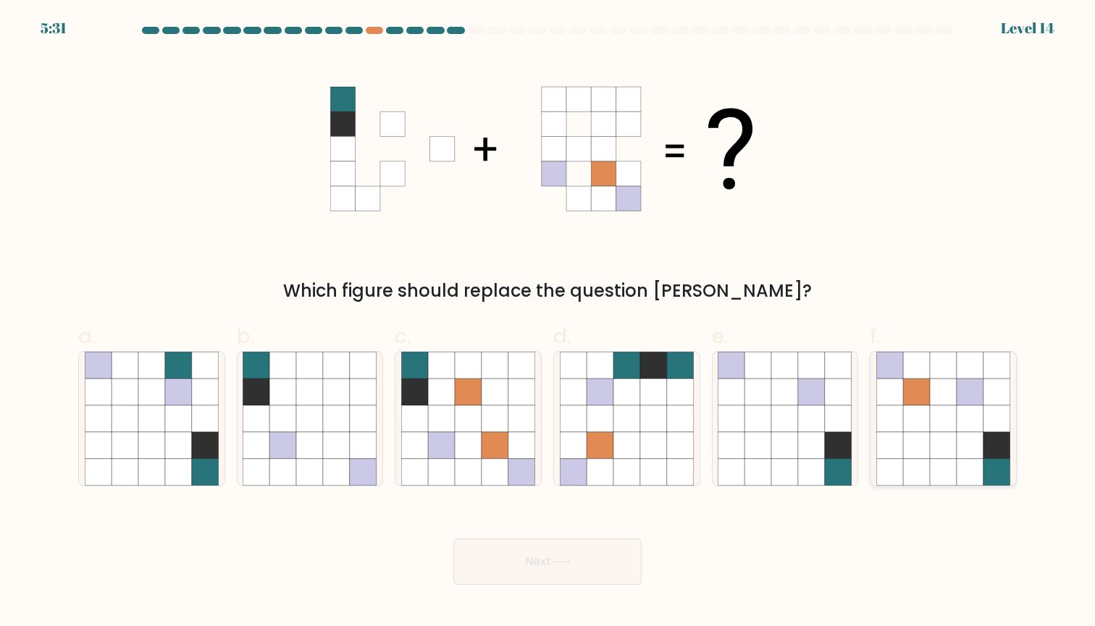
click at [987, 434] on icon at bounding box center [996, 445] width 27 height 27
click at [548, 323] on input "f." at bounding box center [547, 317] width 1 height 9
radio input "true"
click at [553, 565] on button "Next" at bounding box center [547, 562] width 188 height 46
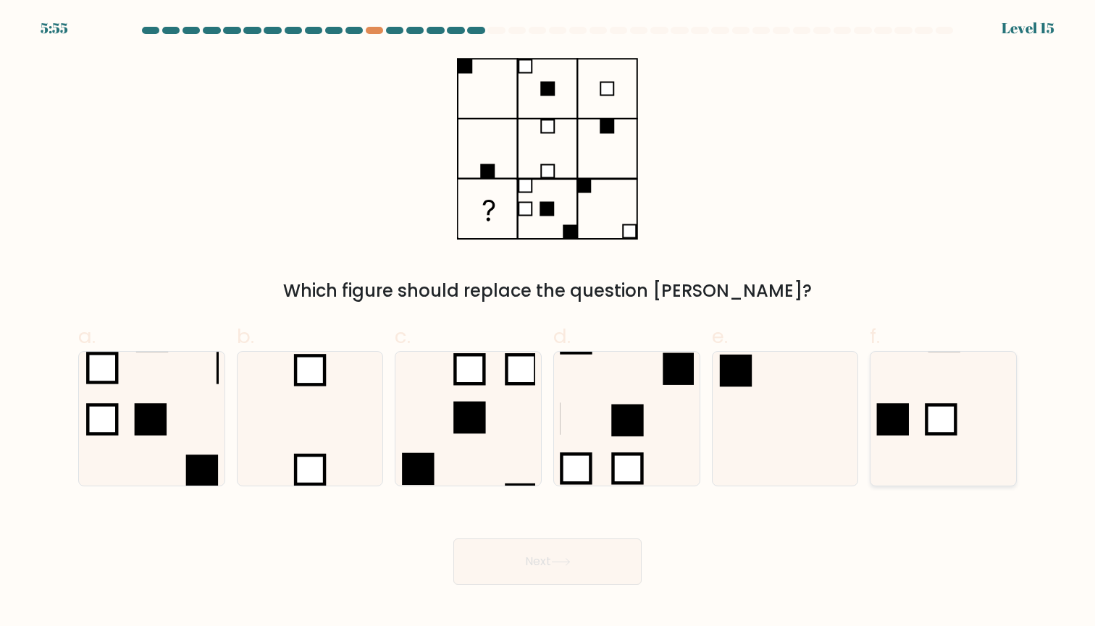
click at [911, 424] on icon at bounding box center [943, 419] width 134 height 134
click at [548, 323] on input "f." at bounding box center [547, 317] width 1 height 9
radio input "true"
click at [575, 554] on button "Next" at bounding box center [547, 562] width 188 height 46
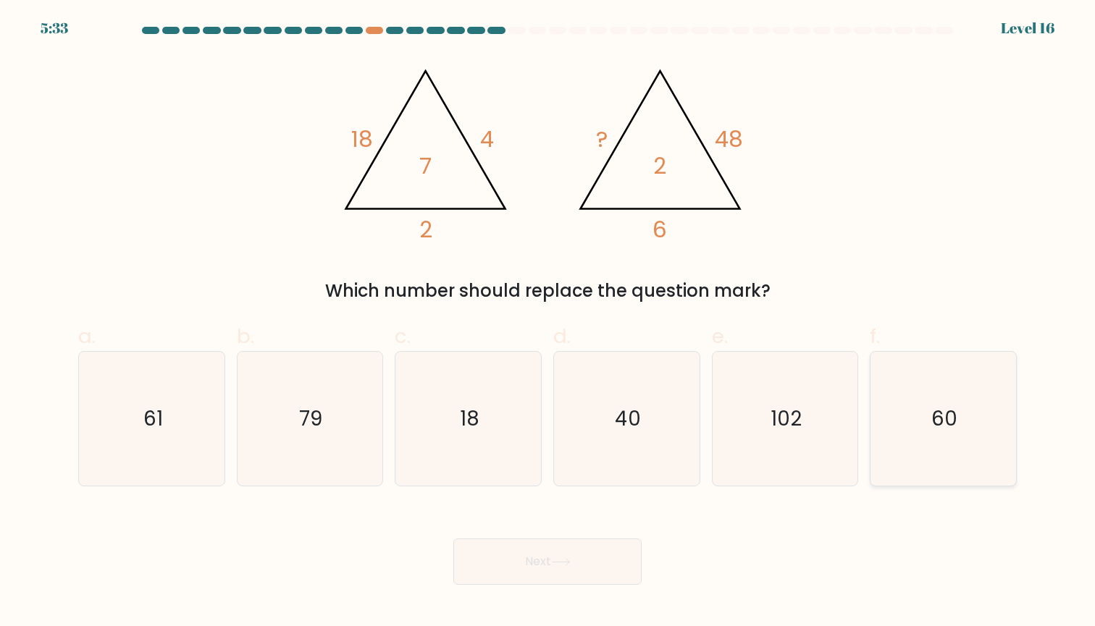
click at [884, 364] on icon "60" at bounding box center [943, 419] width 134 height 134
click at [548, 323] on input "f. 60" at bounding box center [547, 317] width 1 height 9
radio input "true"
click at [521, 557] on button "Next" at bounding box center [547, 562] width 188 height 46
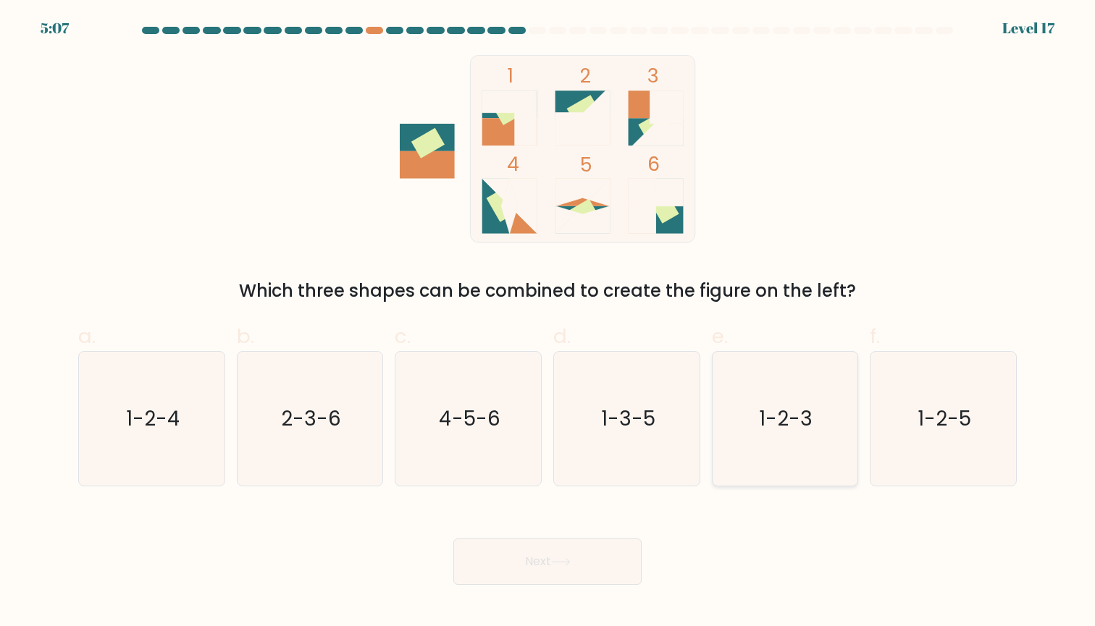
click at [754, 443] on icon "1-2-3" at bounding box center [784, 419] width 134 height 134
click at [548, 323] on input "e. 1-2-3" at bounding box center [547, 317] width 1 height 9
radio input "true"
click at [525, 563] on button "Next" at bounding box center [547, 562] width 188 height 46
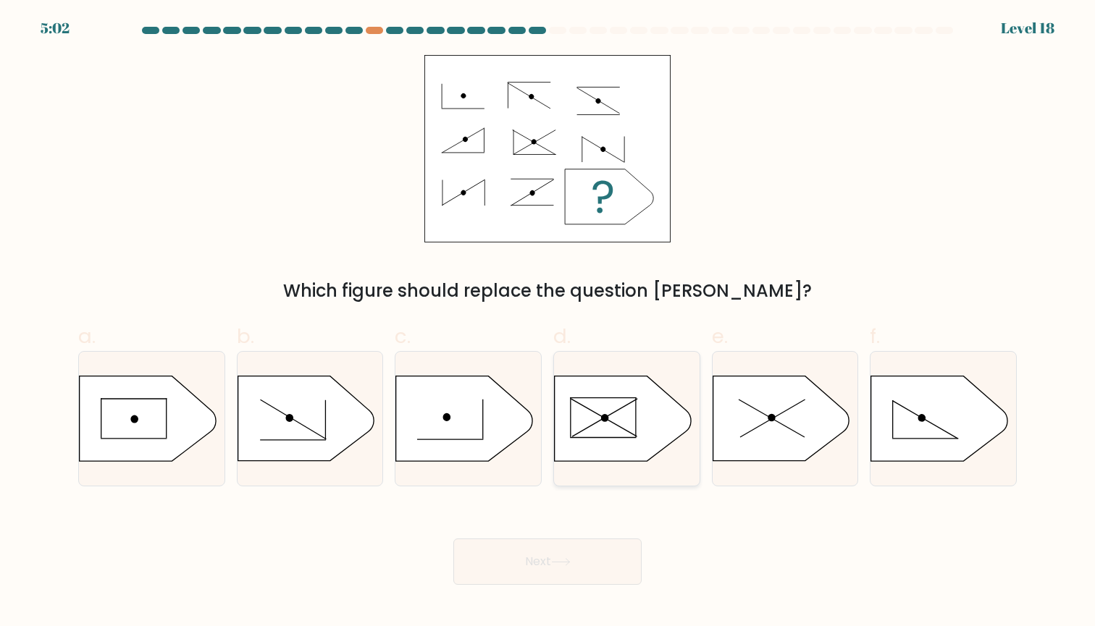
click at [630, 433] on line at bounding box center [603, 418] width 66 height 38
click at [548, 323] on input "d." at bounding box center [547, 317] width 1 height 9
radio input "true"
click at [569, 557] on button "Next" at bounding box center [547, 562] width 188 height 46
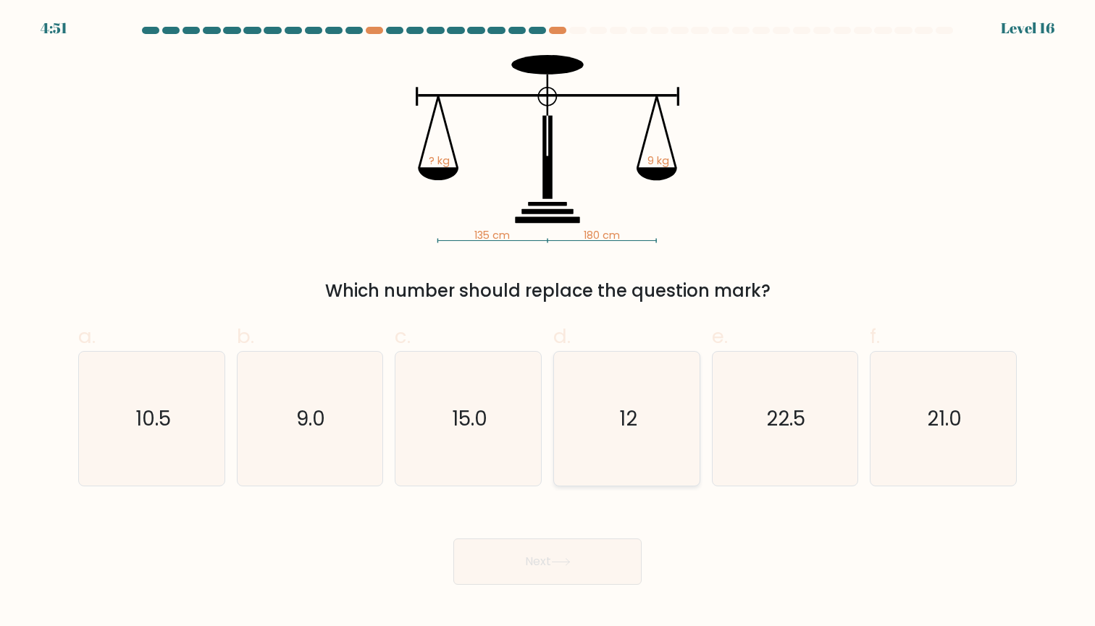
click at [611, 433] on icon "12" at bounding box center [627, 419] width 134 height 134
click at [548, 323] on input "d. 12" at bounding box center [547, 317] width 1 height 9
radio input "true"
click at [567, 555] on button "Next" at bounding box center [547, 562] width 188 height 46
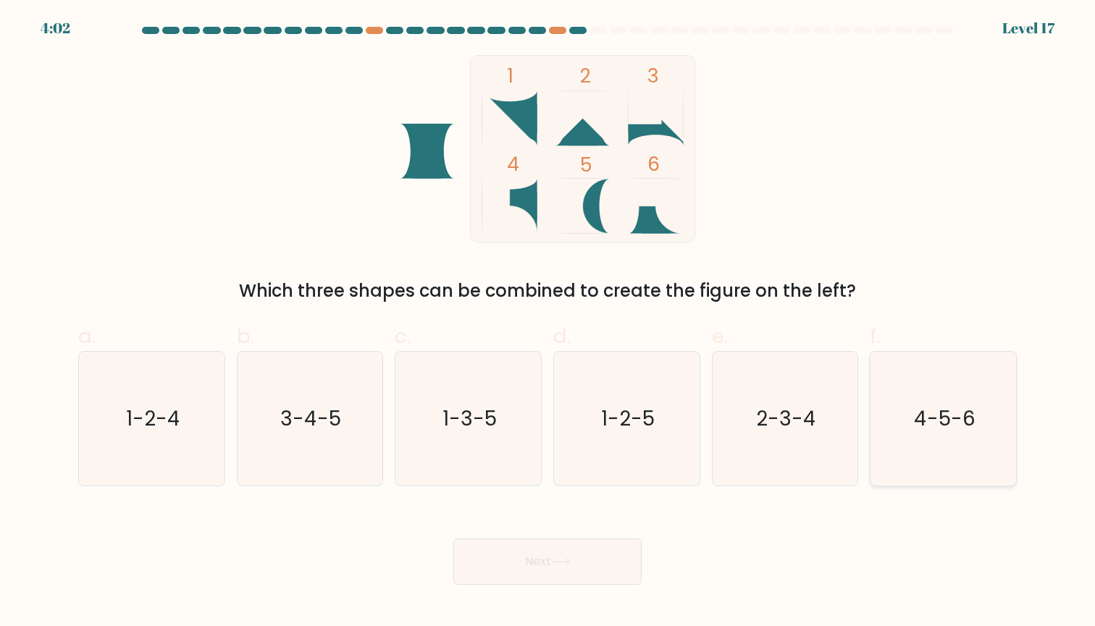
click at [1001, 413] on icon "4-5-6" at bounding box center [943, 419] width 134 height 134
click at [548, 323] on input "f. 4-5-6" at bounding box center [547, 317] width 1 height 9
radio input "true"
click at [599, 560] on button "Next" at bounding box center [547, 562] width 188 height 46
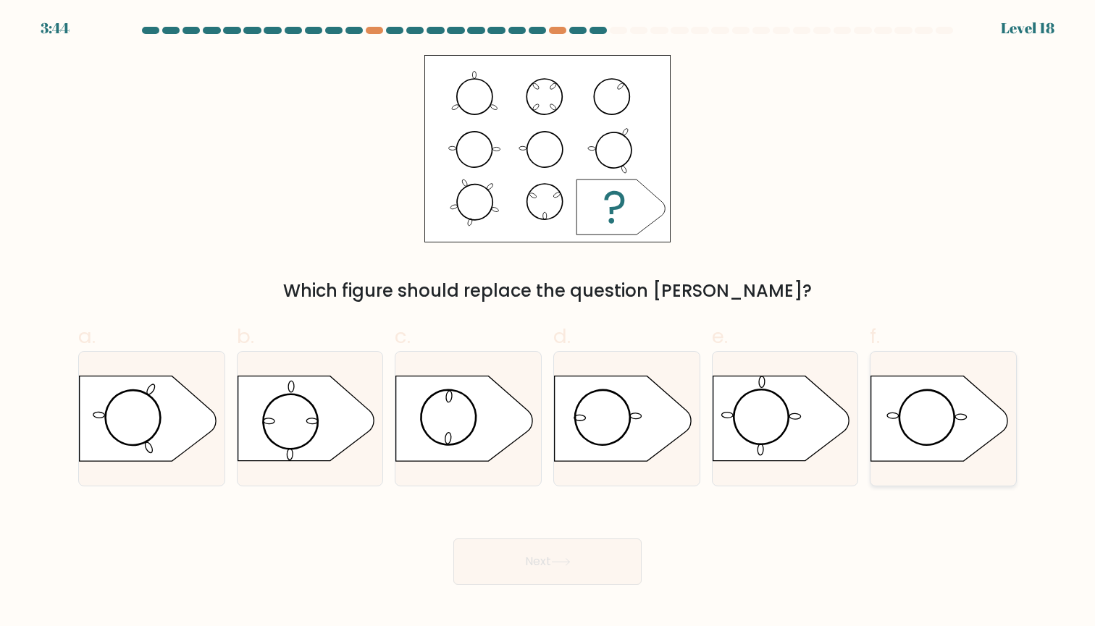
click at [927, 410] on icon at bounding box center [939, 418] width 136 height 85
click at [548, 323] on input "f." at bounding box center [547, 317] width 1 height 9
radio input "true"
click at [534, 563] on button "Next" at bounding box center [547, 562] width 188 height 46
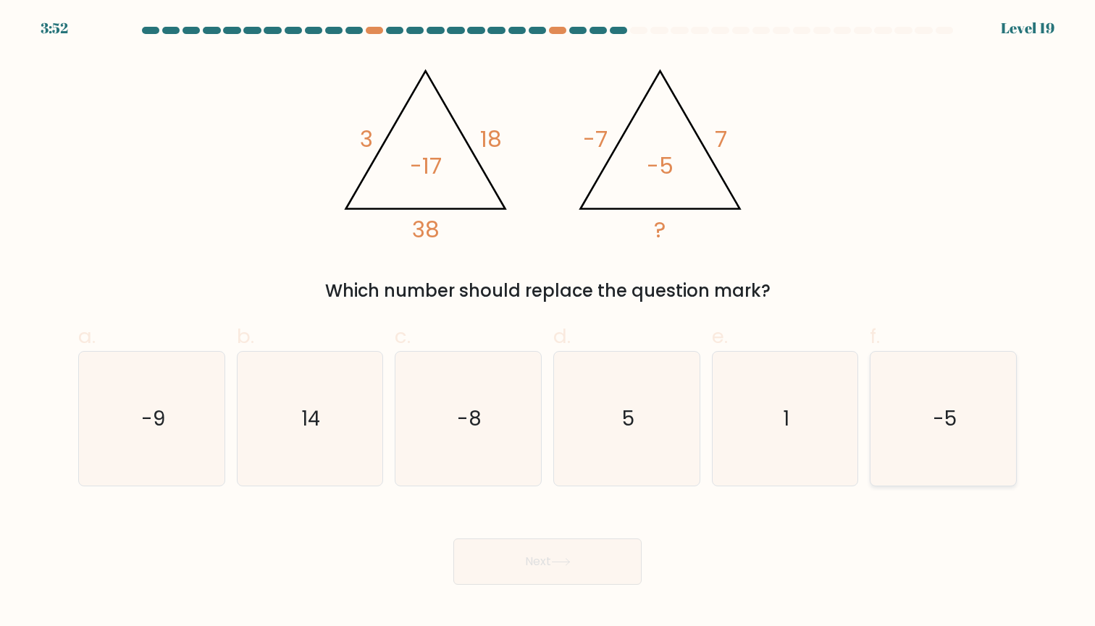
click at [951, 397] on icon "-5" at bounding box center [943, 419] width 134 height 134
click at [548, 323] on input "f. -5" at bounding box center [547, 317] width 1 height 9
radio input "true"
click at [654, 426] on icon "5" at bounding box center [627, 419] width 134 height 134
click at [548, 323] on input "d. 5" at bounding box center [547, 317] width 1 height 9
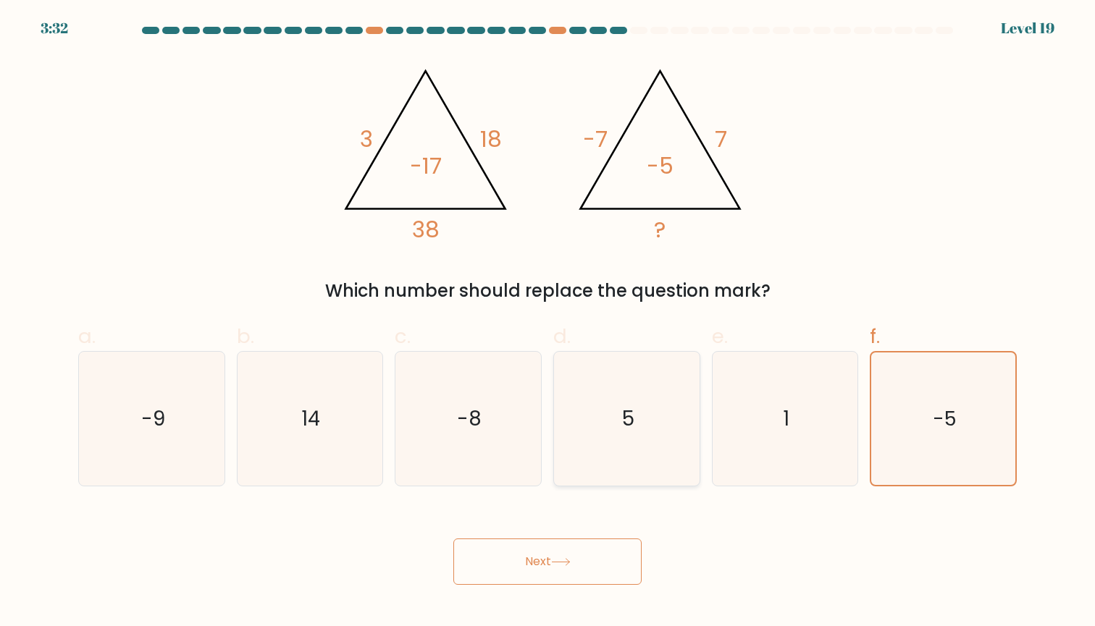
radio input "true"
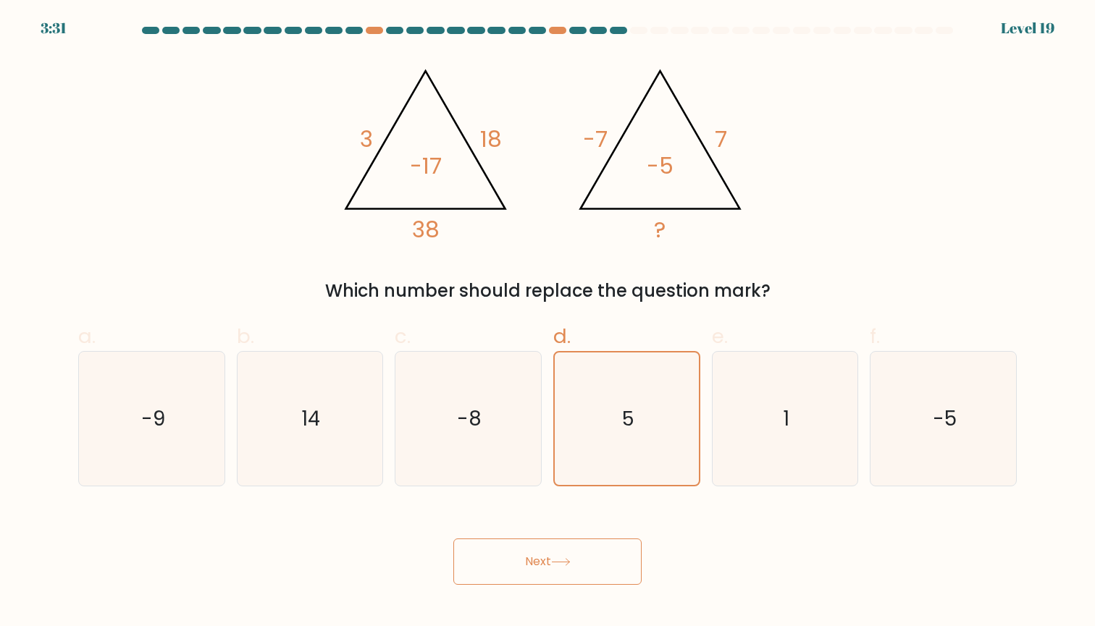
click at [590, 559] on button "Next" at bounding box center [547, 562] width 188 height 46
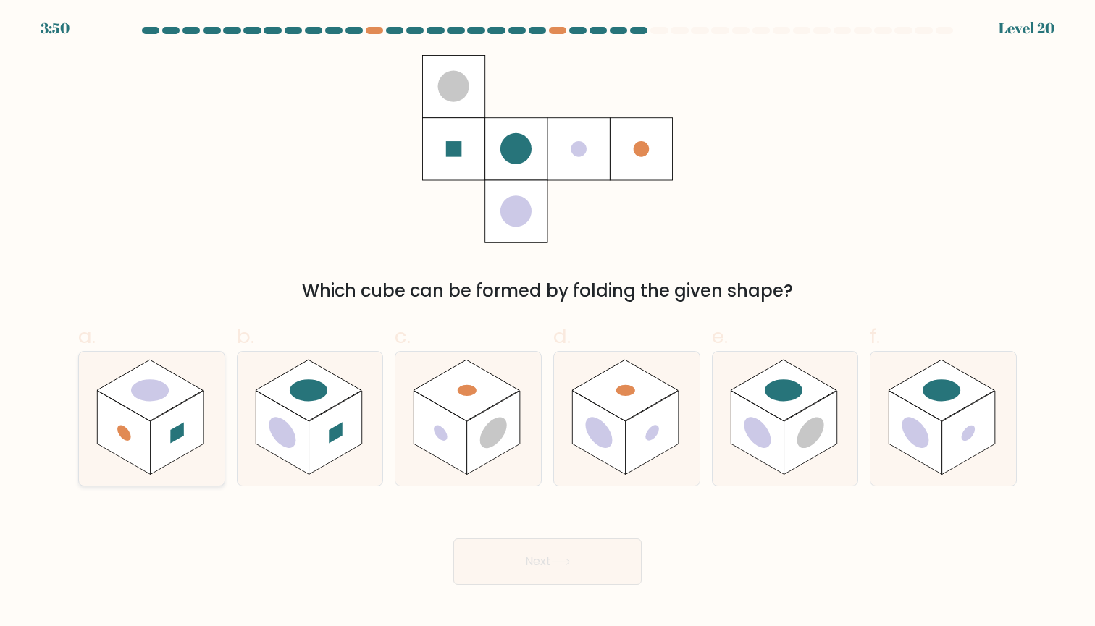
click at [175, 433] on rect at bounding box center [178, 432] width 14 height 21
click at [547, 323] on input "a." at bounding box center [547, 317] width 1 height 9
radio input "true"
click at [975, 450] on rect at bounding box center [968, 433] width 53 height 84
click at [548, 323] on input "f." at bounding box center [547, 317] width 1 height 9
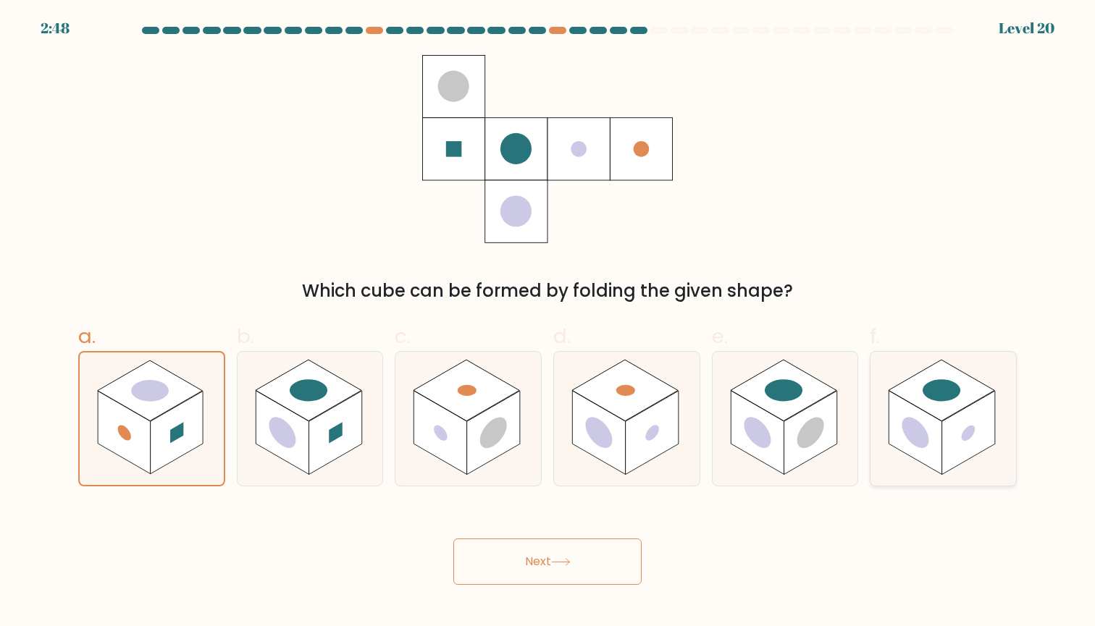
radio input "true"
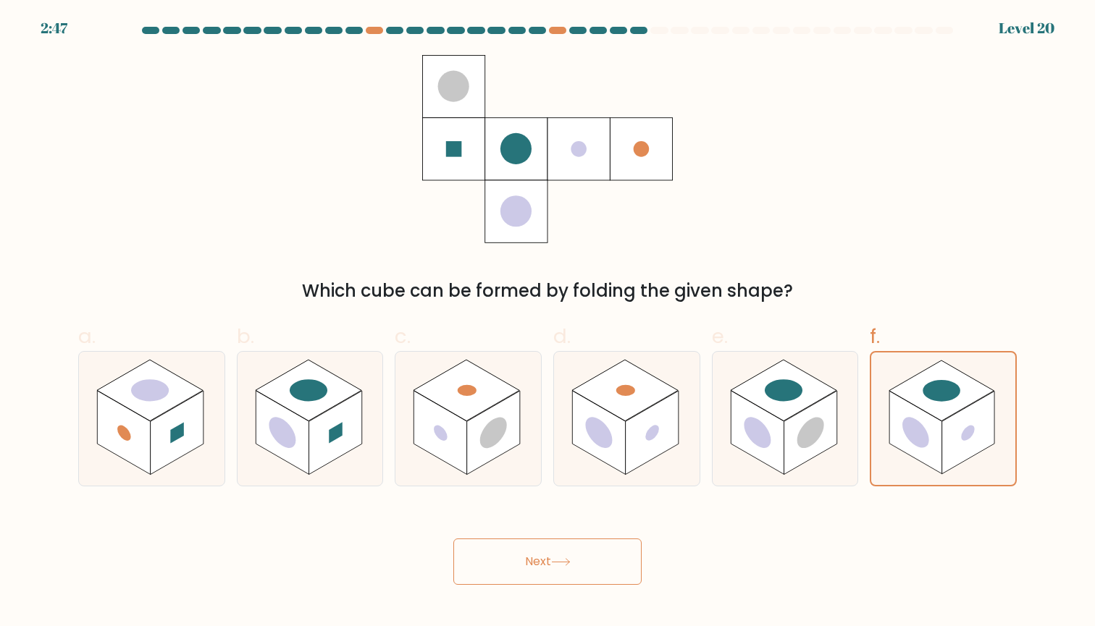
click at [610, 554] on button "Next" at bounding box center [547, 562] width 188 height 46
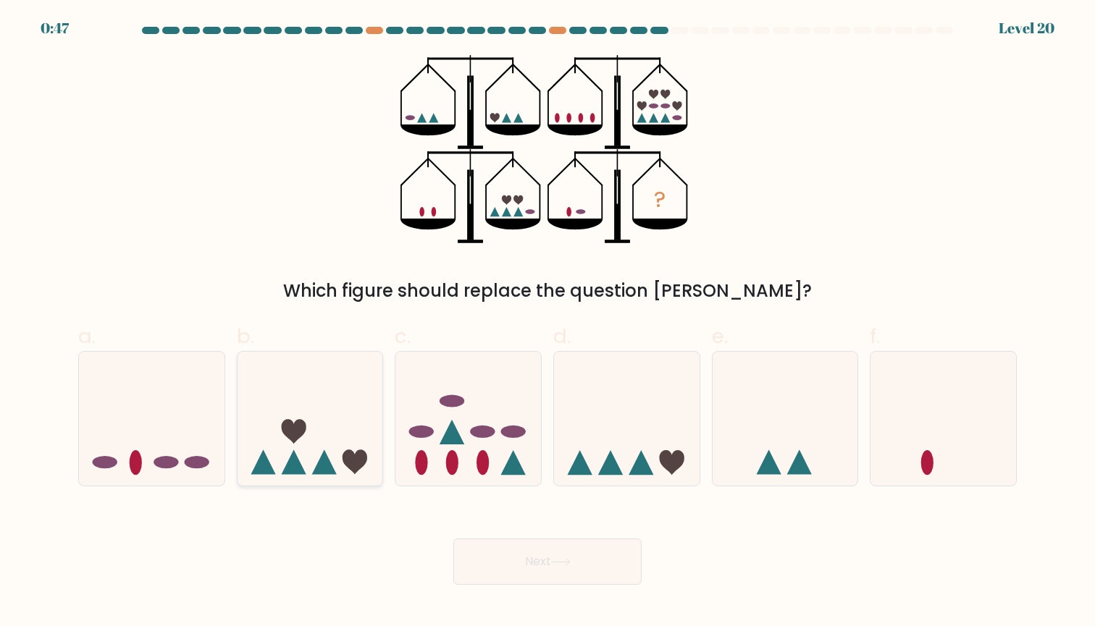
click at [331, 423] on icon at bounding box center [310, 418] width 146 height 120
click at [547, 323] on input "b." at bounding box center [547, 317] width 1 height 9
radio input "true"
click at [549, 565] on button "Next" at bounding box center [547, 562] width 188 height 46
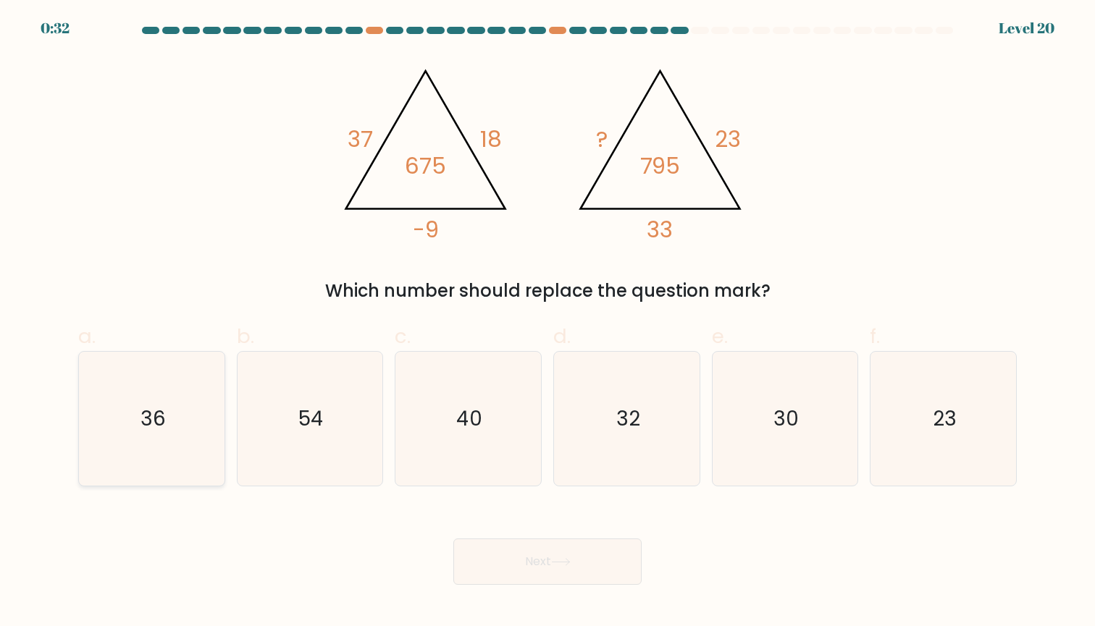
click at [157, 458] on icon "36" at bounding box center [152, 419] width 134 height 134
click at [547, 323] on input "a. 36" at bounding box center [547, 317] width 1 height 9
radio input "true"
click at [576, 558] on button "Next" at bounding box center [547, 562] width 188 height 46
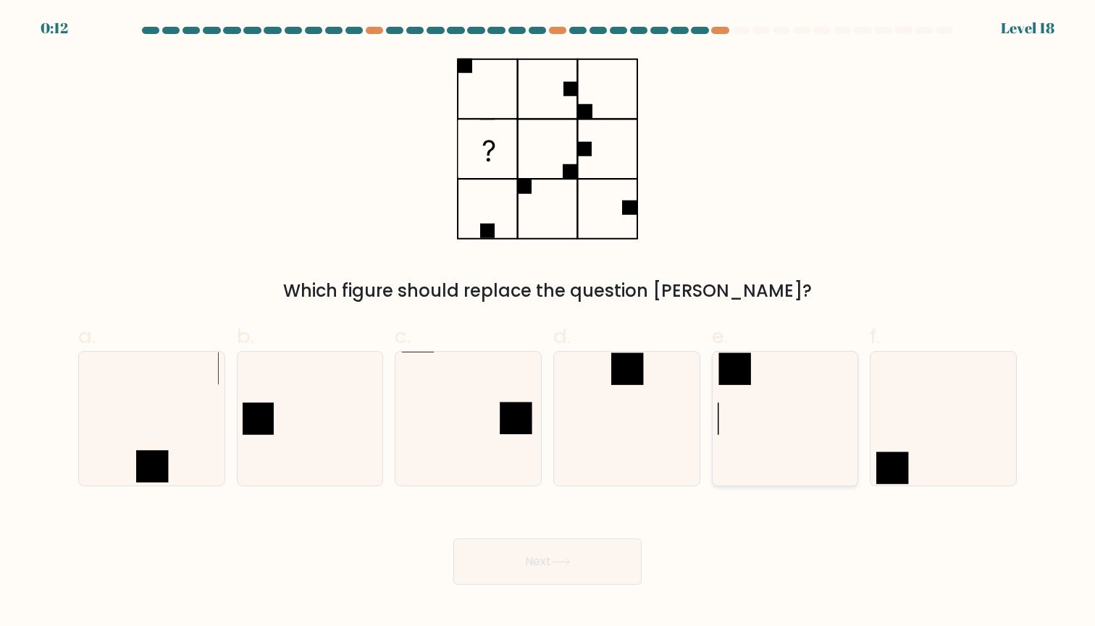
click at [792, 384] on icon at bounding box center [784, 419] width 134 height 134
click at [548, 323] on input "e." at bounding box center [547, 317] width 1 height 9
radio input "true"
click at [577, 563] on button "Next" at bounding box center [547, 562] width 188 height 46
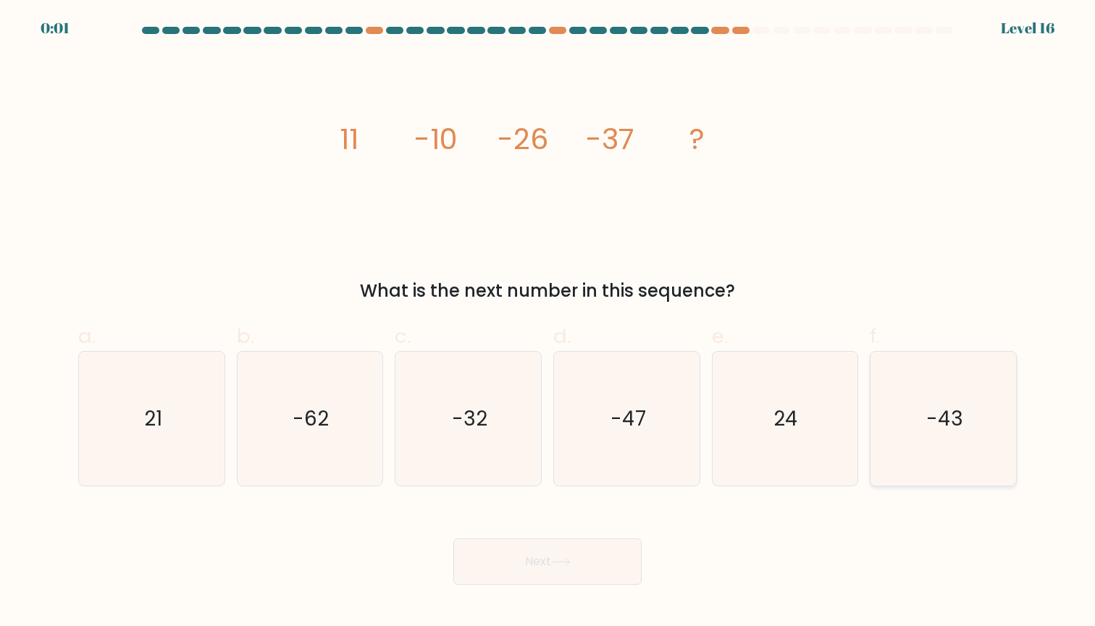
click at [940, 401] on icon "-43" at bounding box center [943, 419] width 134 height 134
click at [548, 323] on input "f. -43" at bounding box center [547, 317] width 1 height 9
radio input "true"
click at [596, 545] on button "Next" at bounding box center [547, 562] width 188 height 46
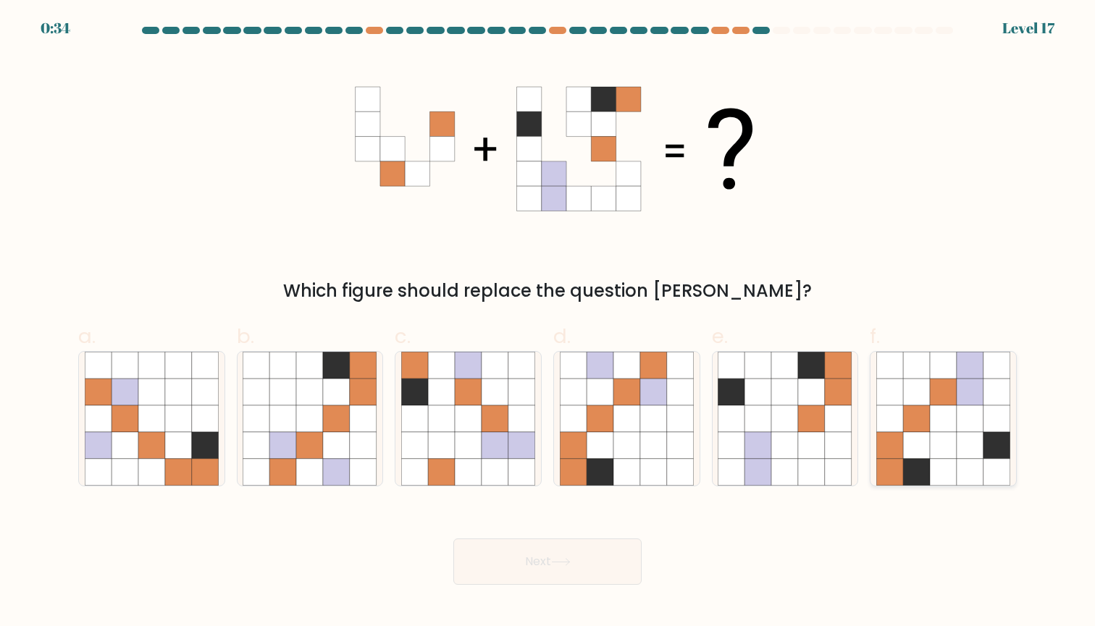
click at [942, 418] on icon at bounding box center [943, 418] width 27 height 27
click at [548, 323] on input "f." at bounding box center [547, 317] width 1 height 9
radio input "true"
click at [592, 576] on button "Next" at bounding box center [547, 562] width 188 height 46
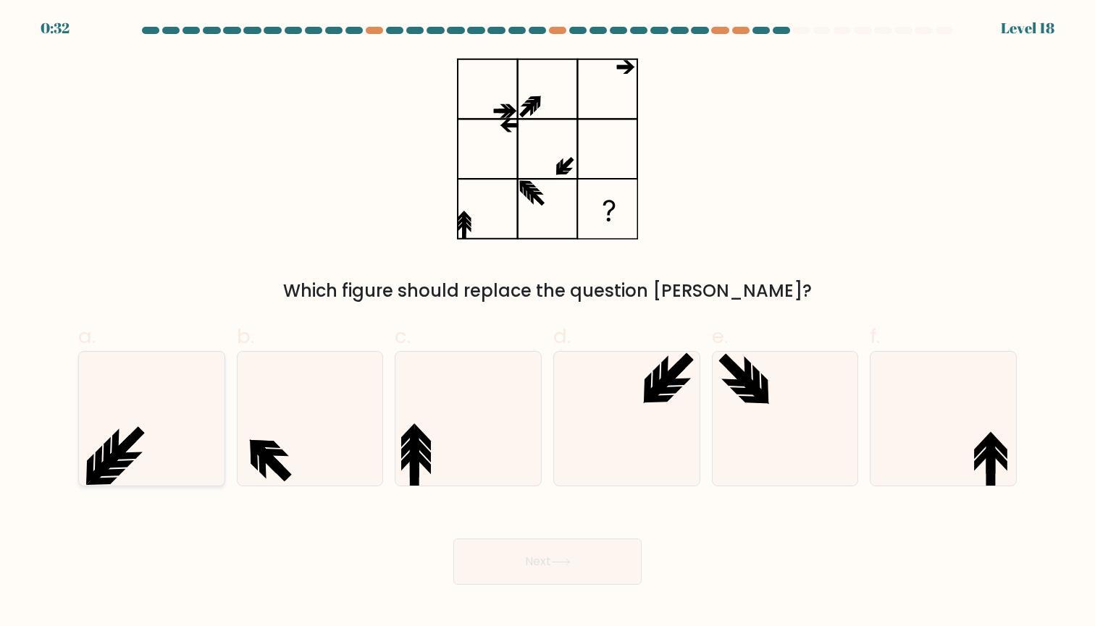
click at [188, 469] on icon at bounding box center [152, 419] width 134 height 134
click at [547, 323] on input "a." at bounding box center [547, 317] width 1 height 9
radio input "true"
click at [476, 458] on icon at bounding box center [468, 419] width 134 height 134
click at [547, 323] on input "c." at bounding box center [547, 317] width 1 height 9
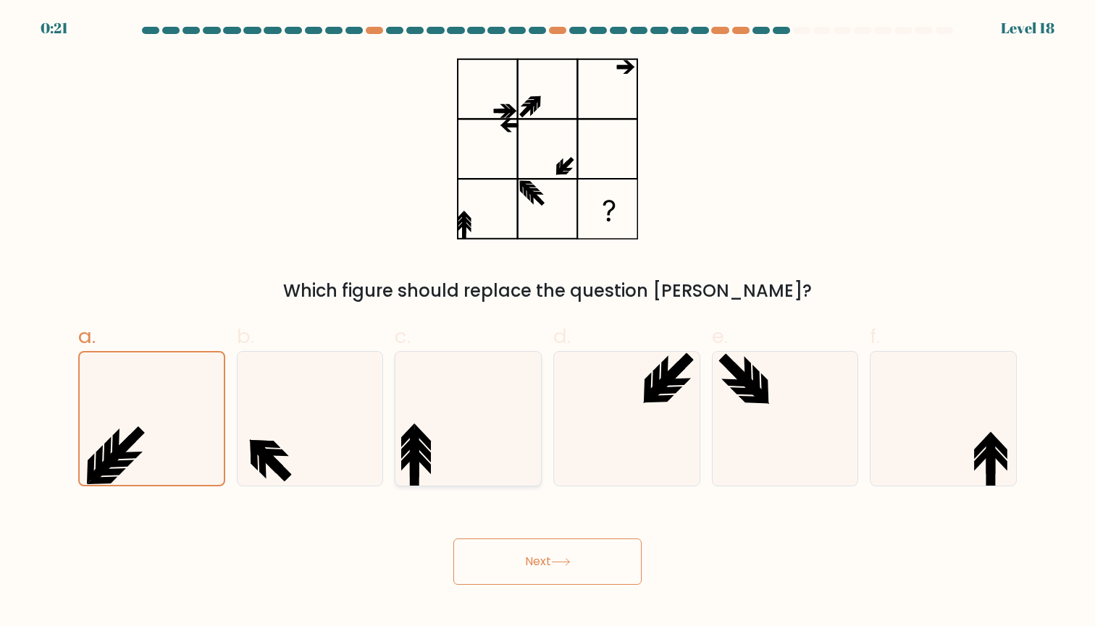
radio input "true"
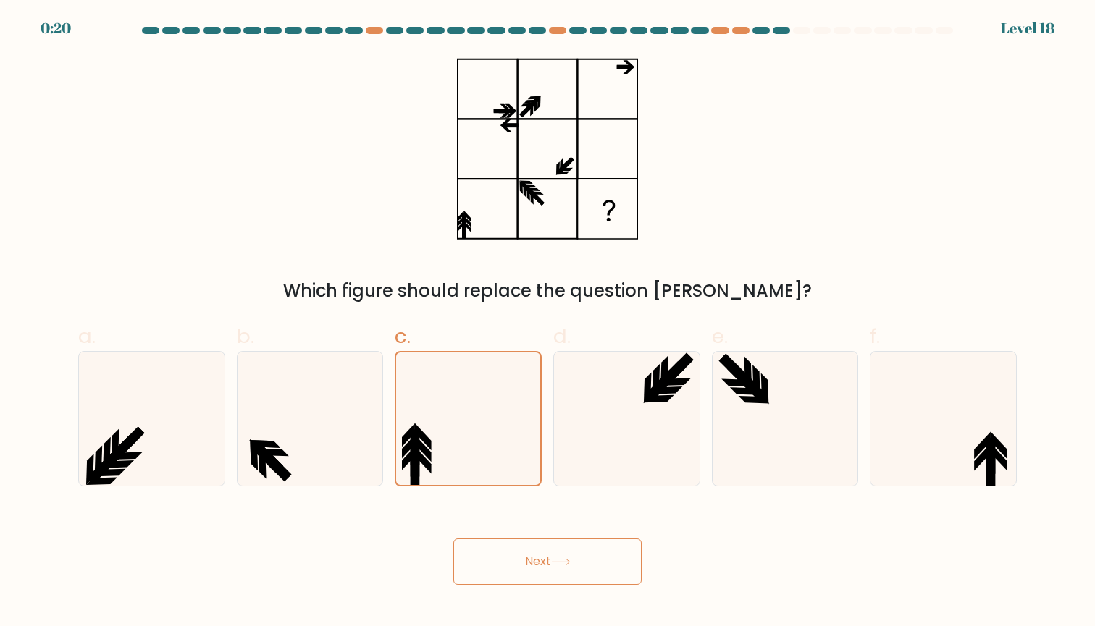
click at [494, 552] on button "Next" at bounding box center [547, 562] width 188 height 46
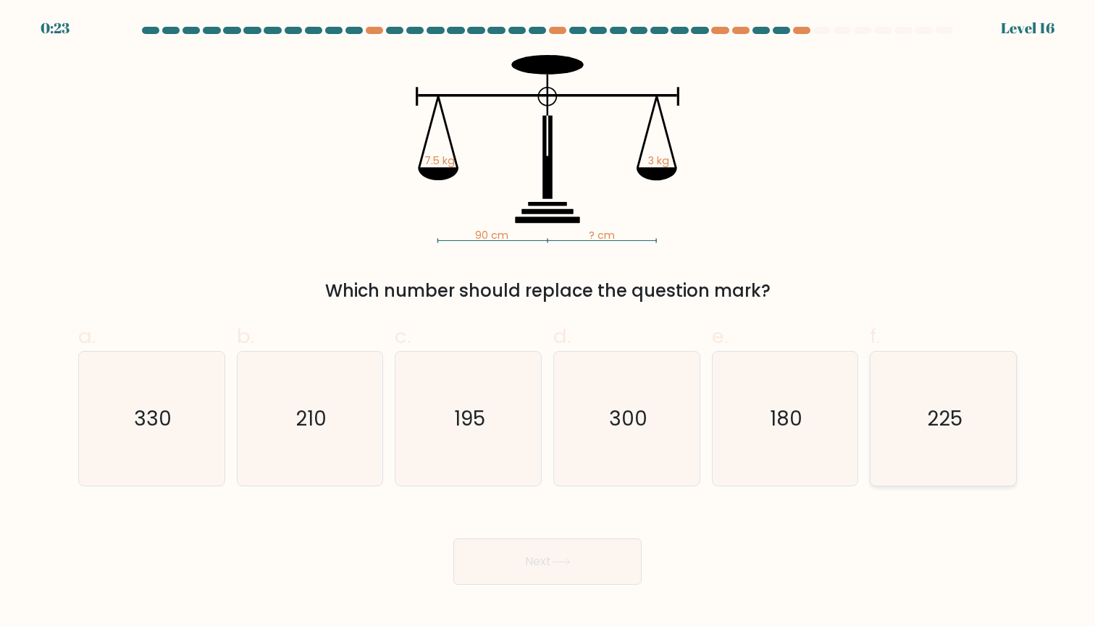
click at [909, 401] on icon "225" at bounding box center [943, 419] width 134 height 134
click at [548, 323] on input "f. 225" at bounding box center [547, 317] width 1 height 9
radio input "true"
click at [597, 570] on button "Next" at bounding box center [547, 562] width 188 height 46
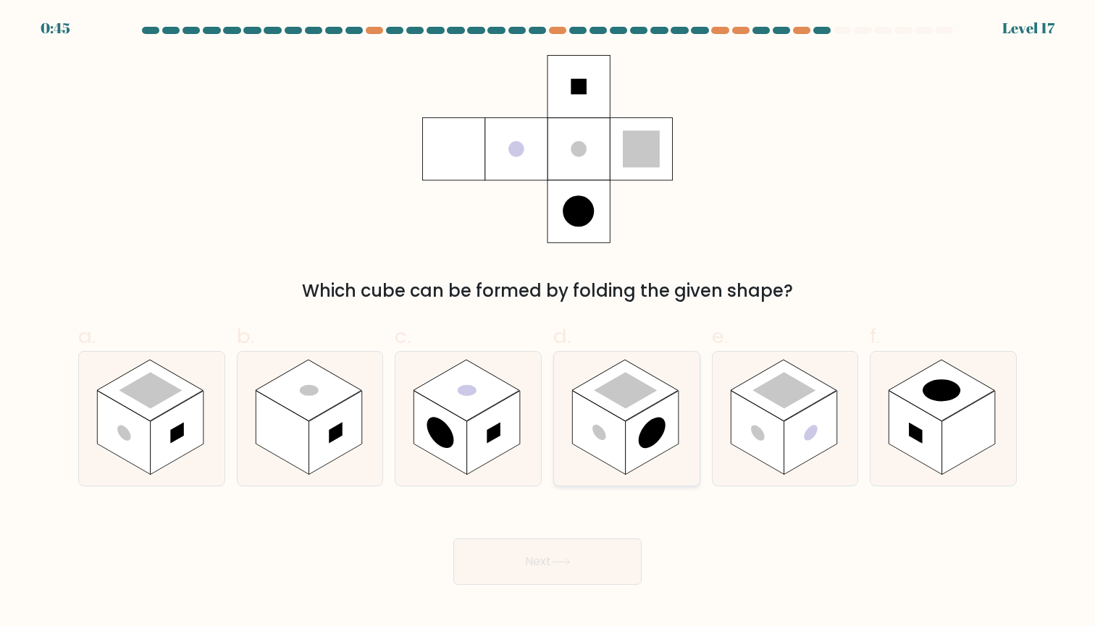
click at [646, 416] on rect at bounding box center [651, 433] width 53 height 84
click at [548, 323] on input "d." at bounding box center [547, 317] width 1 height 9
radio input "true"
click at [602, 563] on button "Next" at bounding box center [547, 562] width 188 height 46
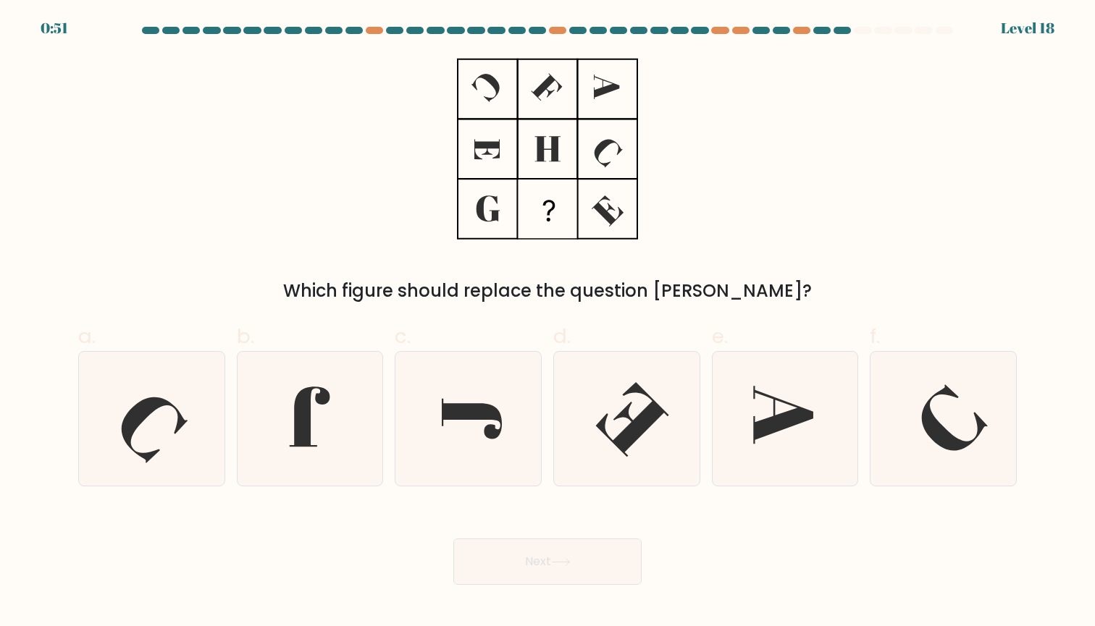
click at [951, 349] on label "f." at bounding box center [942, 404] width 147 height 166
click at [548, 323] on input "f." at bounding box center [547, 317] width 1 height 9
radio input "true"
click at [159, 395] on icon at bounding box center [152, 419] width 134 height 134
click at [547, 323] on input "a." at bounding box center [547, 317] width 1 height 9
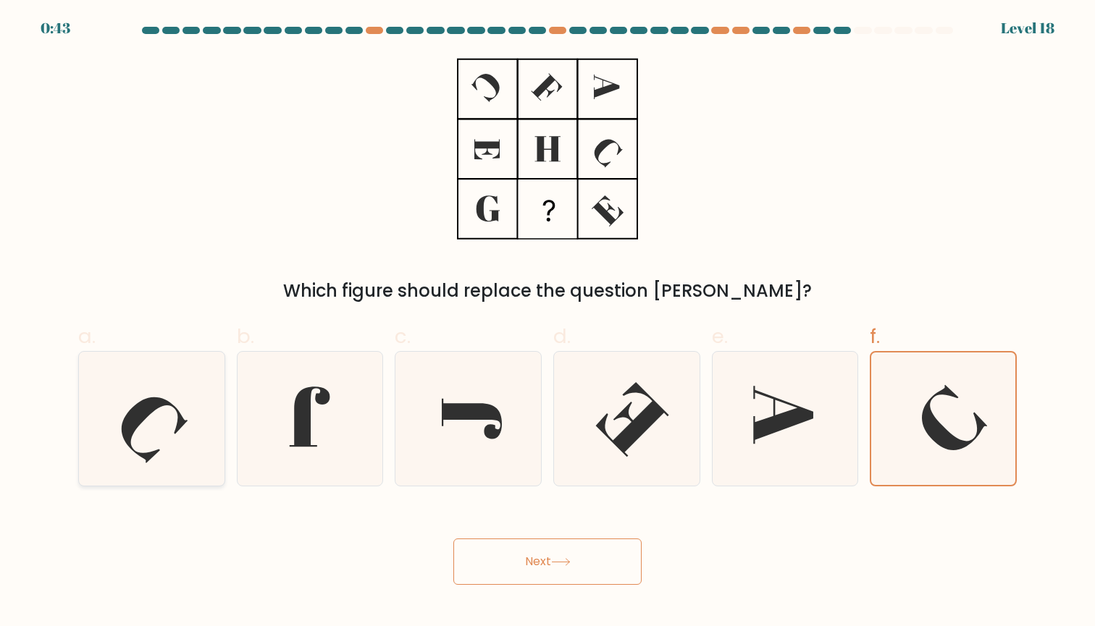
radio input "true"
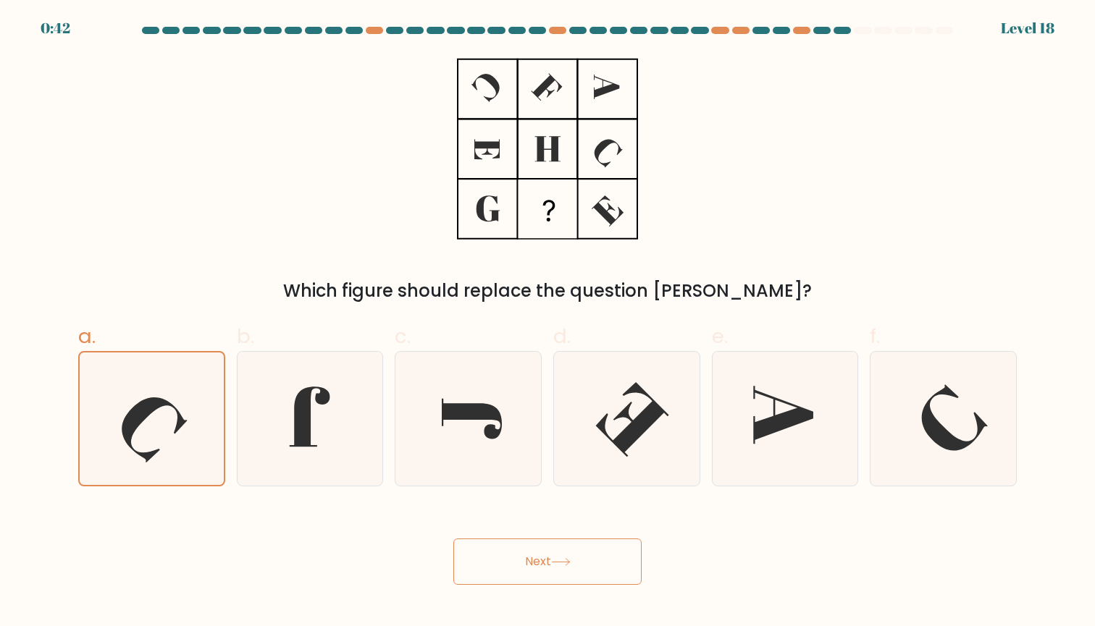
click at [561, 564] on icon at bounding box center [561, 562] width 20 height 8
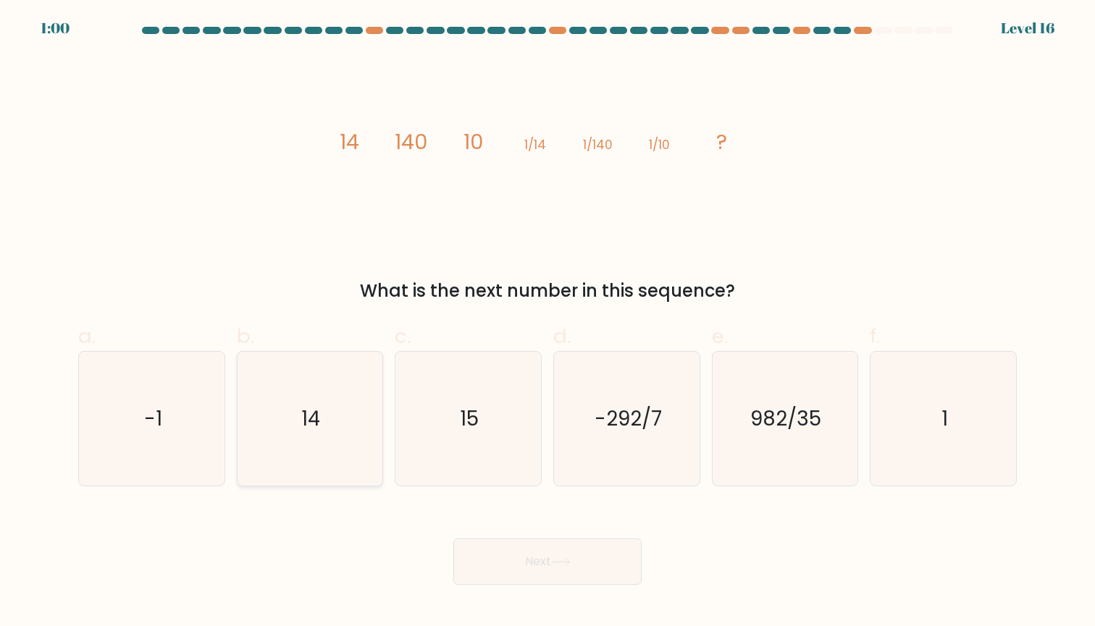
click at [357, 373] on icon "14" at bounding box center [310, 419] width 134 height 134
click at [547, 323] on input "b. 14" at bounding box center [547, 317] width 1 height 9
radio input "true"
click at [555, 555] on button "Next" at bounding box center [547, 562] width 188 height 46
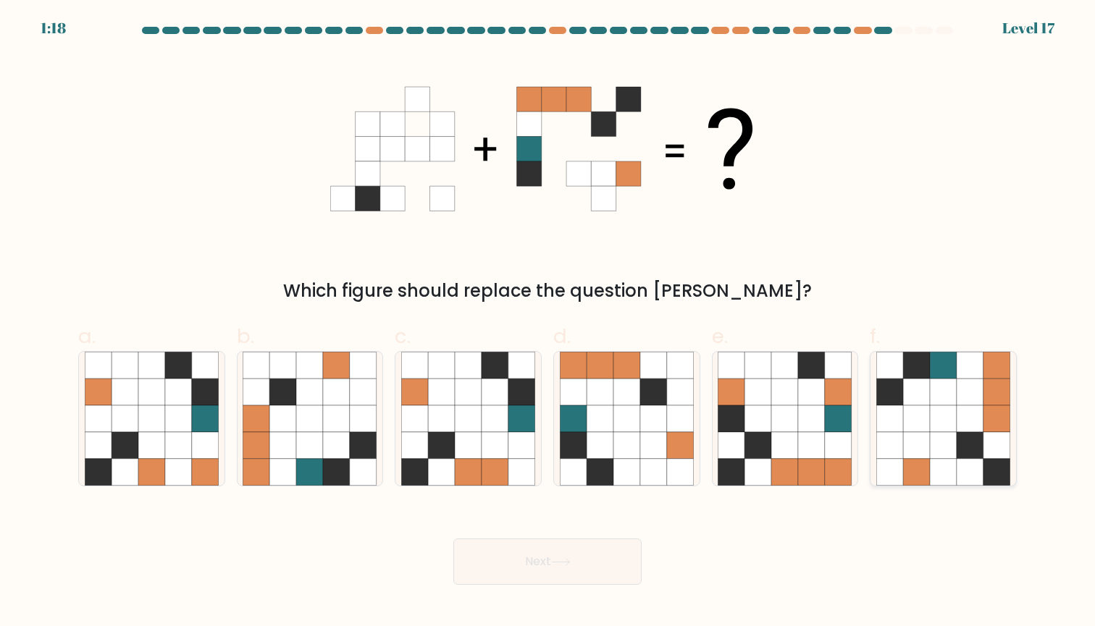
click at [932, 417] on icon at bounding box center [943, 418] width 27 height 27
click at [548, 323] on input "f." at bounding box center [547, 317] width 1 height 9
radio input "true"
click at [536, 555] on button "Next" at bounding box center [547, 562] width 188 height 46
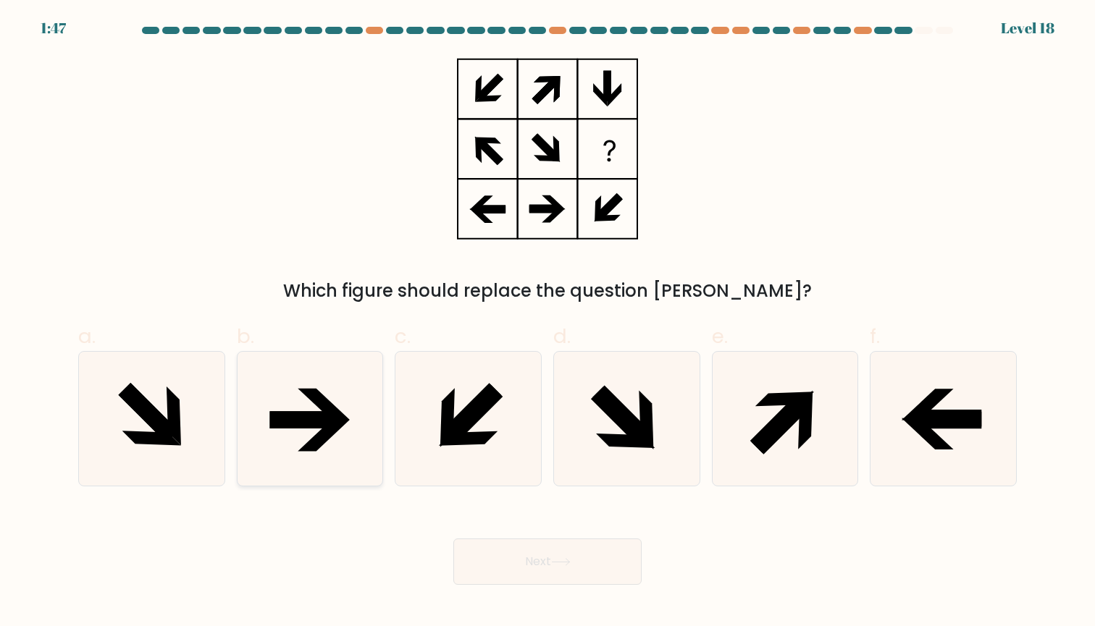
click at [333, 378] on icon at bounding box center [310, 419] width 134 height 134
click at [547, 323] on input "b." at bounding box center [547, 317] width 1 height 9
radio input "true"
click at [550, 555] on button "Next" at bounding box center [547, 562] width 188 height 46
click at [569, 561] on icon at bounding box center [560, 562] width 17 height 7
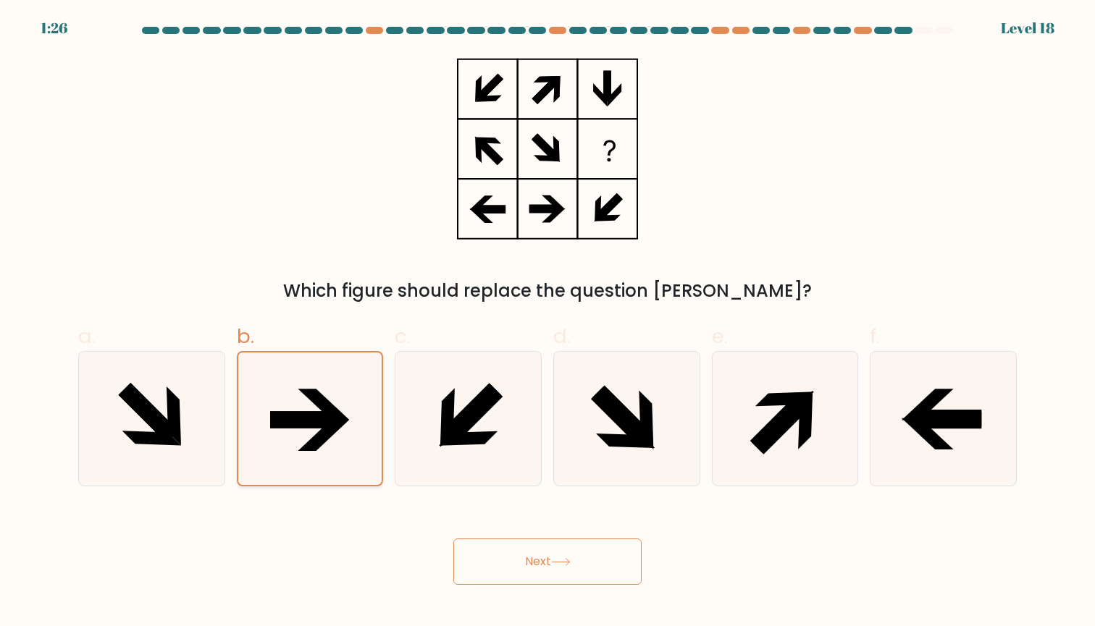
click at [374, 401] on icon at bounding box center [309, 419] width 132 height 132
click at [547, 323] on input "b." at bounding box center [547, 317] width 1 height 9
click at [426, 397] on icon at bounding box center [468, 419] width 134 height 134
click at [547, 323] on input "c." at bounding box center [547, 317] width 1 height 9
radio input "true"
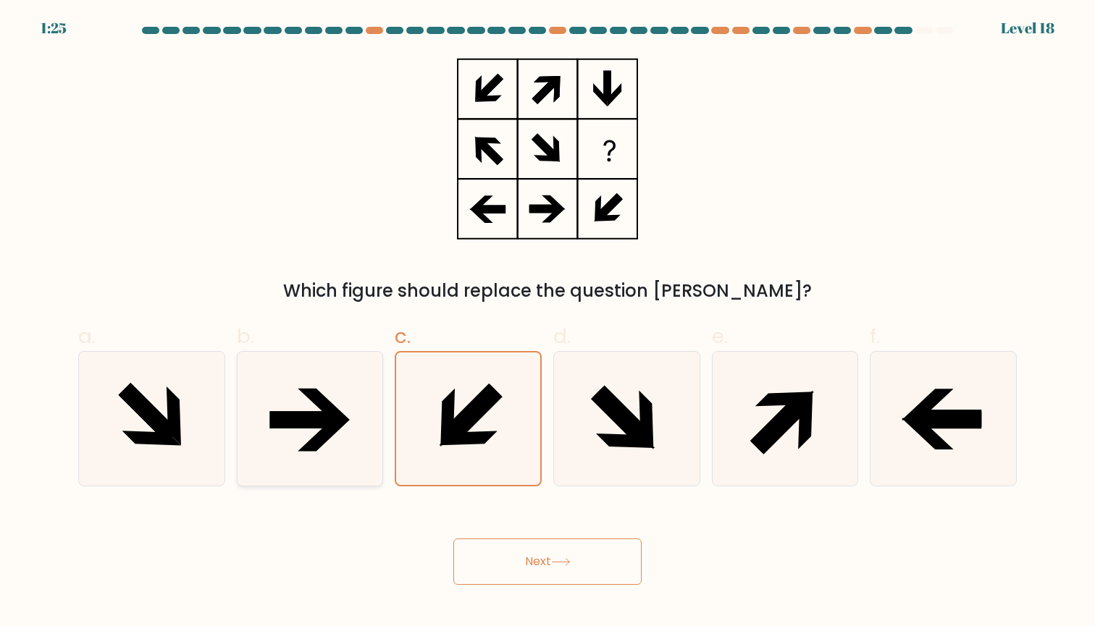
click at [339, 397] on icon at bounding box center [310, 419] width 134 height 134
click at [547, 323] on input "b." at bounding box center [547, 317] width 1 height 9
radio input "true"
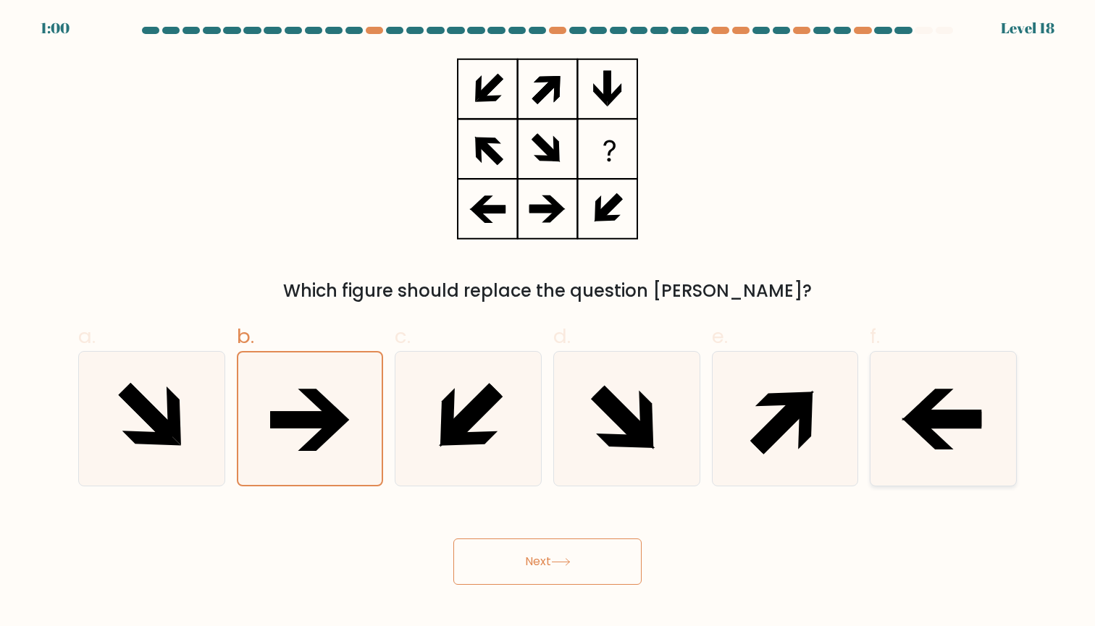
click at [949, 414] on icon at bounding box center [948, 420] width 68 height 17
click at [548, 323] on input "f." at bounding box center [547, 317] width 1 height 9
radio input "true"
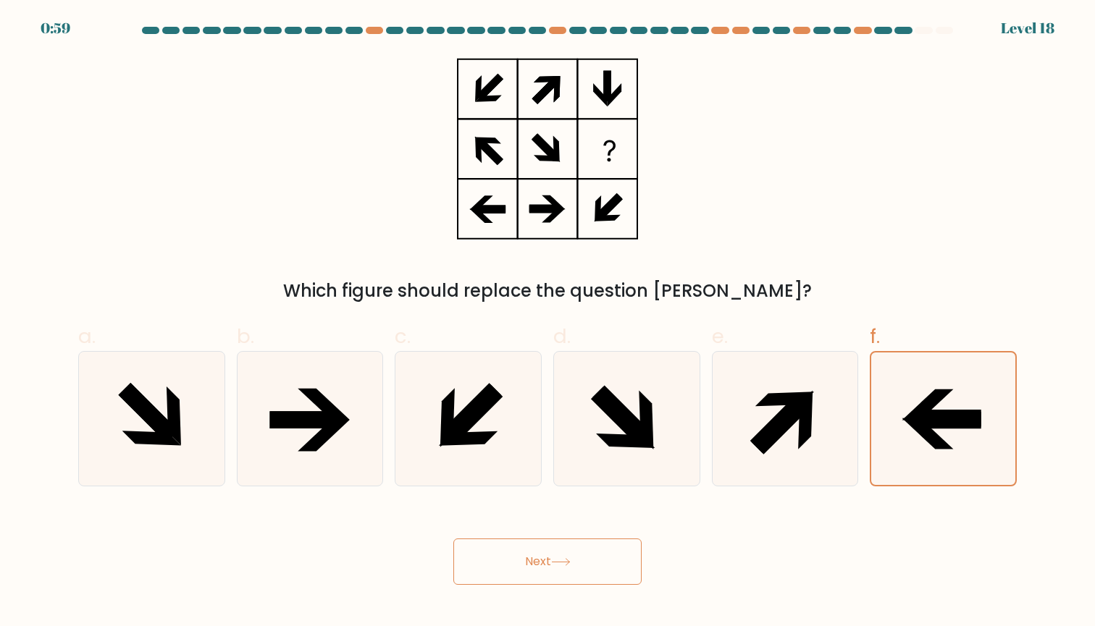
click at [457, 562] on button "Next" at bounding box center [547, 562] width 188 height 46
click at [523, 562] on button "Next" at bounding box center [547, 562] width 188 height 46
click at [560, 562] on icon at bounding box center [561, 562] width 20 height 8
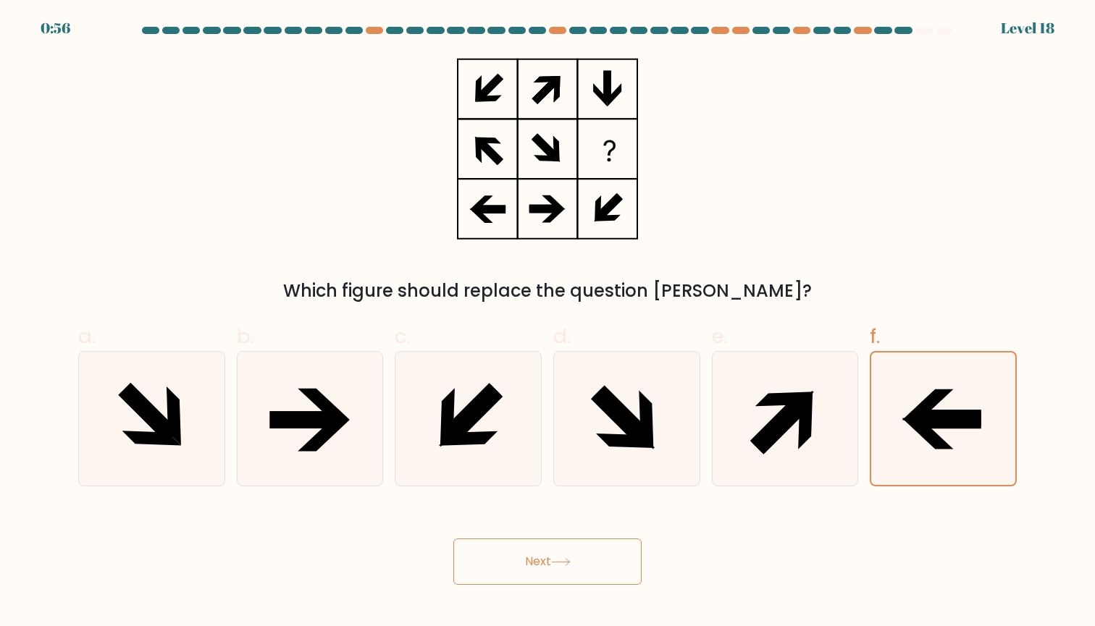
click at [581, 560] on button "Next" at bounding box center [547, 562] width 188 height 46
click at [546, 568] on button "Next" at bounding box center [547, 562] width 188 height 46
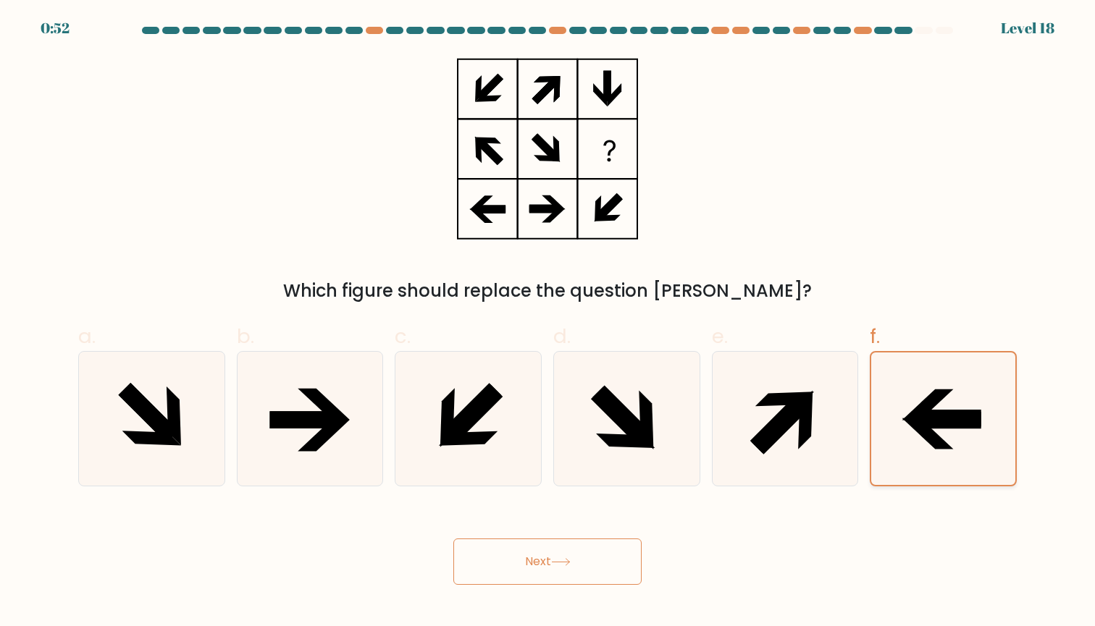
click at [877, 420] on icon at bounding box center [943, 419] width 132 height 132
click at [548, 323] on input "f." at bounding box center [547, 317] width 1 height 9
click at [877, 419] on icon at bounding box center [943, 419] width 132 height 132
click at [548, 323] on input "f." at bounding box center [547, 317] width 1 height 9
click at [832, 420] on icon at bounding box center [784, 419] width 134 height 134
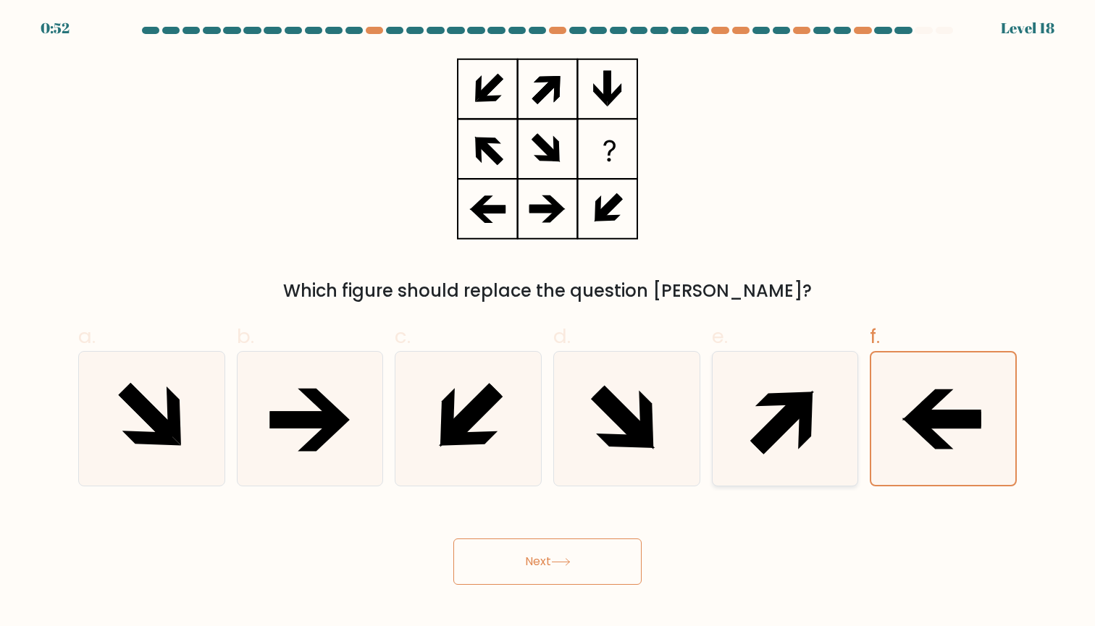
click at [548, 323] on input "e." at bounding box center [547, 317] width 1 height 9
radio input "true"
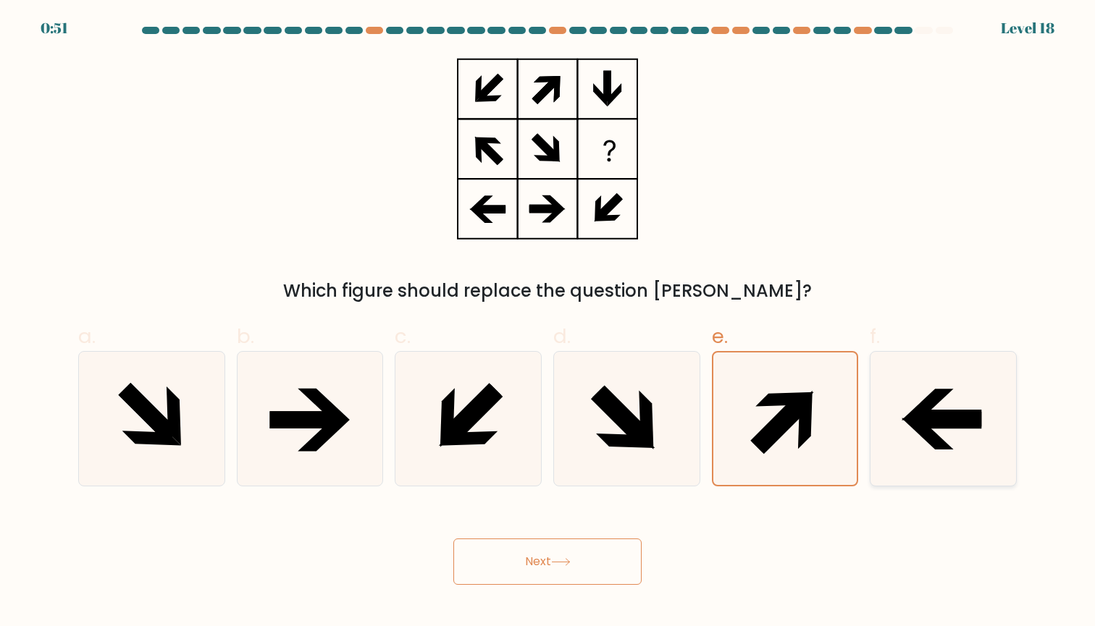
click at [891, 405] on icon at bounding box center [943, 419] width 134 height 134
click at [548, 323] on input "f." at bounding box center [547, 317] width 1 height 9
radio input "true"
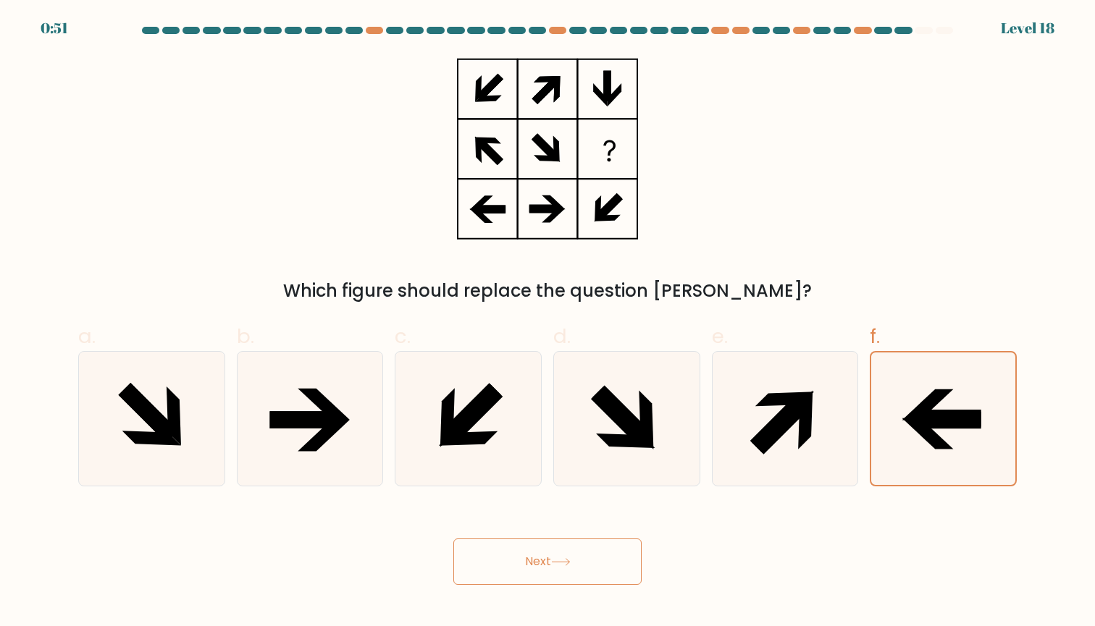
click at [568, 550] on button "Next" at bounding box center [547, 562] width 188 height 46
click at [557, 552] on button "Next" at bounding box center [547, 562] width 188 height 46
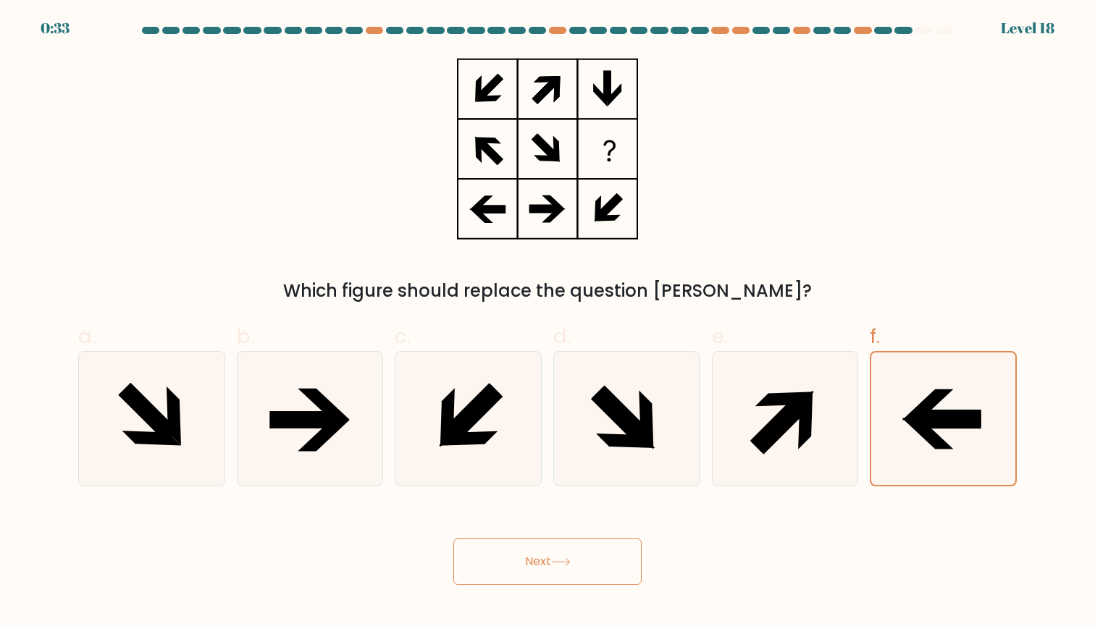
click at [557, 552] on button "Next" at bounding box center [547, 562] width 188 height 46
click at [481, 562] on button "Next" at bounding box center [547, 562] width 188 height 46
click at [747, 424] on icon at bounding box center [784, 419] width 134 height 134
click at [548, 323] on input "e." at bounding box center [547, 317] width 1 height 9
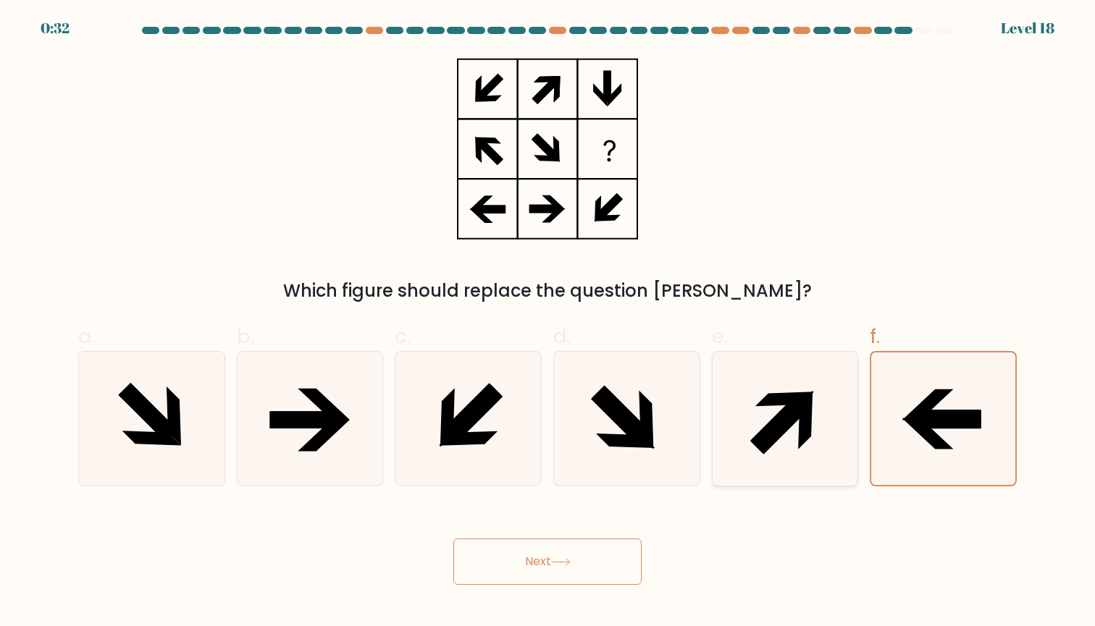
radio input "true"
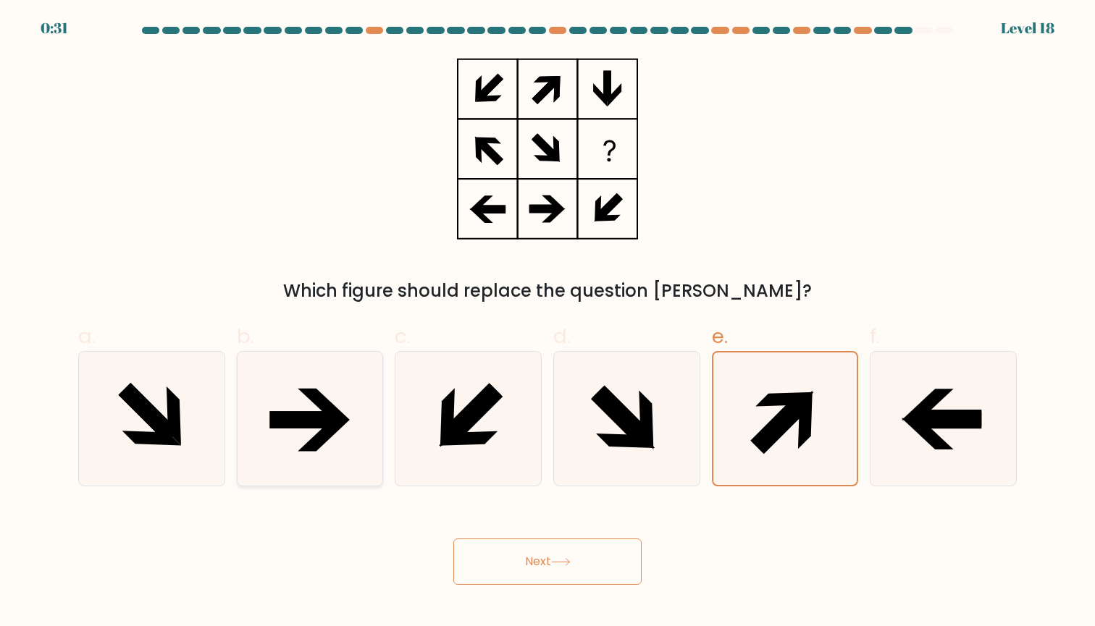
click at [312, 429] on icon at bounding box center [310, 419] width 134 height 134
click at [547, 323] on input "b." at bounding box center [547, 317] width 1 height 9
radio input "true"
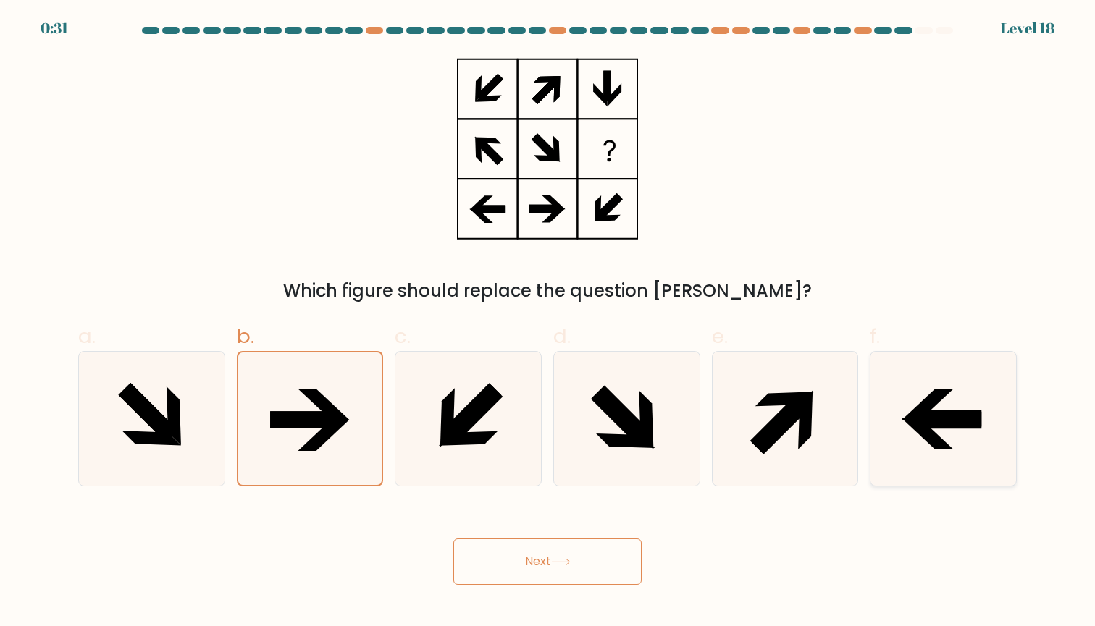
click at [953, 408] on icon at bounding box center [943, 419] width 134 height 134
click at [548, 323] on input "f." at bounding box center [547, 317] width 1 height 9
radio input "true"
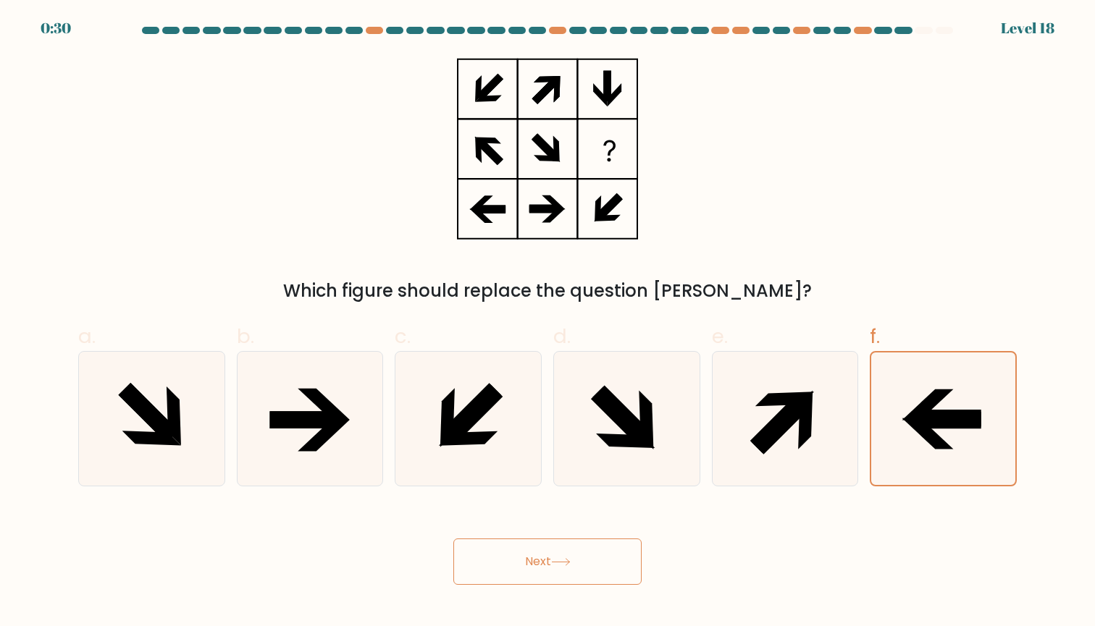
click at [551, 556] on button "Next" at bounding box center [547, 562] width 188 height 46
click at [922, 30] on div at bounding box center [922, 30] width 17 height 7
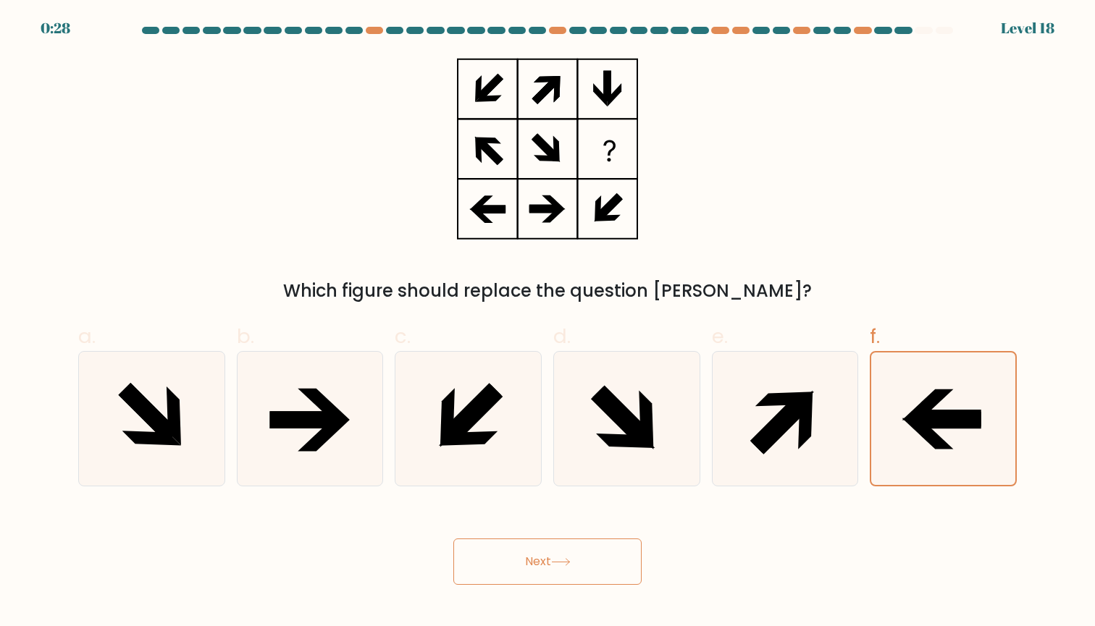
click at [947, 30] on div at bounding box center [943, 30] width 17 height 7
click at [586, 174] on rect at bounding box center [607, 148] width 57 height 57
click at [57, 29] on form at bounding box center [547, 306] width 1095 height 558
click at [596, 561] on button "Next" at bounding box center [547, 562] width 188 height 46
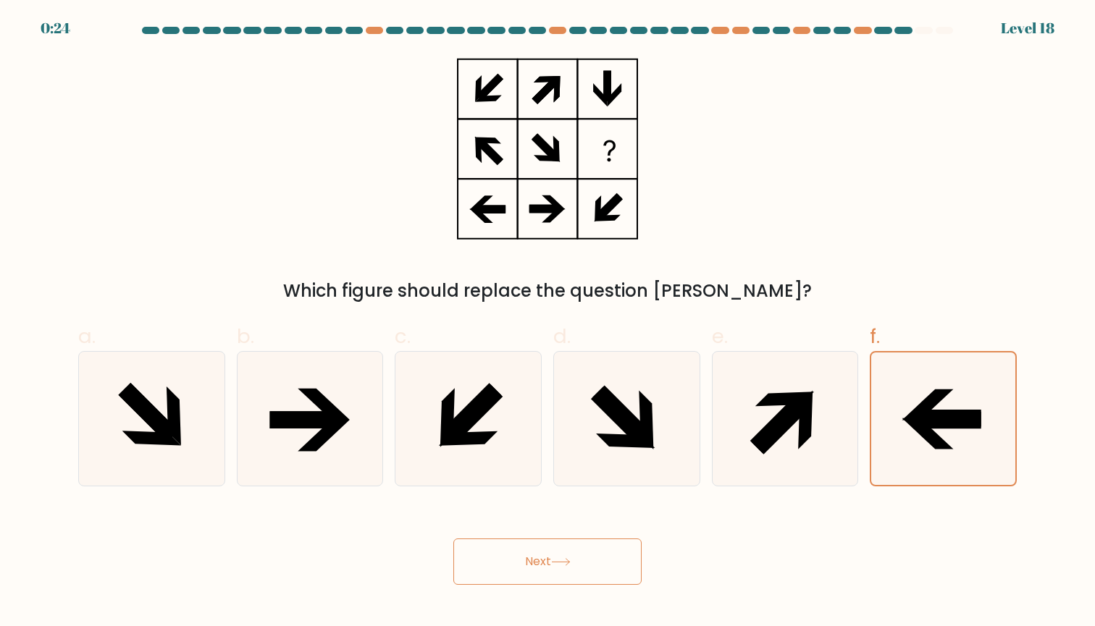
click at [596, 561] on button "Next" at bounding box center [547, 562] width 188 height 46
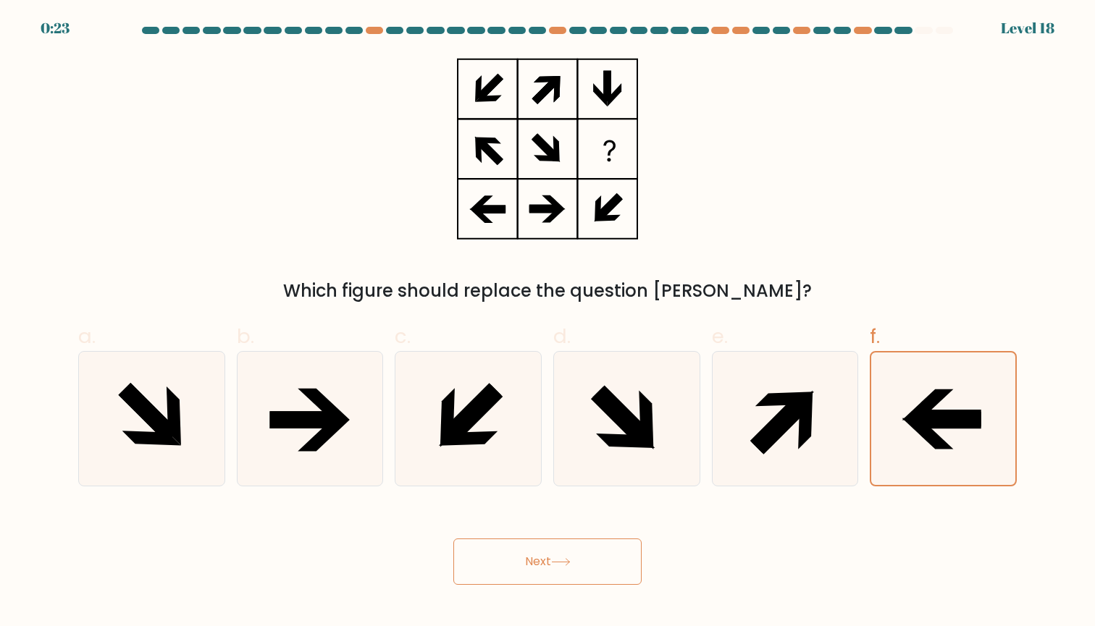
click at [596, 561] on button "Next" at bounding box center [547, 562] width 188 height 46
click at [489, 564] on button "Next" at bounding box center [547, 562] width 188 height 46
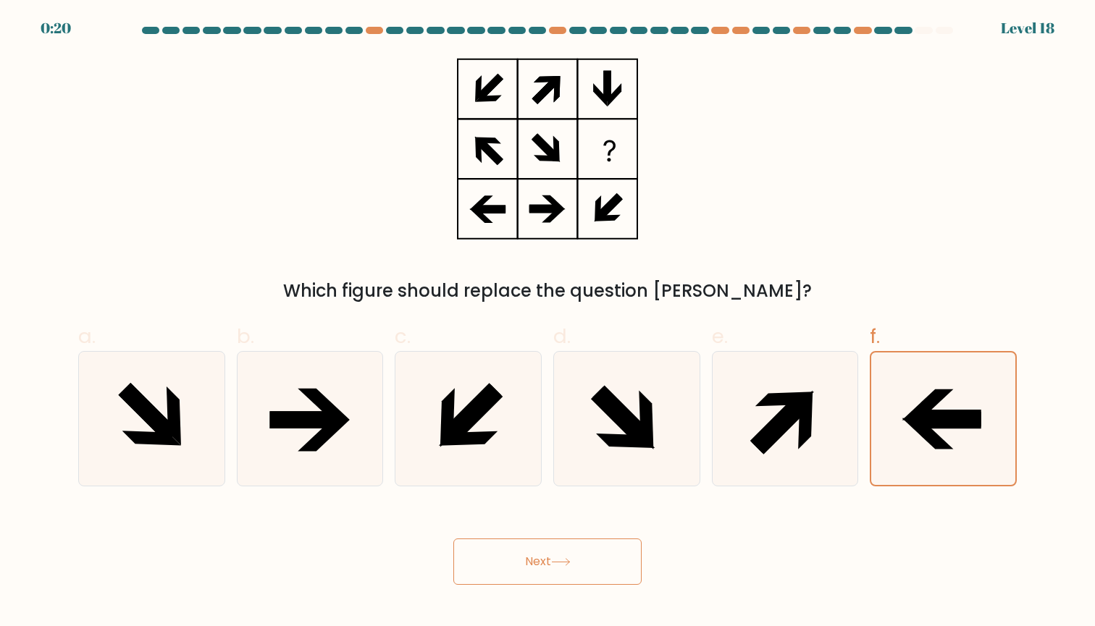
click at [489, 564] on button "Next" at bounding box center [547, 562] width 188 height 46
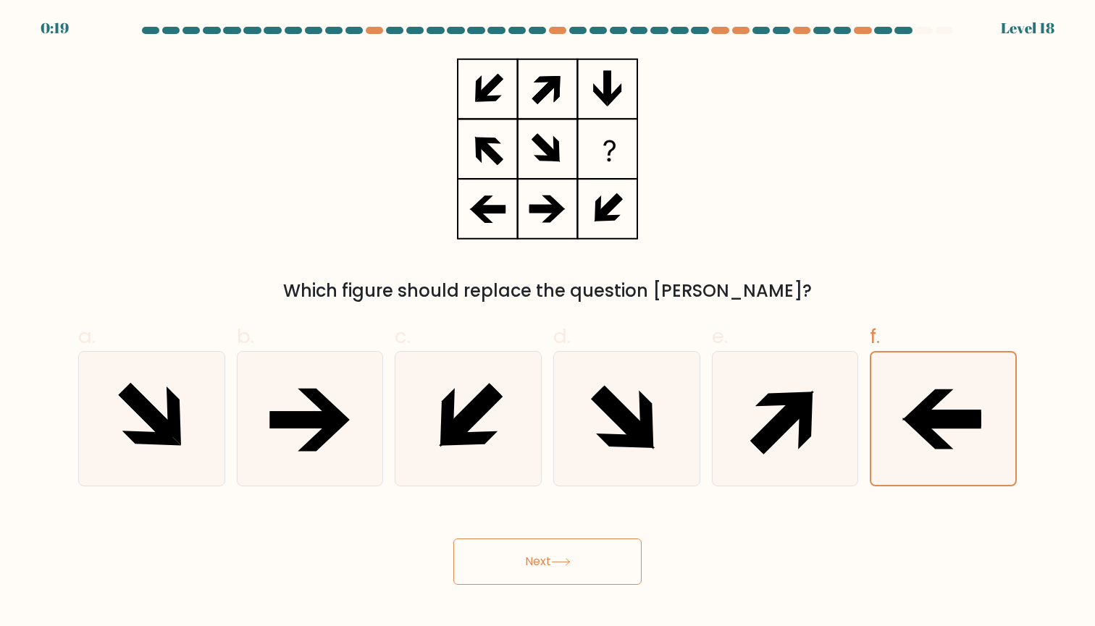
click at [489, 564] on button "Next" at bounding box center [547, 562] width 188 height 46
click at [489, 565] on button "Next" at bounding box center [547, 562] width 188 height 46
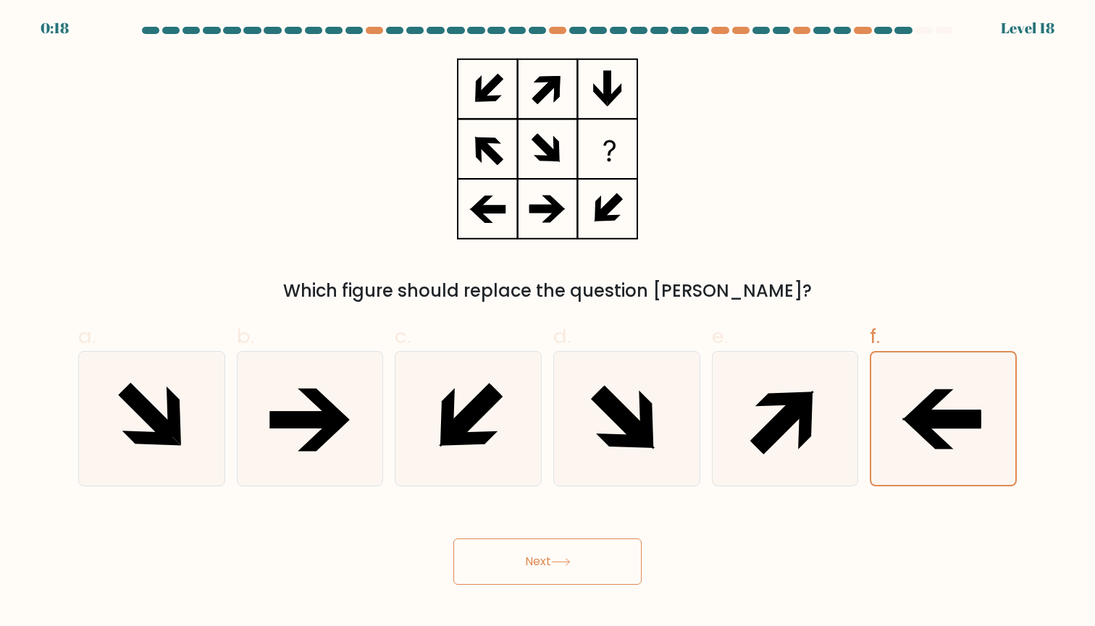
click at [489, 565] on button "Next" at bounding box center [547, 562] width 188 height 46
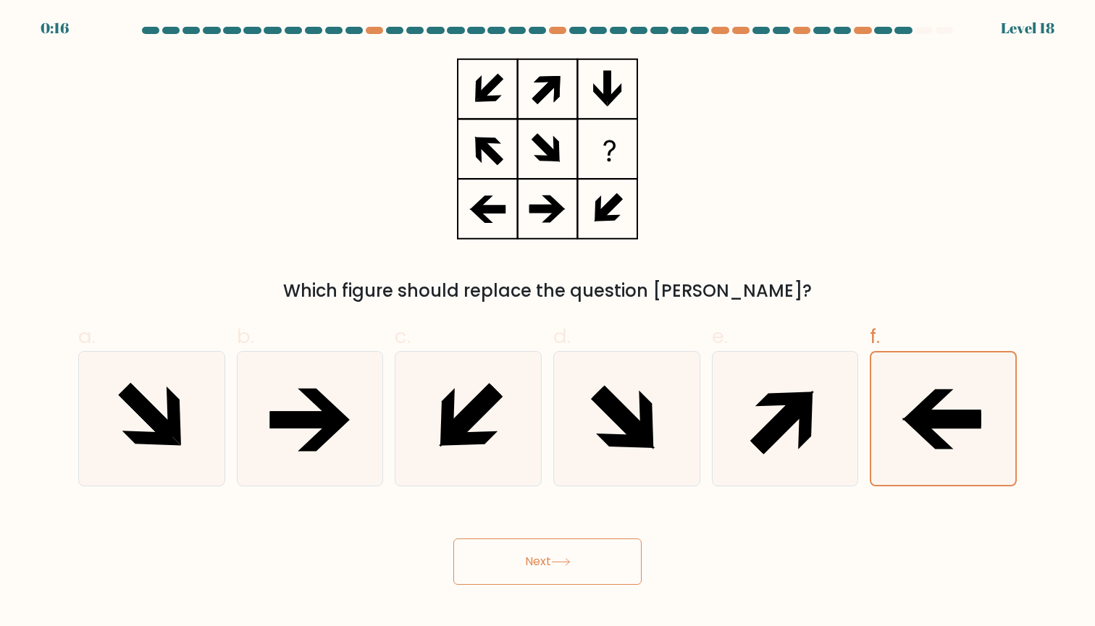
click at [489, 565] on button "Next" at bounding box center [547, 562] width 188 height 46
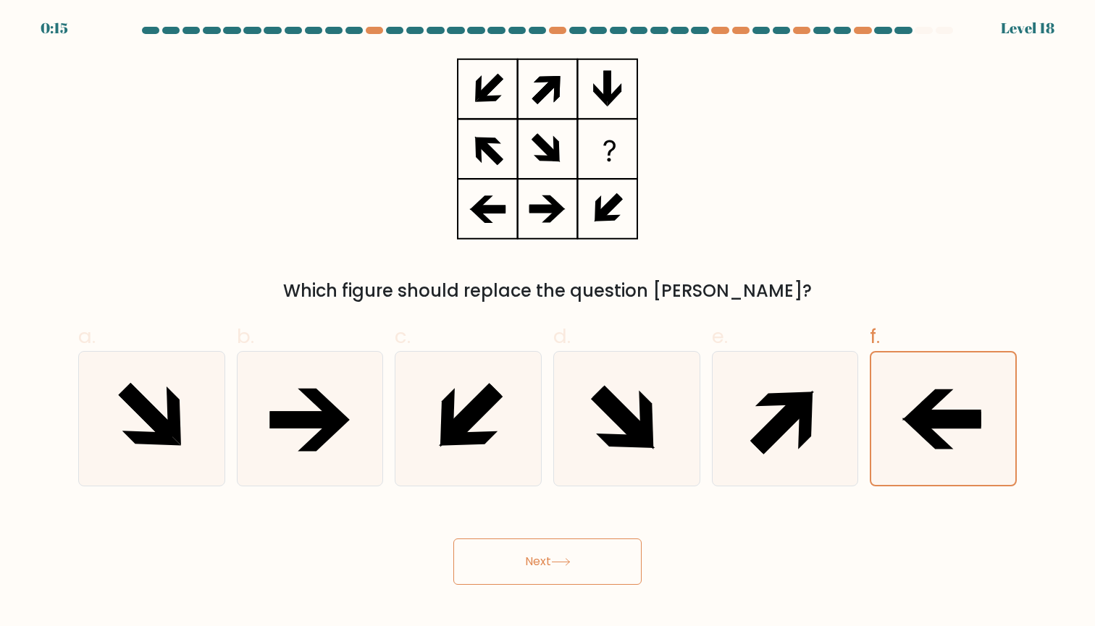
click at [489, 565] on button "Next" at bounding box center [547, 562] width 188 height 46
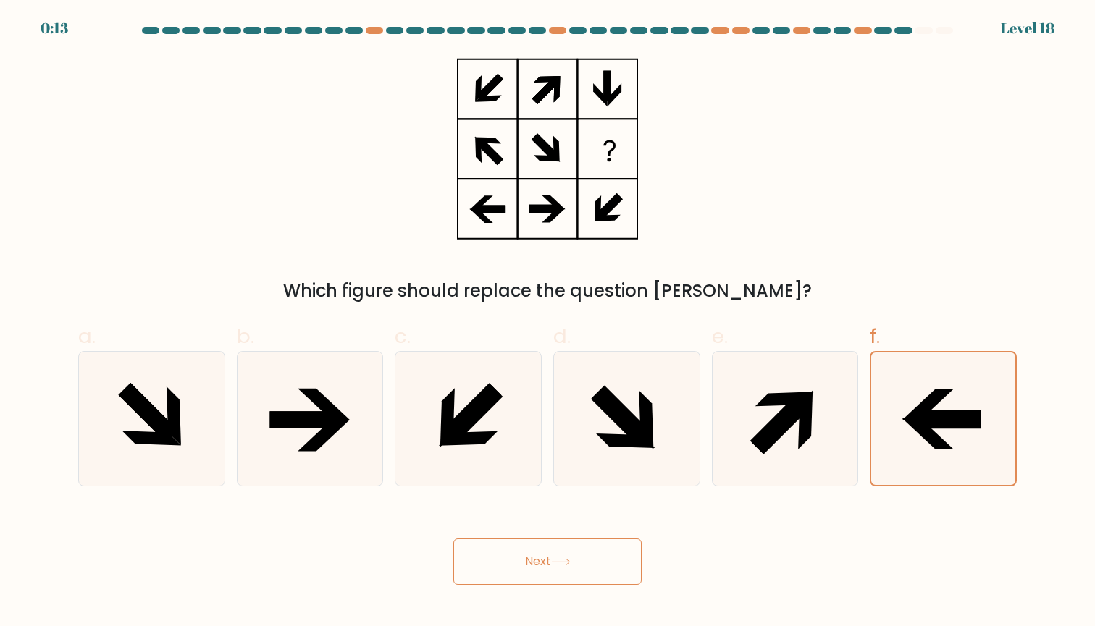
click at [452, 568] on div "Next" at bounding box center [547, 544] width 956 height 81
click at [464, 569] on button "Next" at bounding box center [547, 562] width 188 height 46
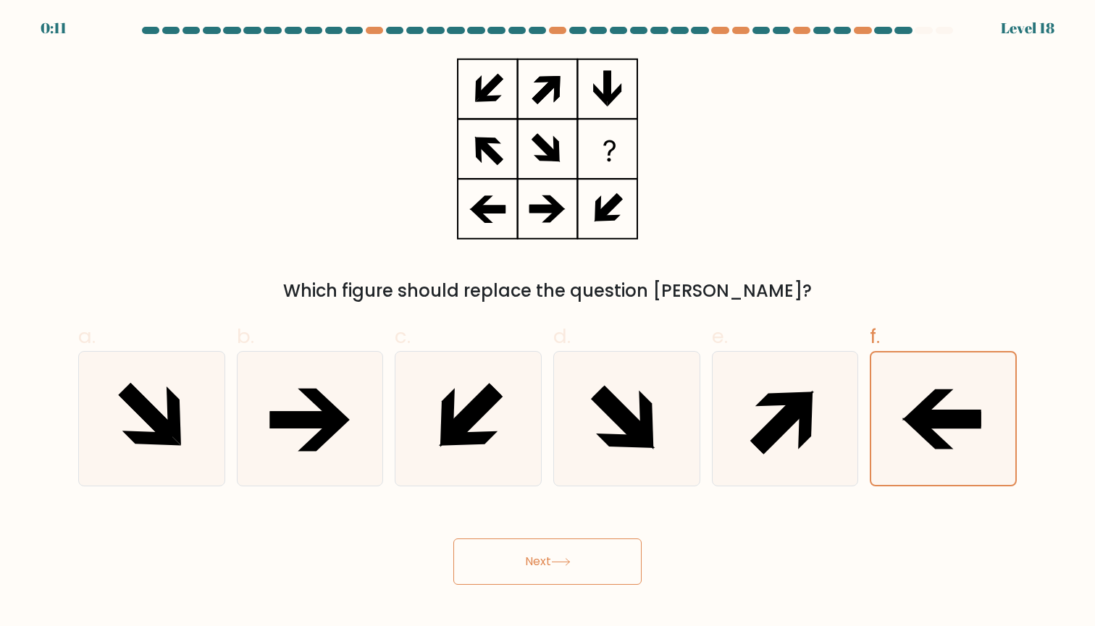
click at [464, 569] on button "Next" at bounding box center [547, 562] width 188 height 46
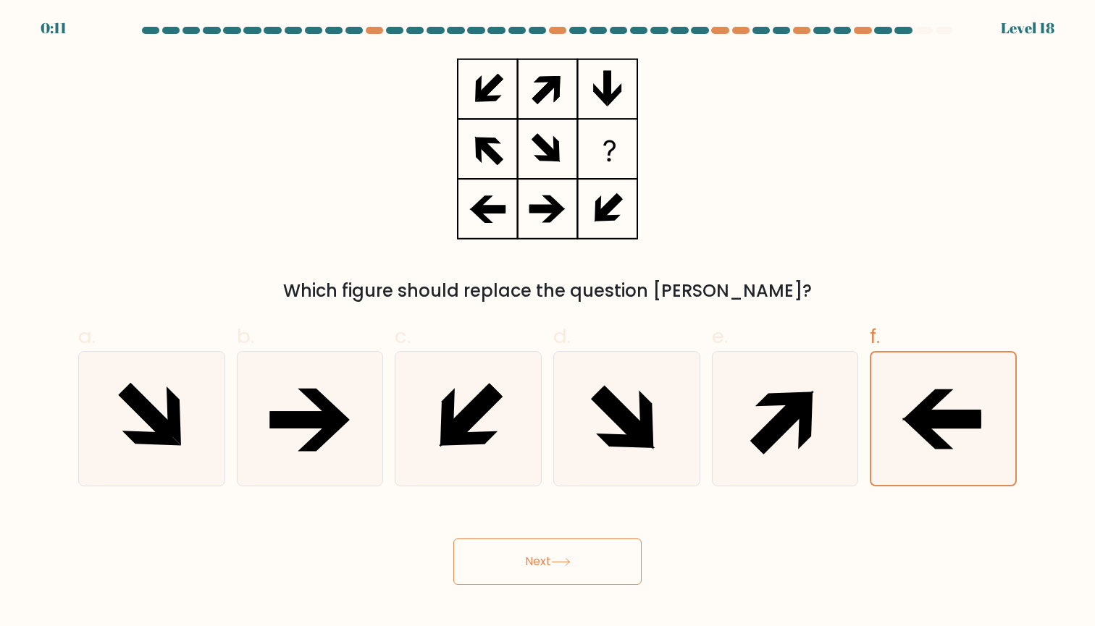
click at [464, 569] on button "Next" at bounding box center [547, 562] width 188 height 46
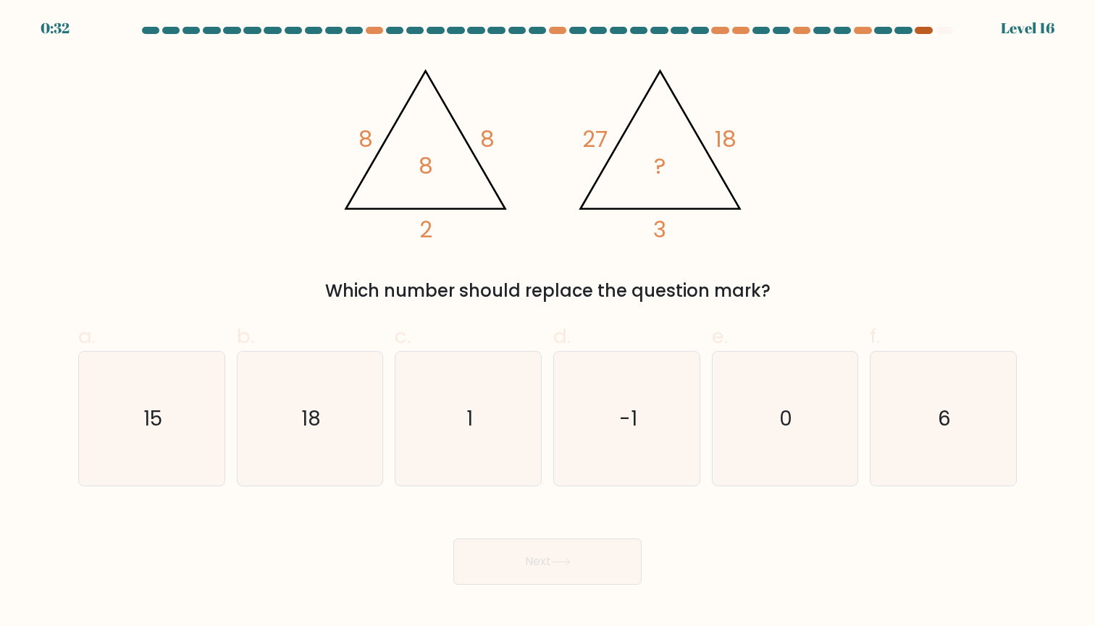
click at [924, 32] on div at bounding box center [922, 30] width 17 height 7
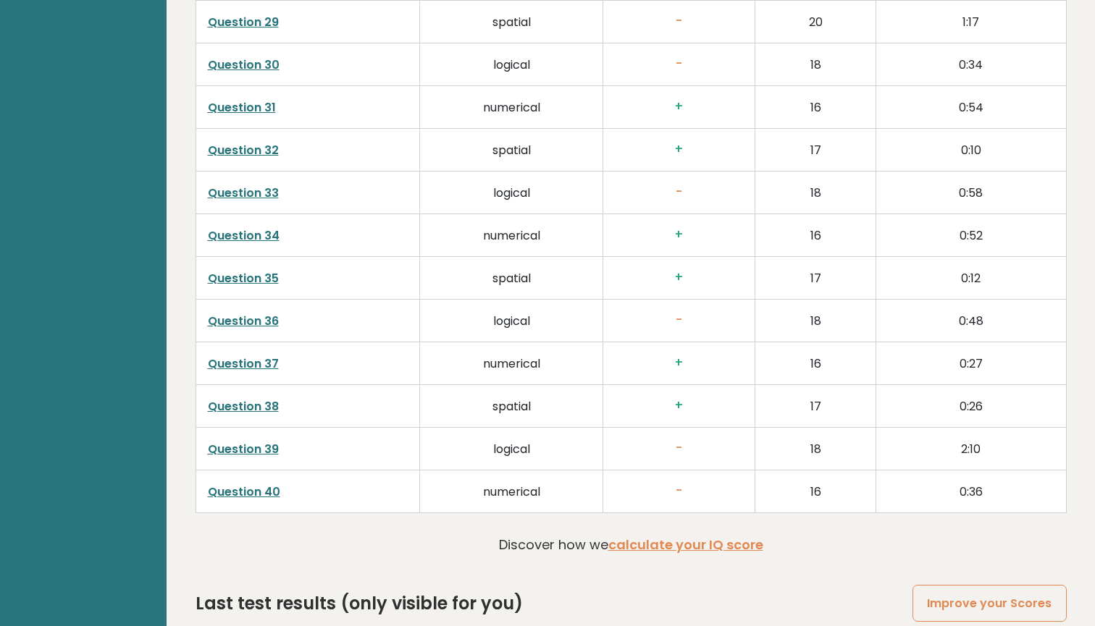
scroll to position [3532, 0]
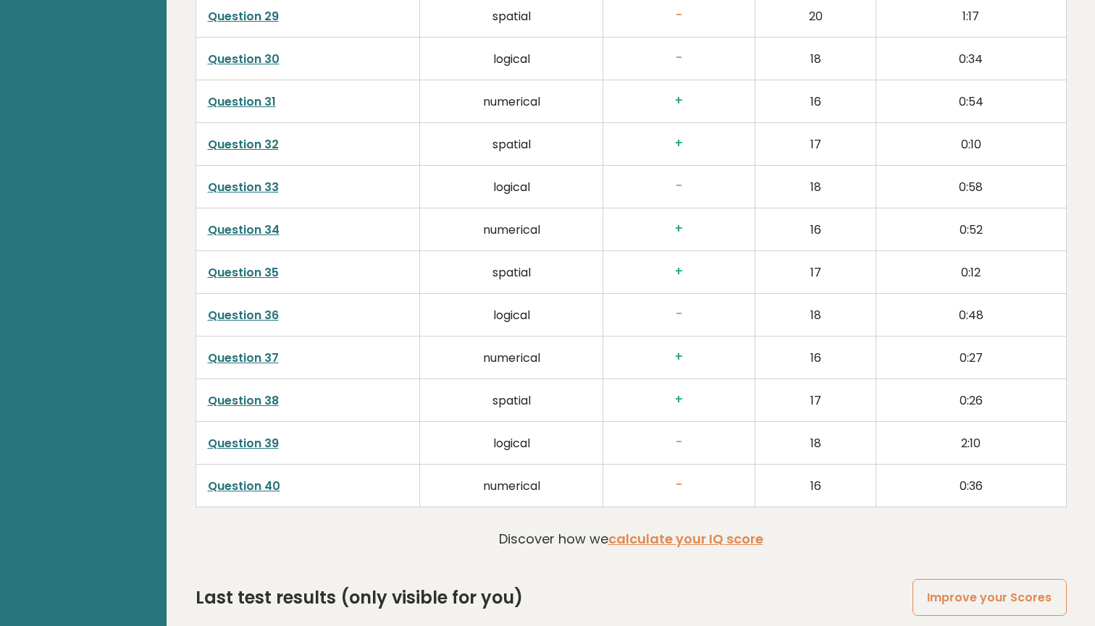
click at [255, 445] on link "Question 39" at bounding box center [243, 443] width 71 height 17
click at [227, 481] on link "Question 40" at bounding box center [244, 486] width 72 height 17
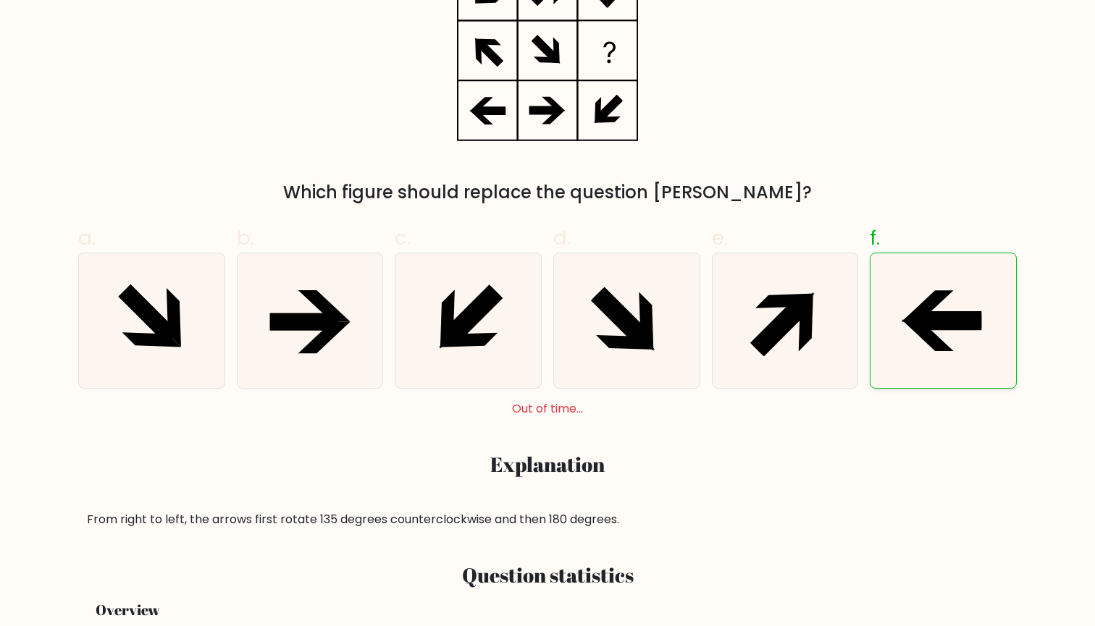
click at [932, 321] on icon at bounding box center [948, 321] width 68 height 17
radio input "true"
